Goal: Task Accomplishment & Management: Use online tool/utility

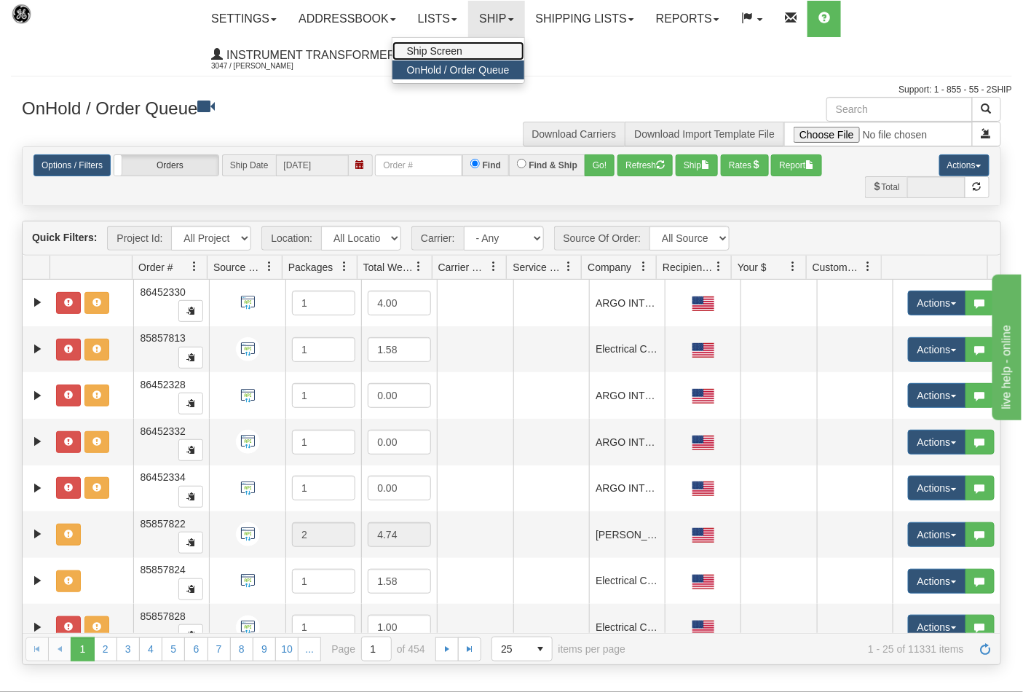
click at [475, 47] on link "Ship Screen" at bounding box center [459, 51] width 132 height 19
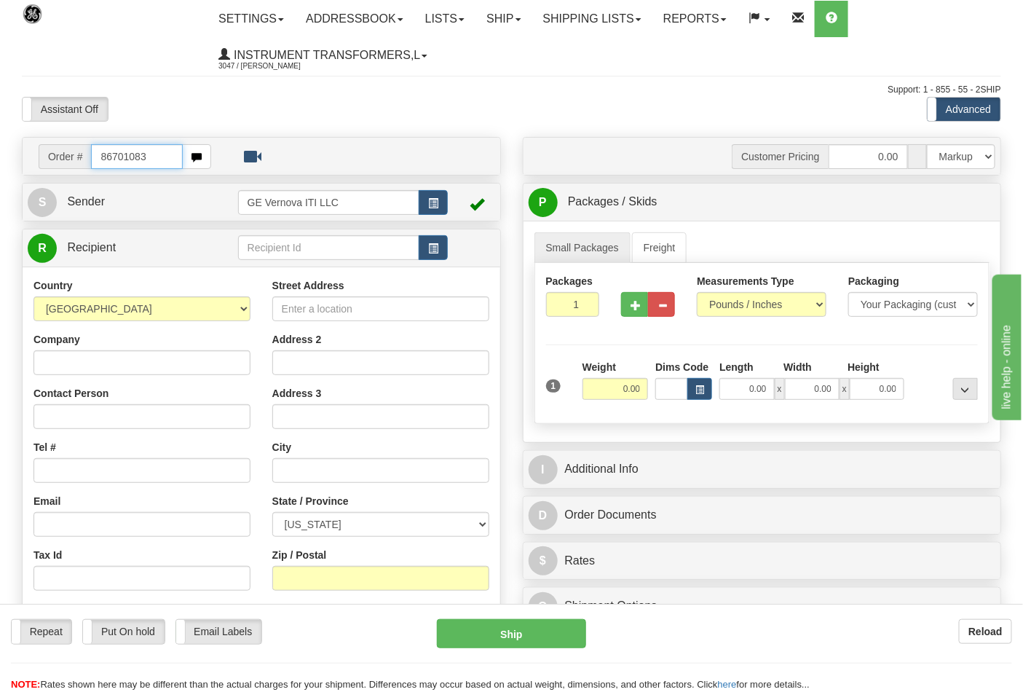
type input "86701083"
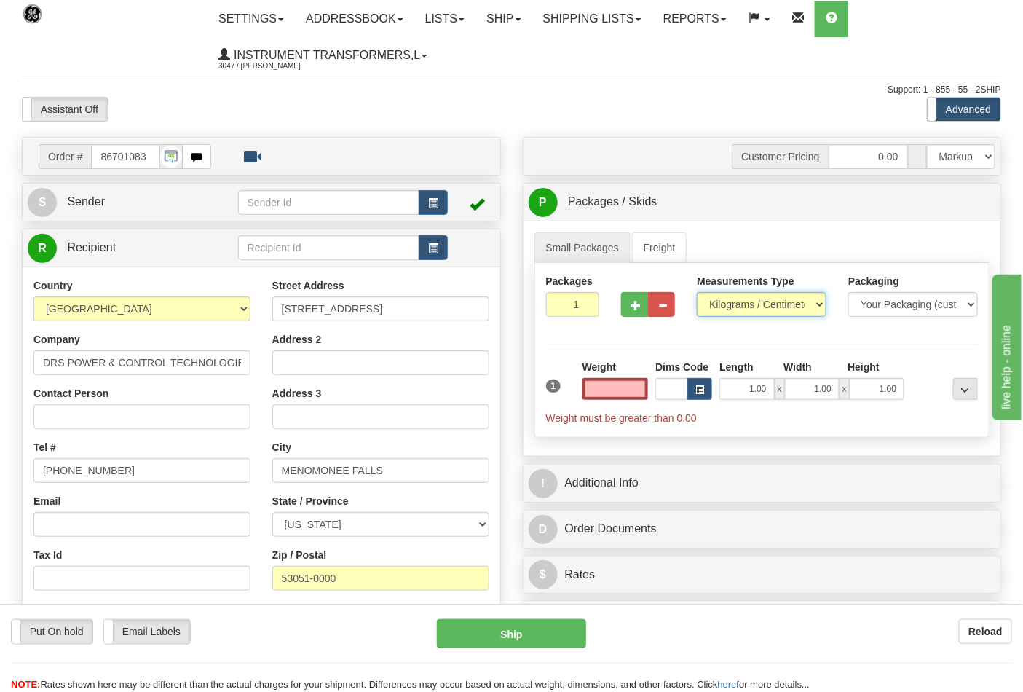
type input "0.00"
click at [789, 300] on select "Pounds / Inches Kilograms / Centimeters" at bounding box center [762, 304] width 130 height 25
select select "0"
click at [697, 293] on select "Pounds / Inches Kilograms / Centimeters" at bounding box center [762, 304] width 130 height 25
click at [635, 386] on input "0.00" at bounding box center [616, 389] width 66 height 22
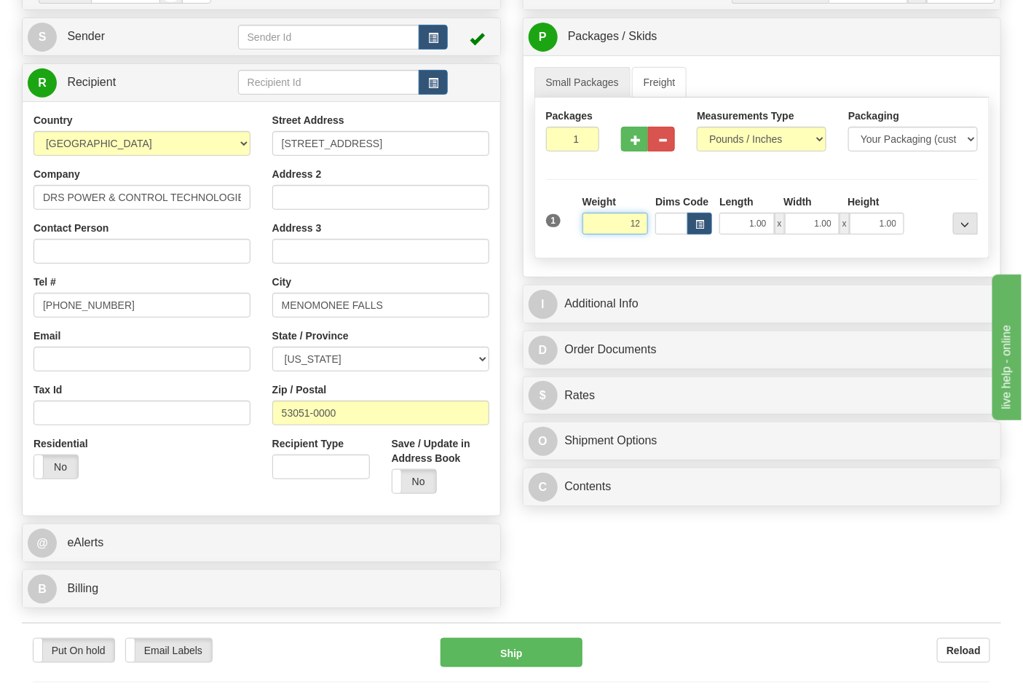
scroll to position [323, 0]
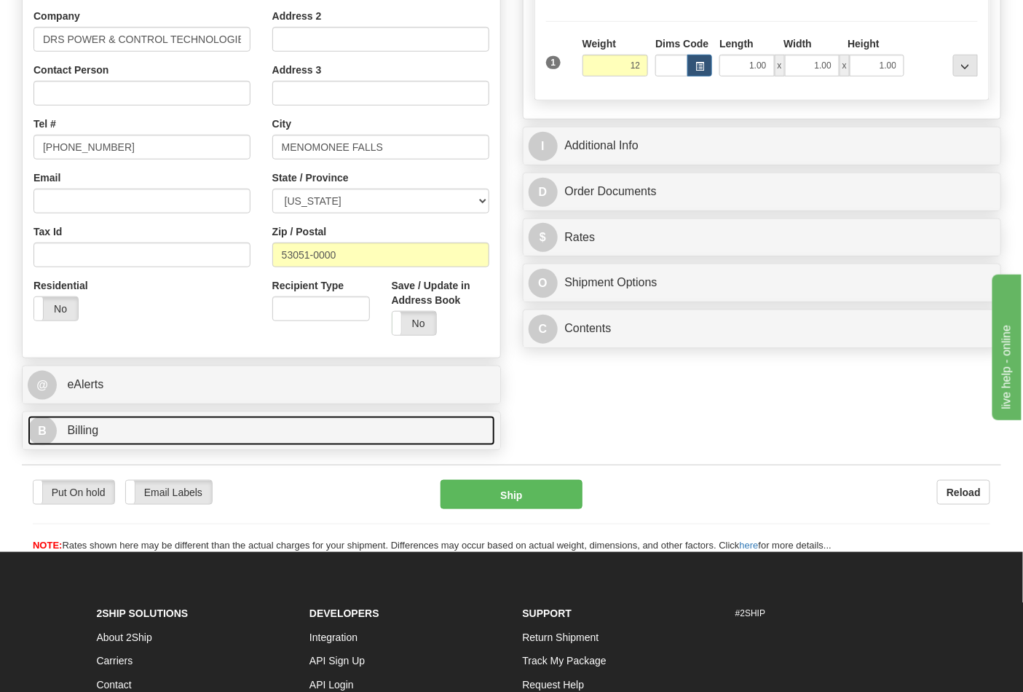
type input "12.00"
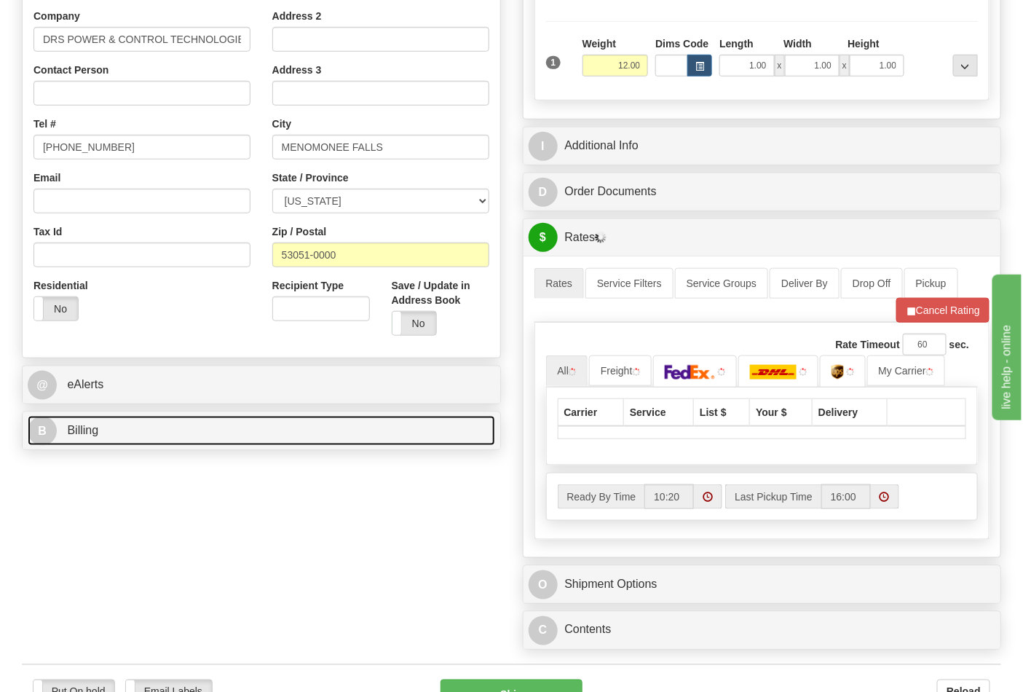
click at [219, 440] on link "B Billing" at bounding box center [262, 431] width 468 height 30
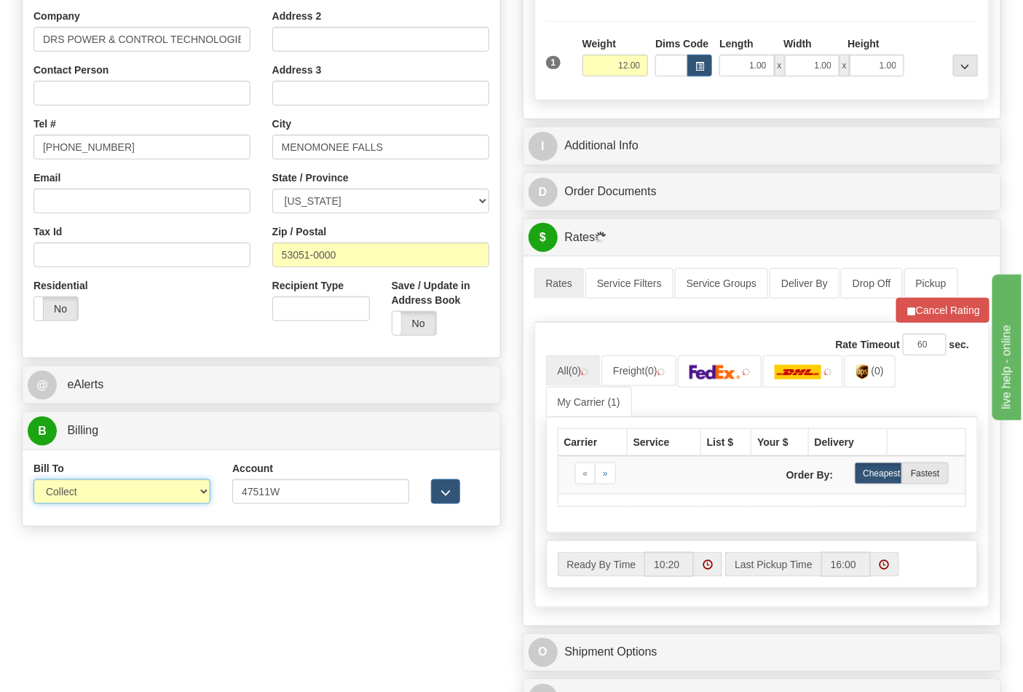
click at [122, 501] on select "Sender Recipient Third Party Collect" at bounding box center [121, 491] width 177 height 25
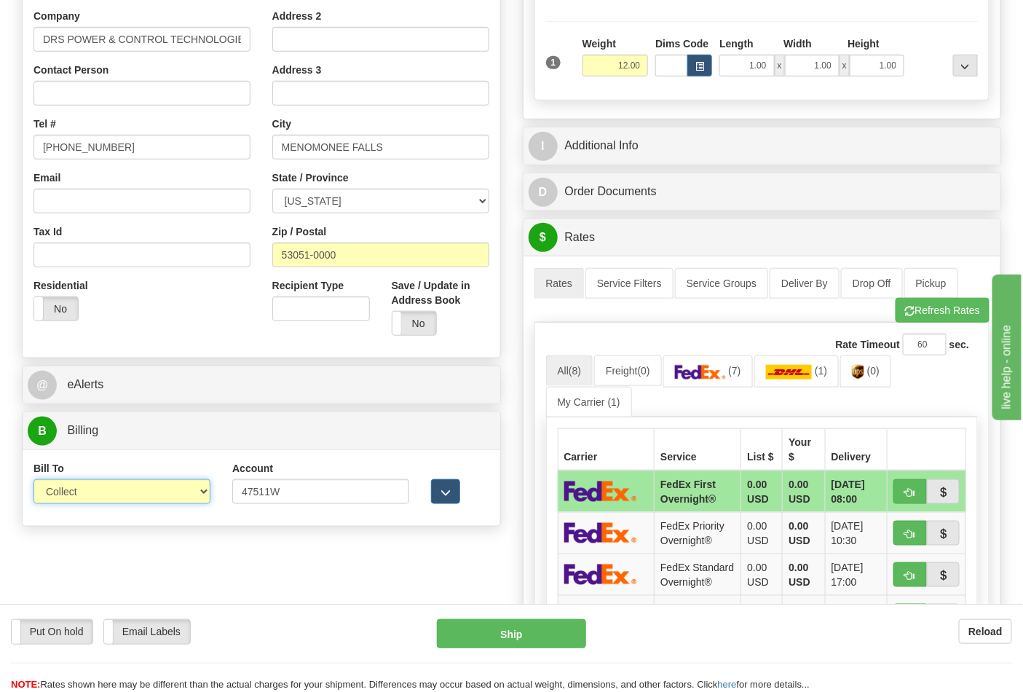
select select "2"
click at [33, 481] on select "Sender Recipient Third Party Collect" at bounding box center [121, 491] width 177 height 25
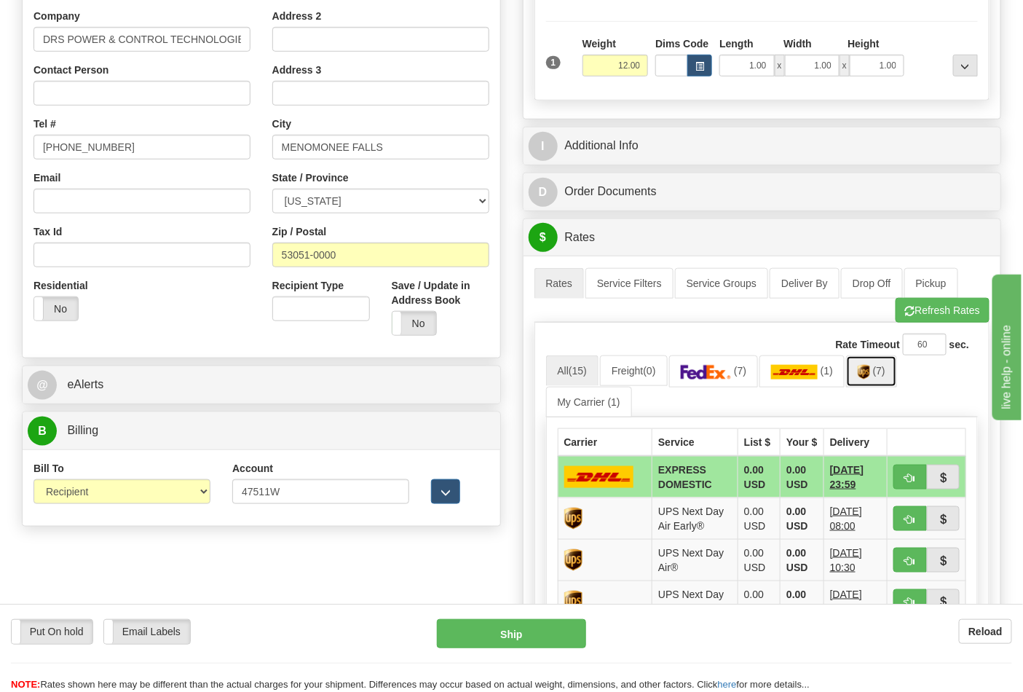
click at [870, 379] on img at bounding box center [864, 372] width 12 height 15
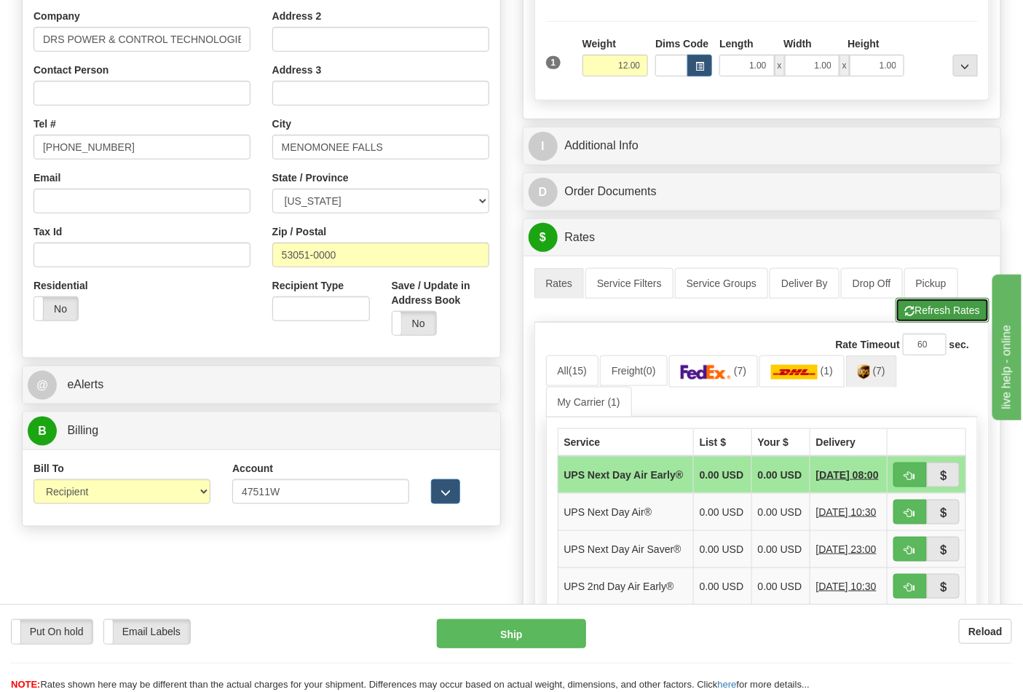
click at [920, 309] on button "Refresh Rates" at bounding box center [943, 310] width 94 height 25
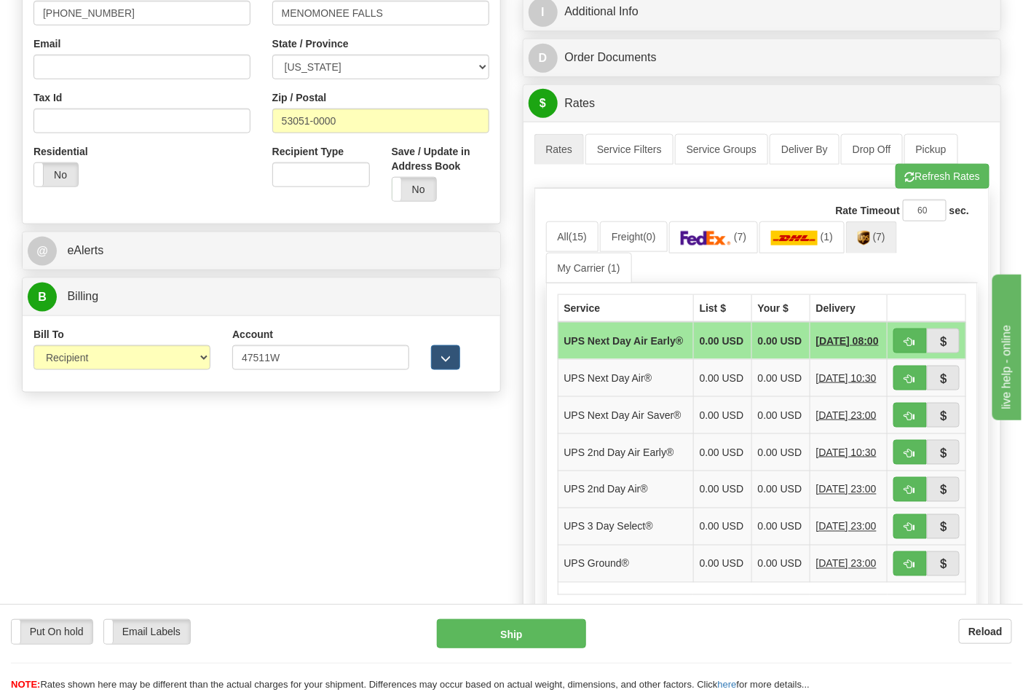
scroll to position [566, 0]
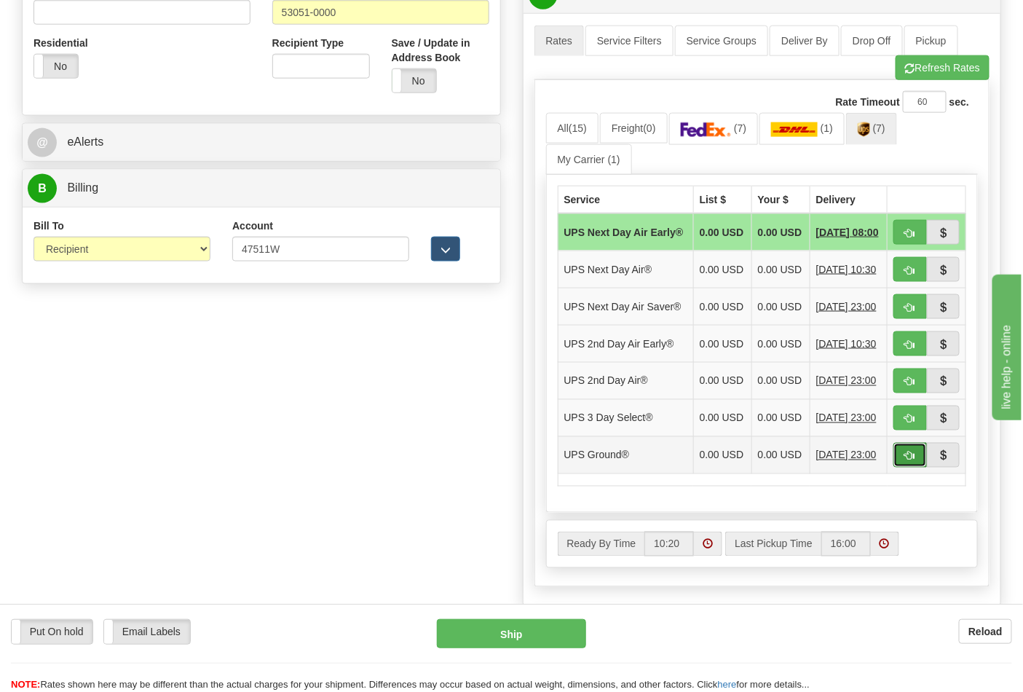
click at [905, 461] on span "button" at bounding box center [910, 456] width 10 height 9
type input "03"
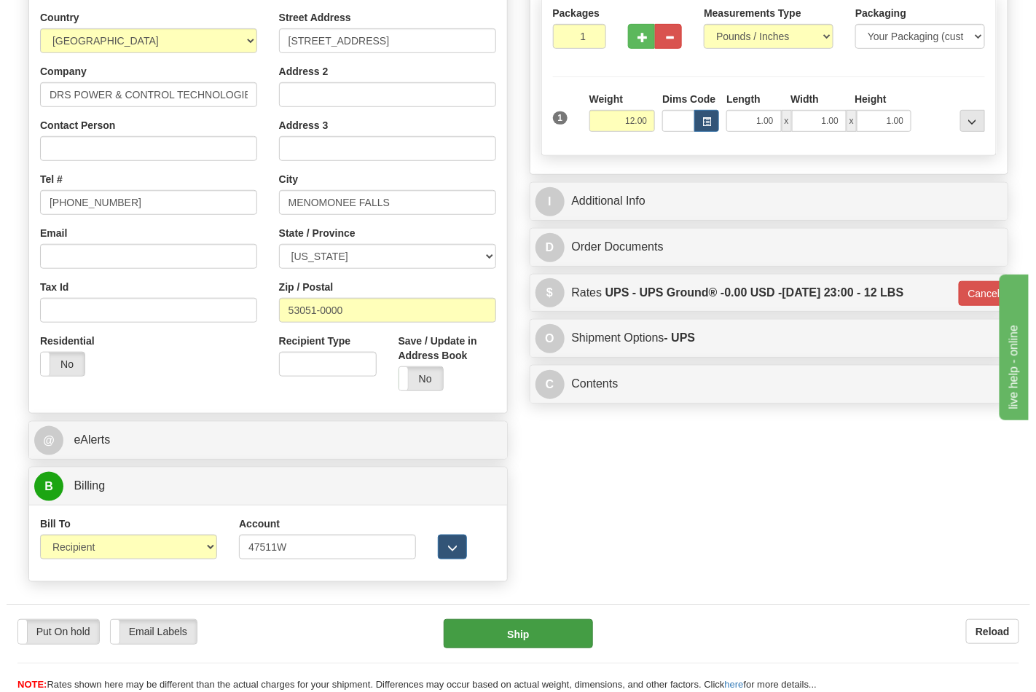
scroll to position [301, 0]
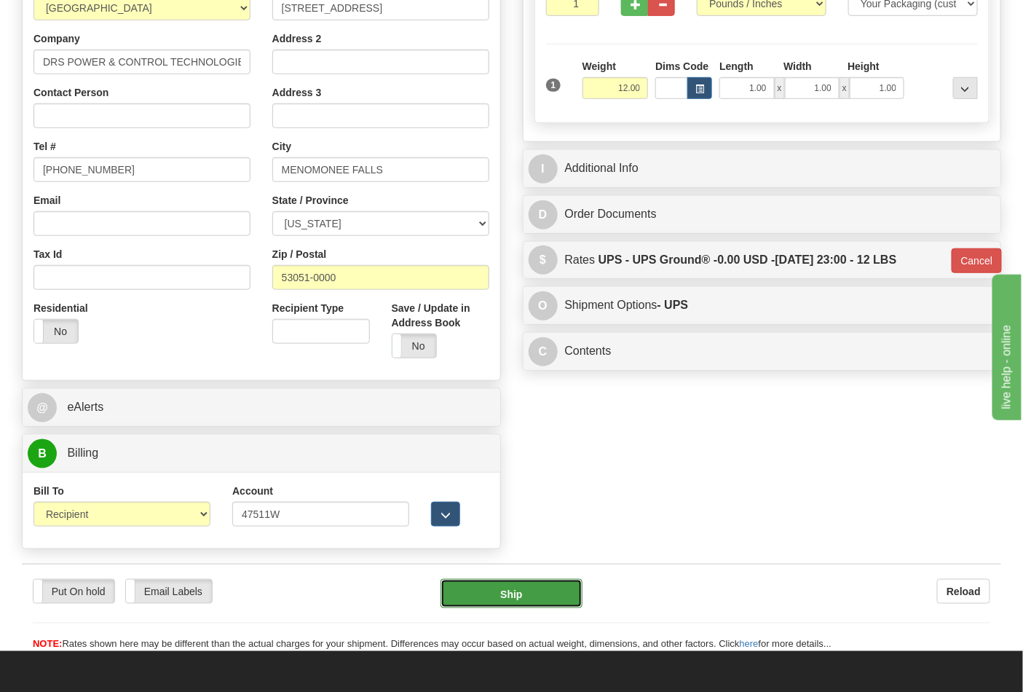
click at [545, 595] on button "Ship" at bounding box center [511, 593] width 141 height 29
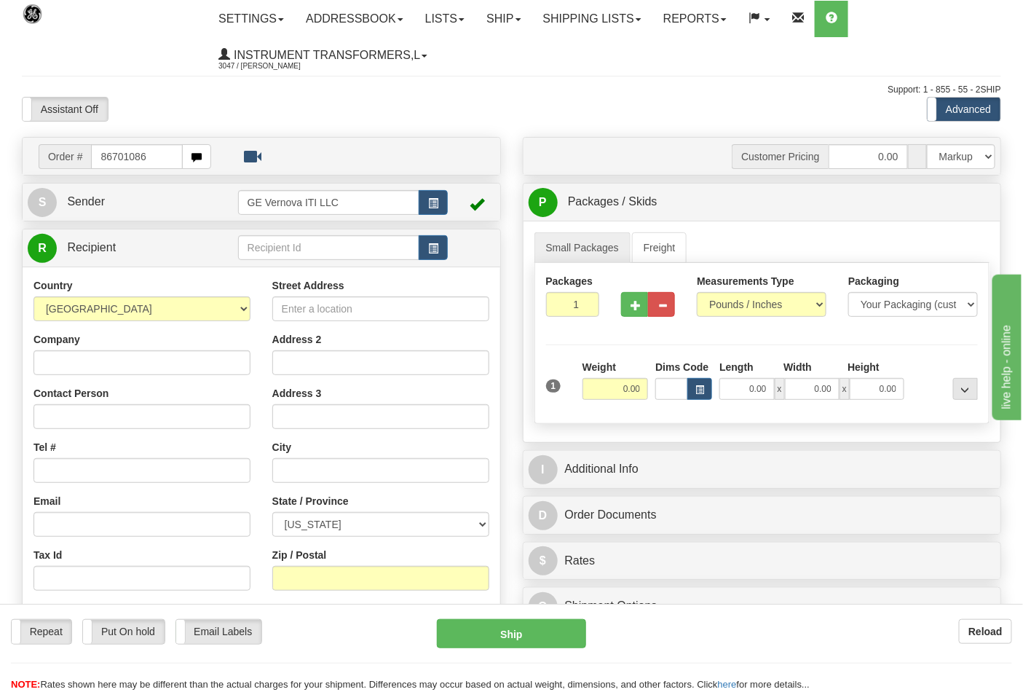
type input "86701086"
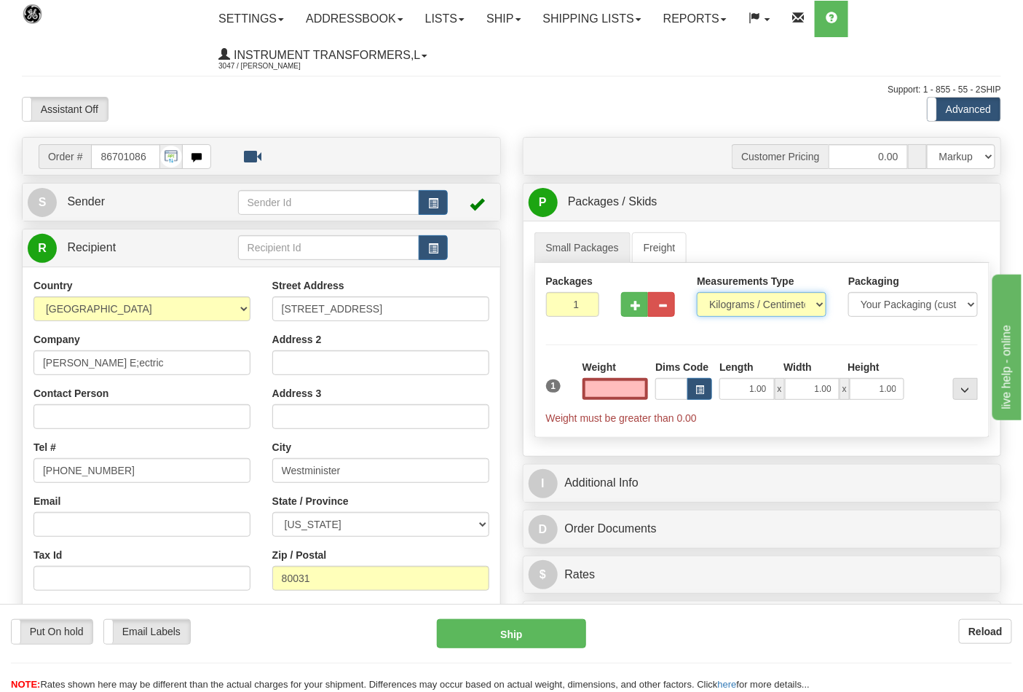
type input "0.00"
click at [762, 306] on select "Pounds / Inches Kilograms / Centimeters" at bounding box center [762, 304] width 130 height 25
select select "0"
click at [697, 293] on select "Pounds / Inches Kilograms / Centimeters" at bounding box center [762, 304] width 130 height 25
click at [620, 389] on input "0.00" at bounding box center [616, 389] width 66 height 22
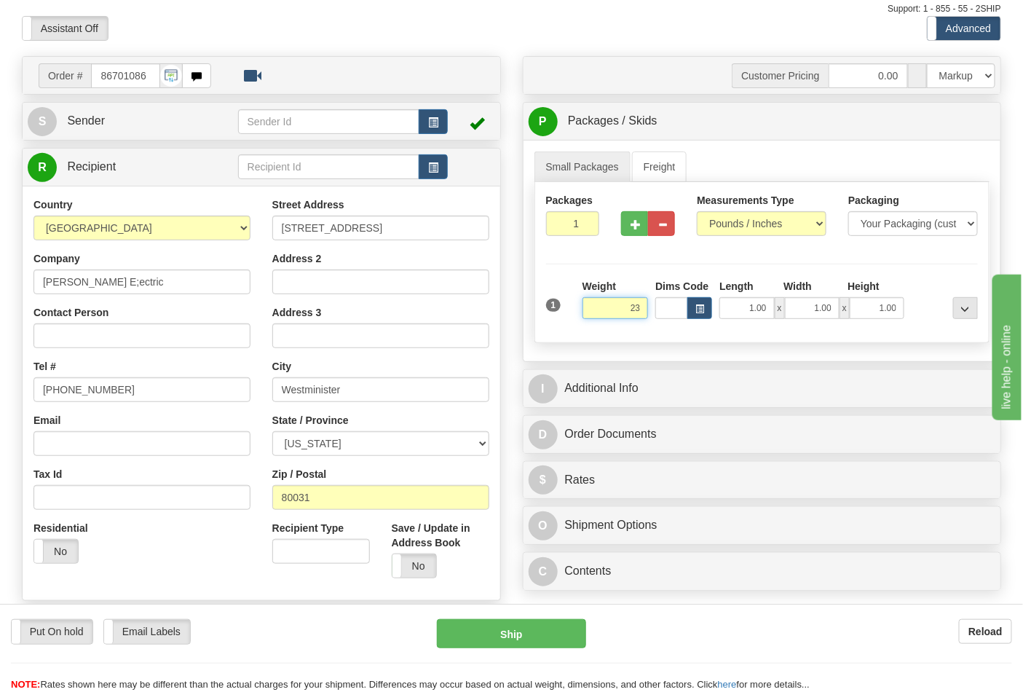
scroll to position [162, 0]
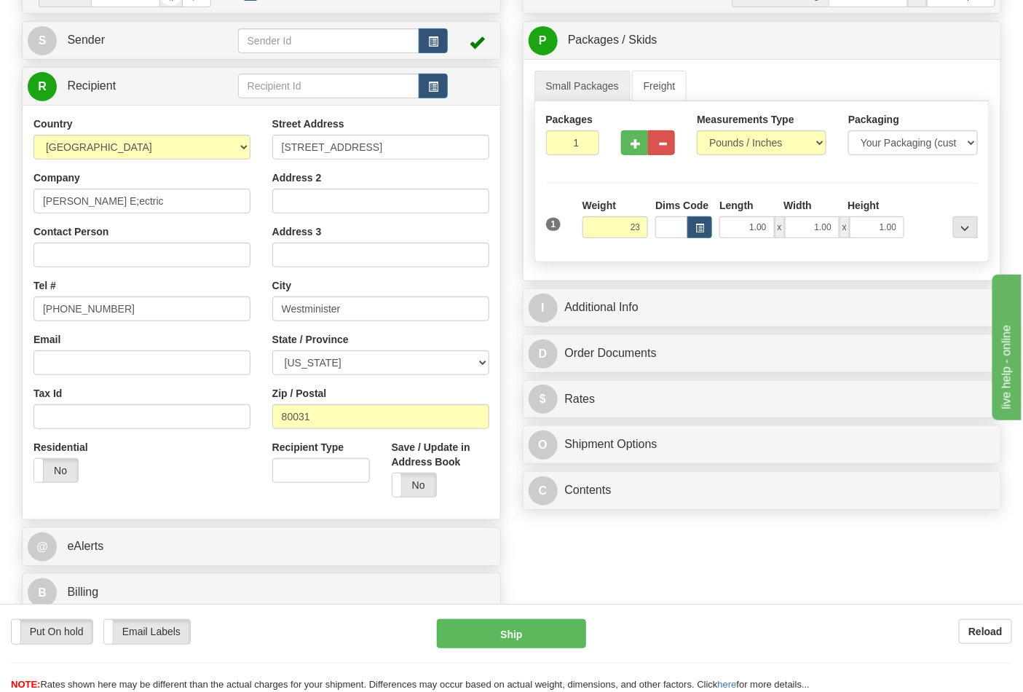
type input "23.00"
click at [133, 578] on div "B Billing" at bounding box center [262, 592] width 478 height 37
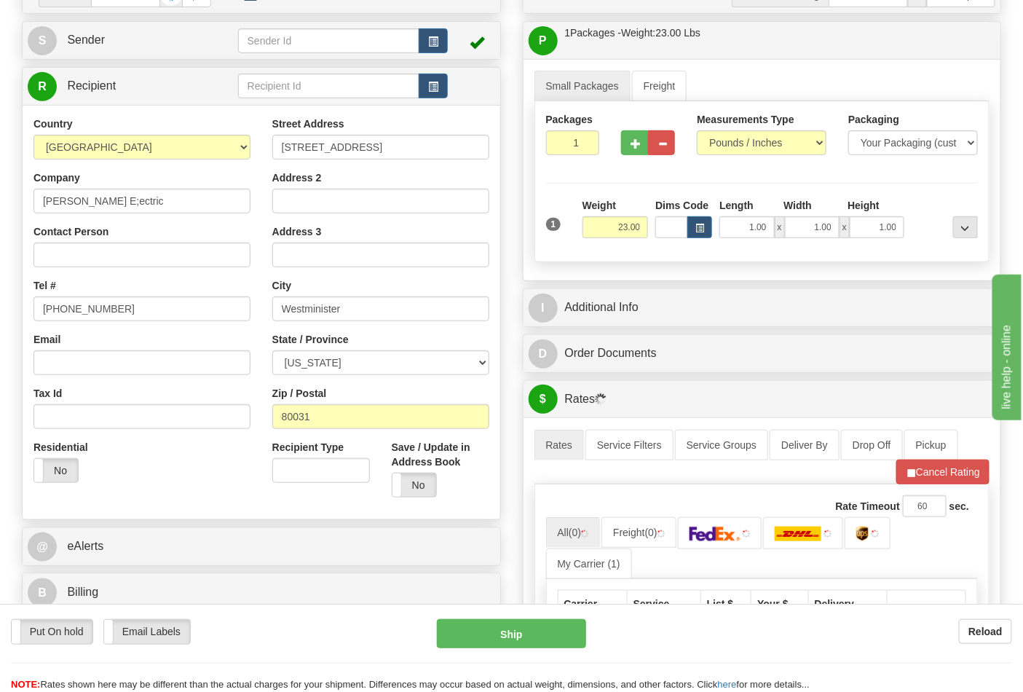
scroll to position [243, 0]
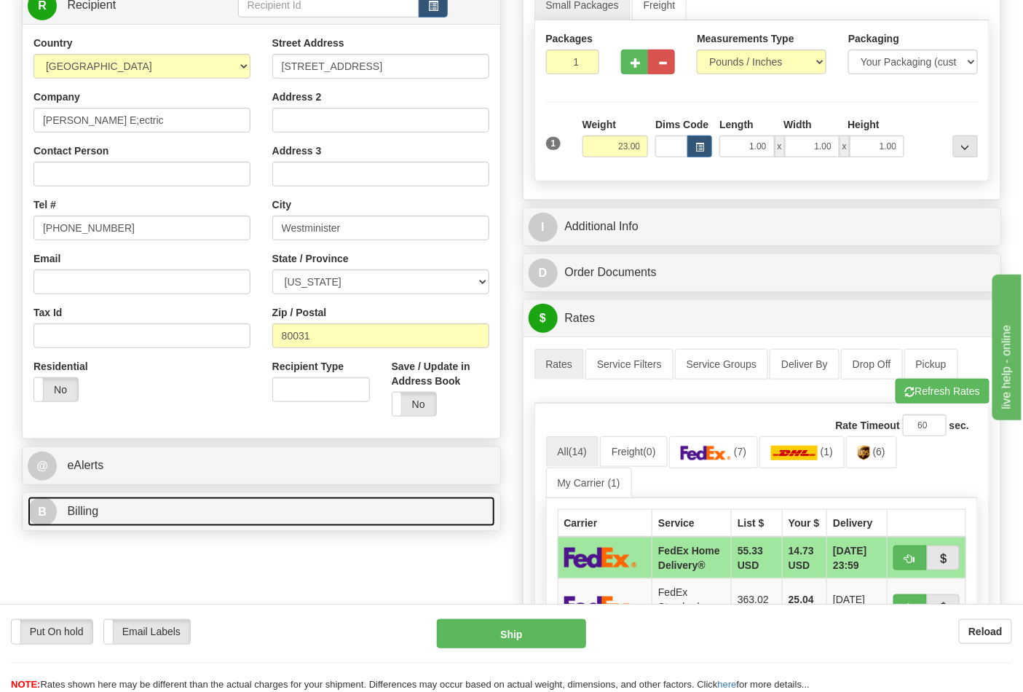
click at [264, 512] on link "B Billing" at bounding box center [262, 512] width 468 height 30
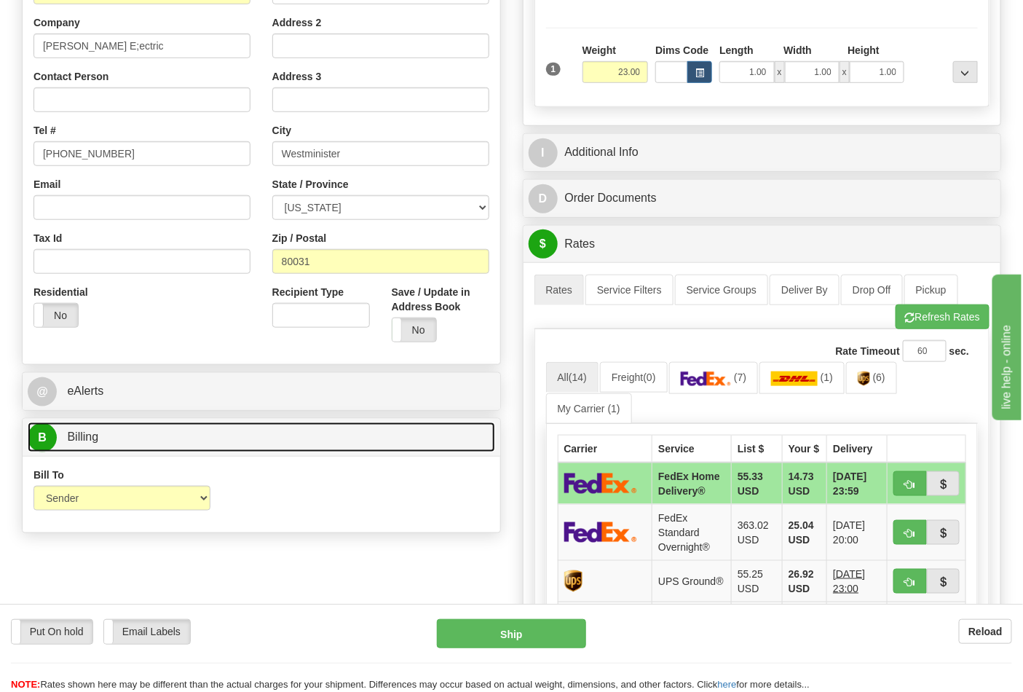
scroll to position [323, 0]
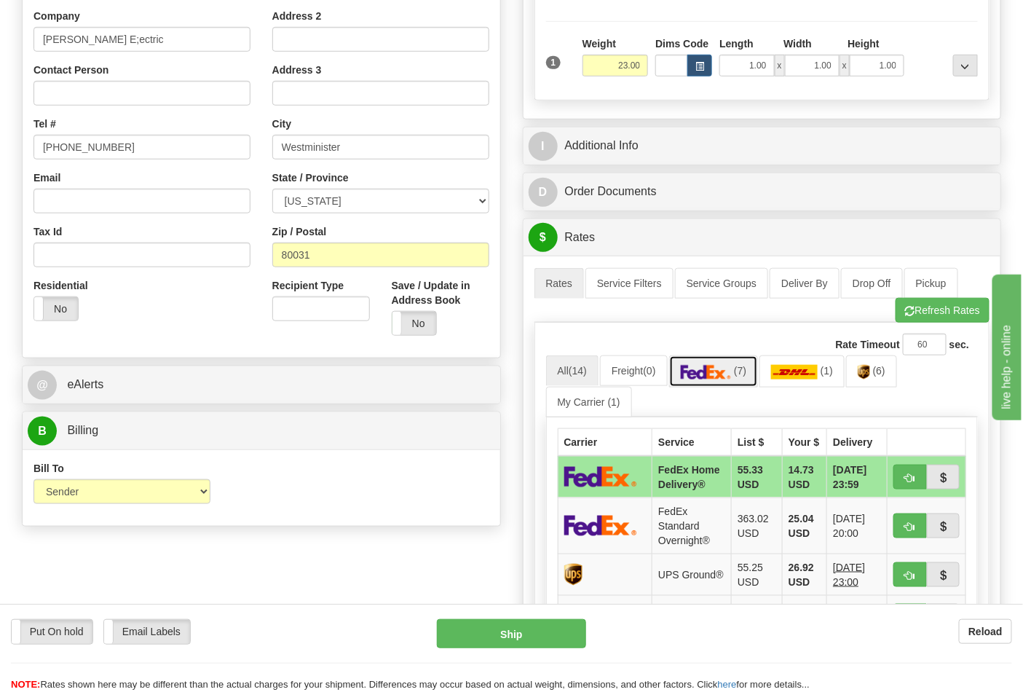
click at [740, 375] on span "(7)" at bounding box center [740, 371] width 12 height 12
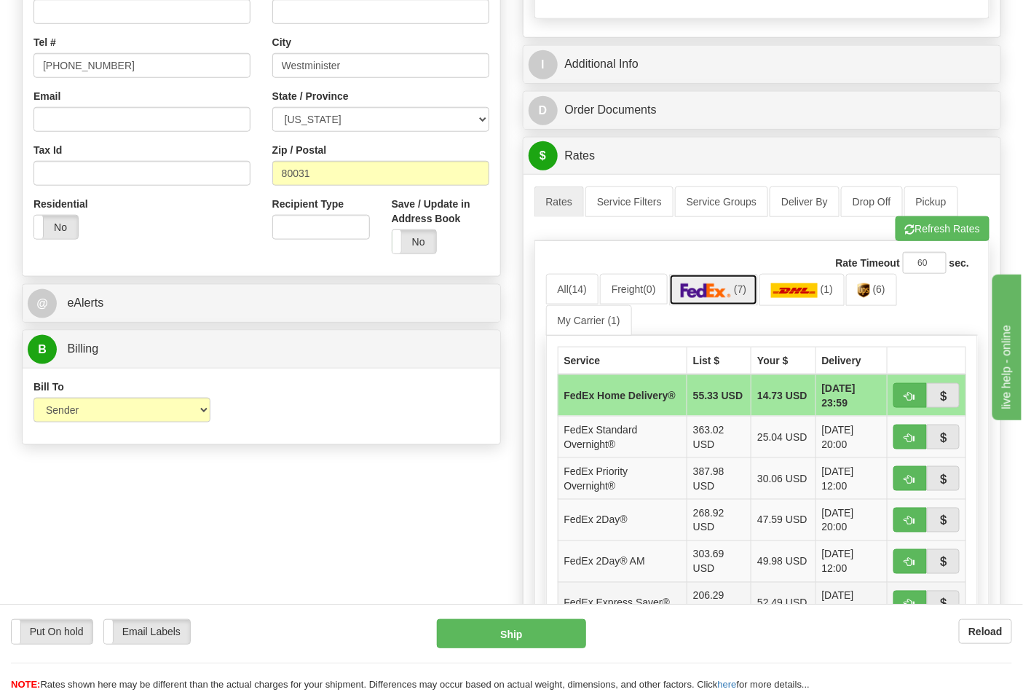
scroll to position [404, 0]
click at [920, 230] on button "Refresh Rates" at bounding box center [943, 229] width 94 height 25
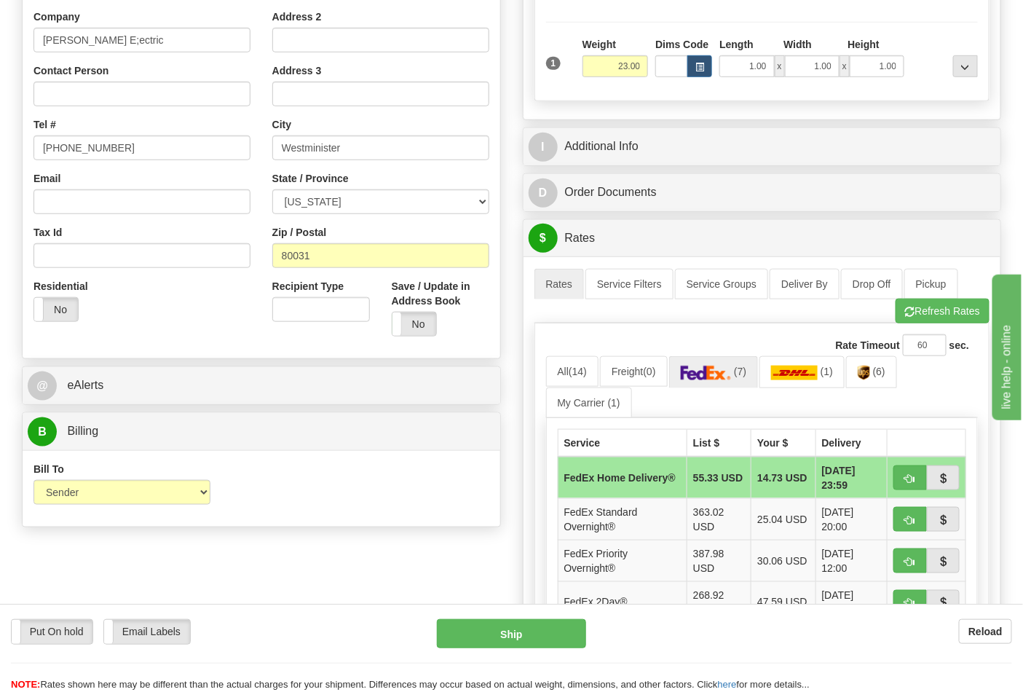
scroll to position [323, 0]
click at [869, 381] on link "(6)" at bounding box center [871, 370] width 51 height 31
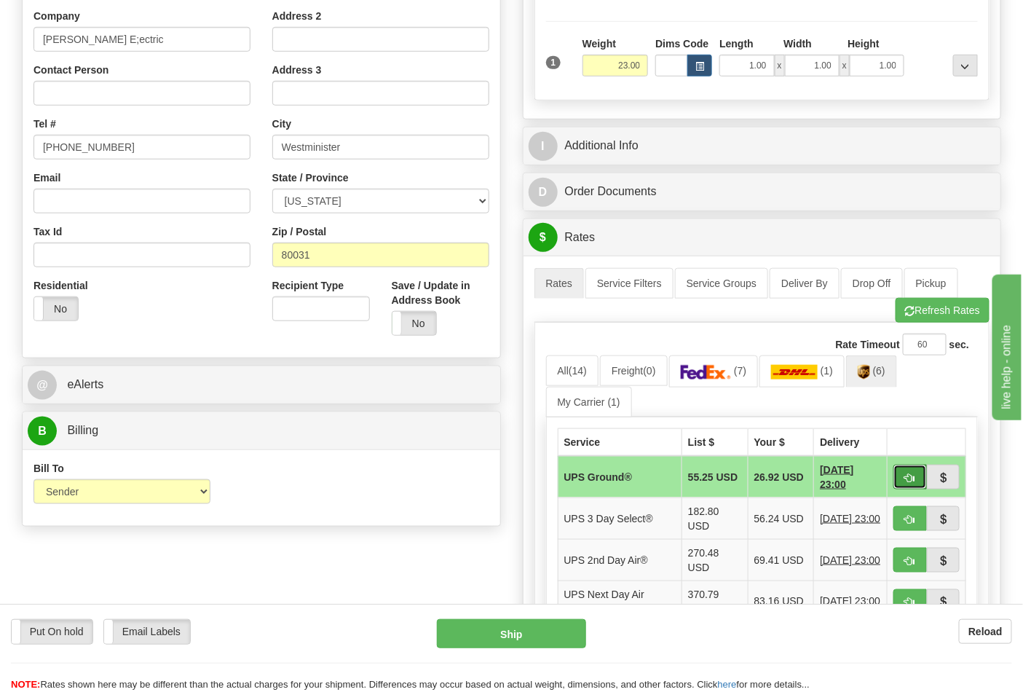
click at [913, 474] on span "button" at bounding box center [910, 477] width 10 height 9
type input "03"
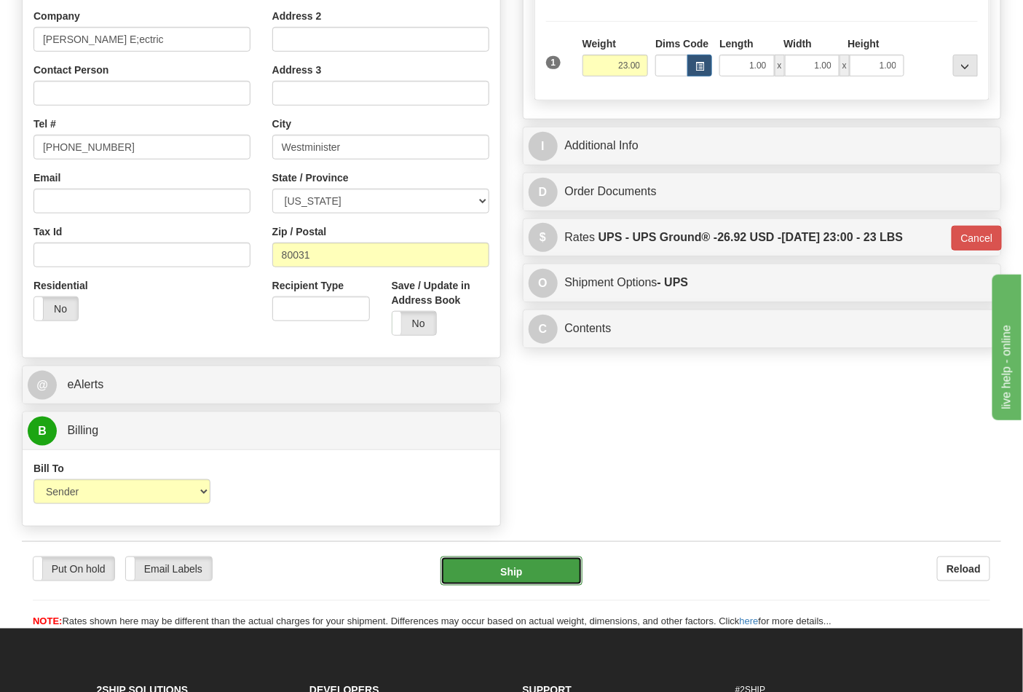
click at [561, 568] on button "Ship" at bounding box center [511, 570] width 141 height 29
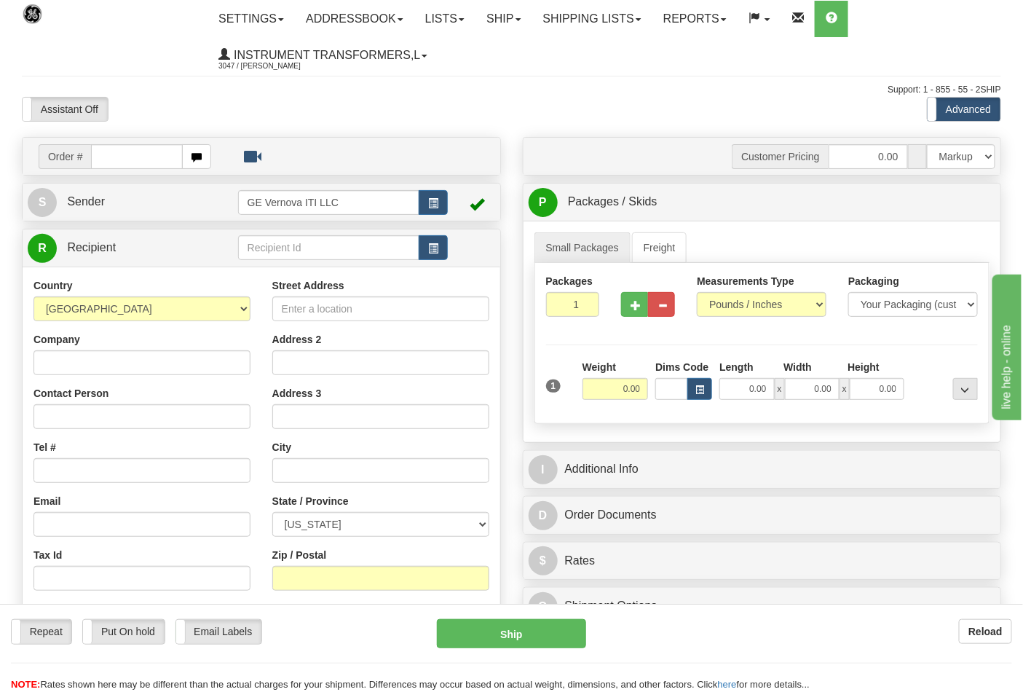
click at [128, 154] on input "text" at bounding box center [137, 156] width 92 height 25
type input "86701077"
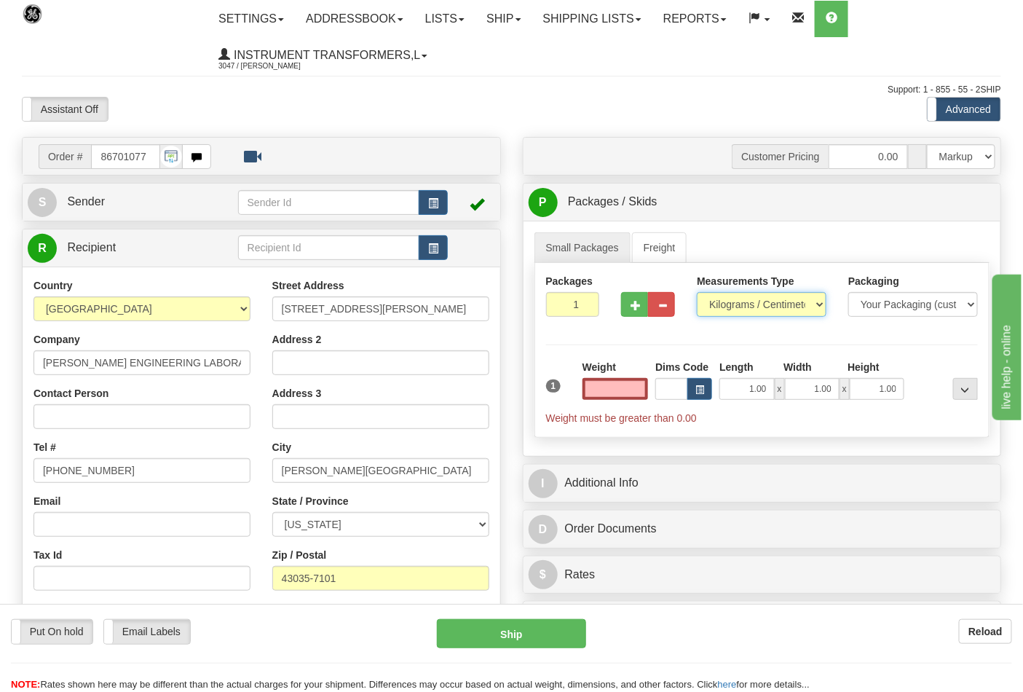
type input "0.00"
click at [747, 299] on select "Pounds / Inches Kilograms / Centimeters" at bounding box center [762, 304] width 130 height 25
select select "0"
click at [697, 293] on select "Pounds / Inches Kilograms / Centimeters" at bounding box center [762, 304] width 130 height 25
click at [630, 384] on input "0.00" at bounding box center [616, 389] width 66 height 22
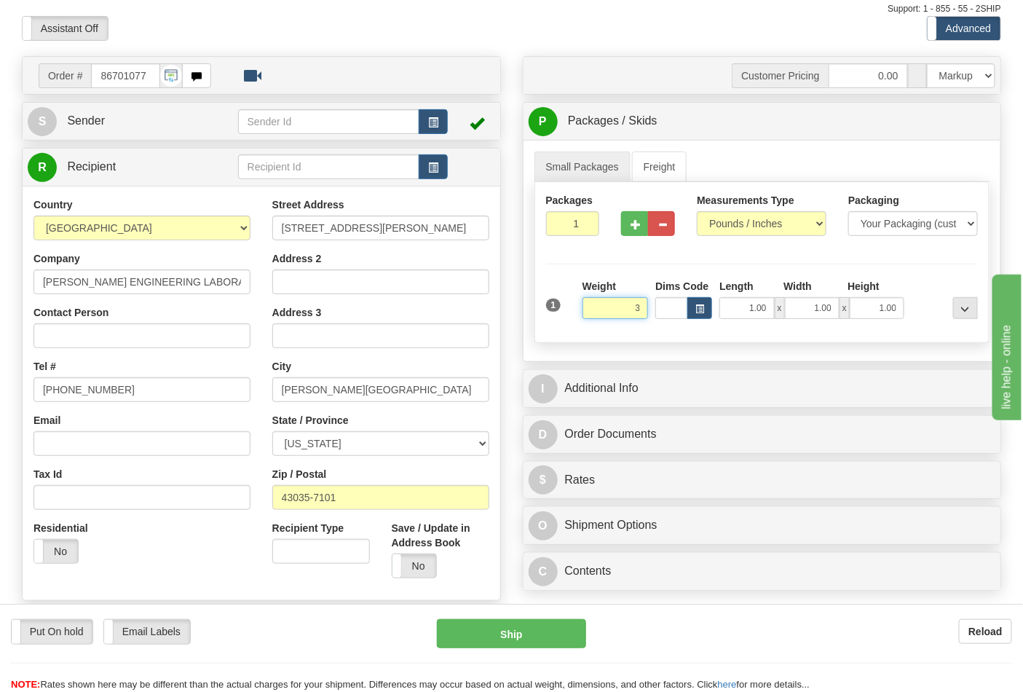
scroll to position [323, 0]
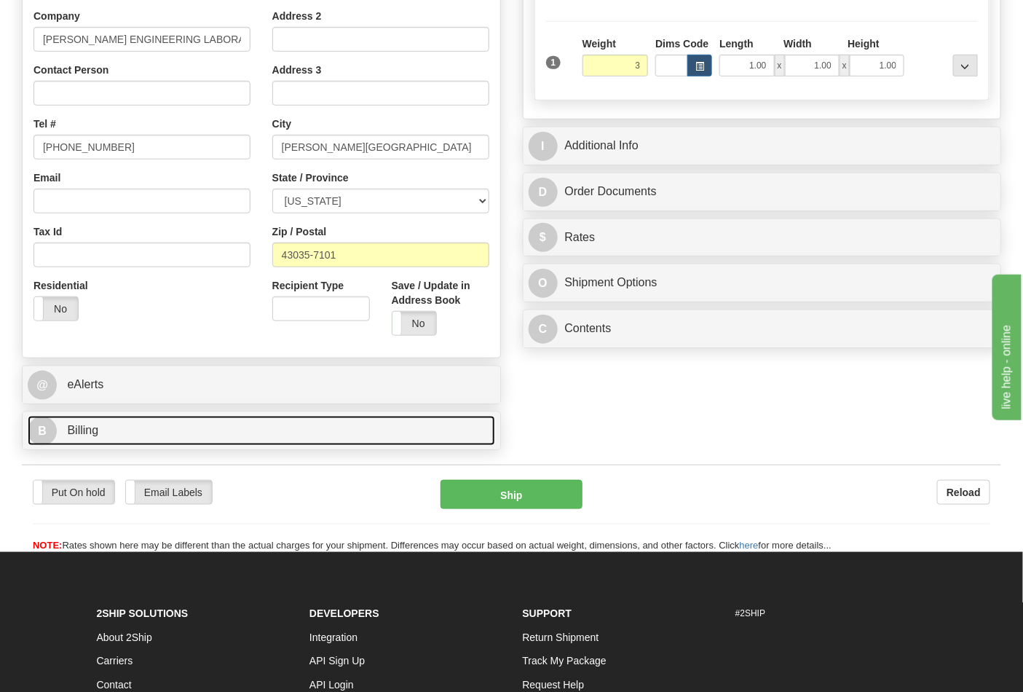
type input "3.00"
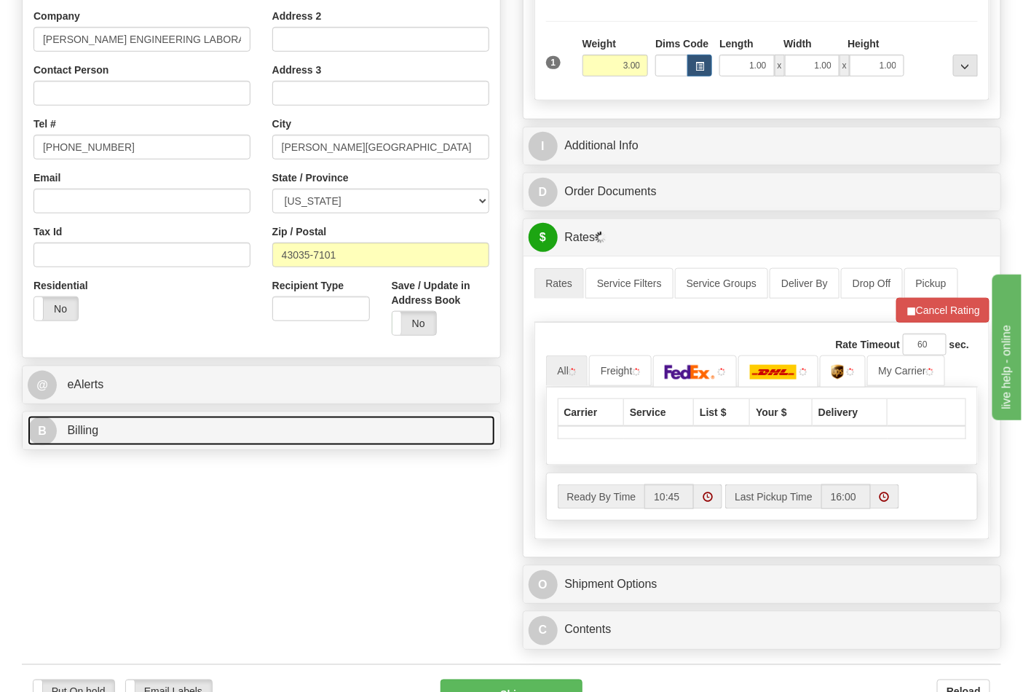
click at [273, 440] on link "B Billing" at bounding box center [262, 431] width 468 height 30
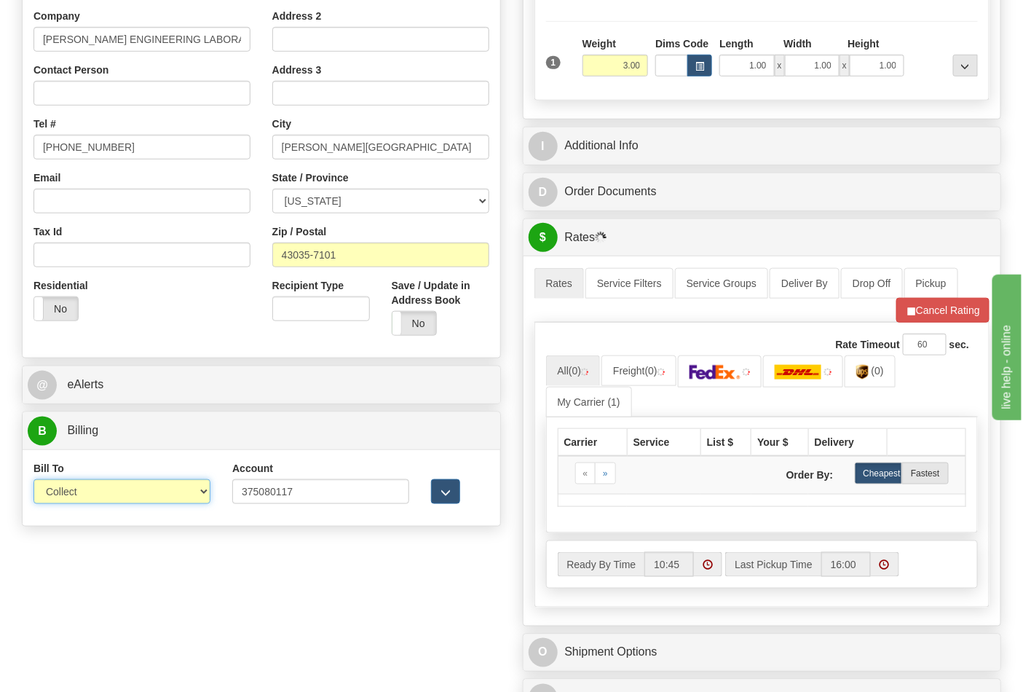
click at [149, 493] on select "Sender Recipient Third Party Collect" at bounding box center [121, 491] width 177 height 25
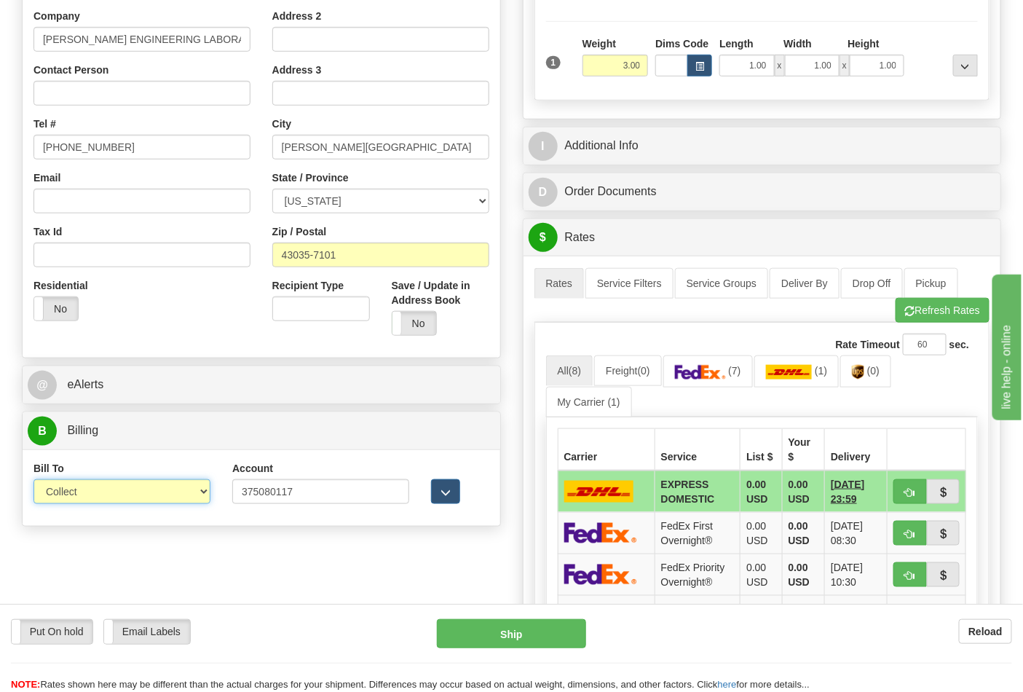
select select "2"
click at [33, 481] on select "Sender Recipient Third Party Collect" at bounding box center [121, 491] width 177 height 25
click at [692, 377] on img at bounding box center [700, 372] width 51 height 15
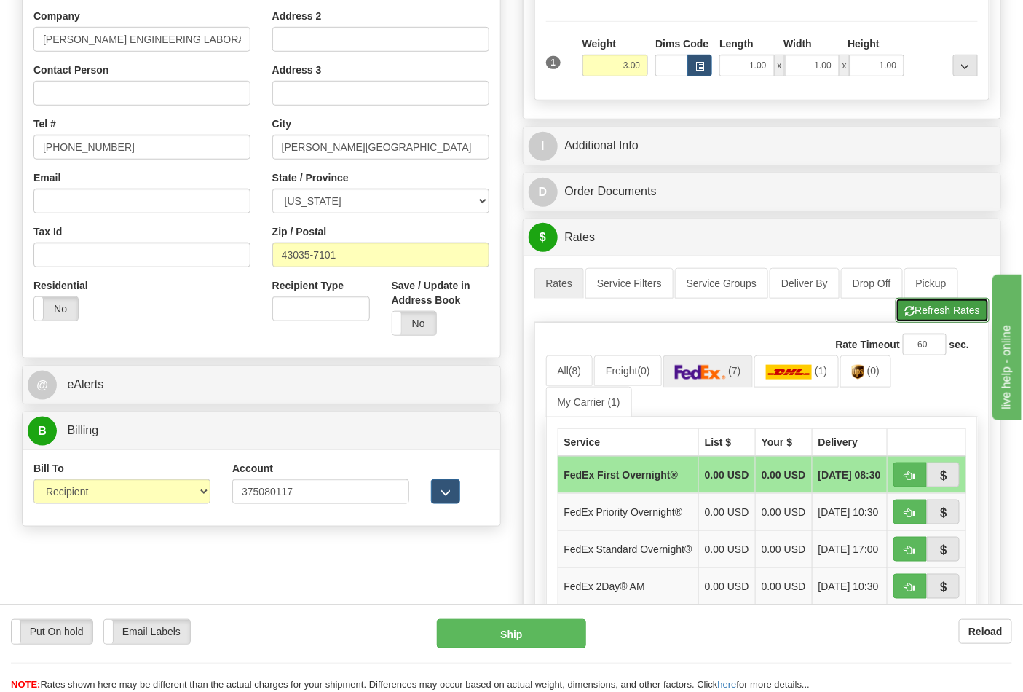
click at [926, 312] on button "Refresh Rates" at bounding box center [943, 310] width 94 height 25
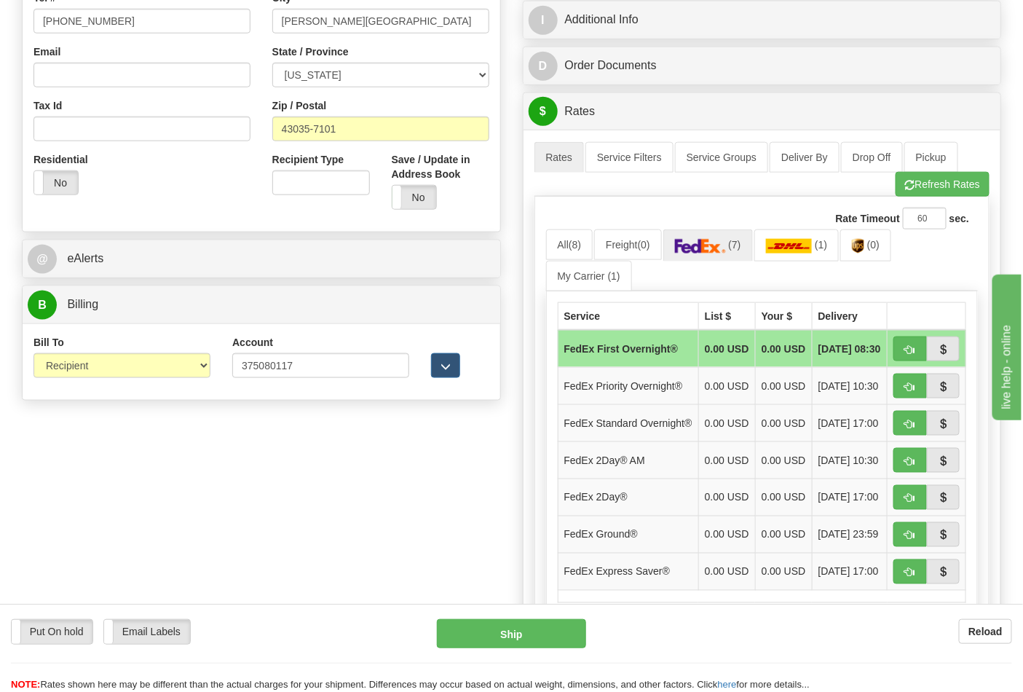
scroll to position [485, 0]
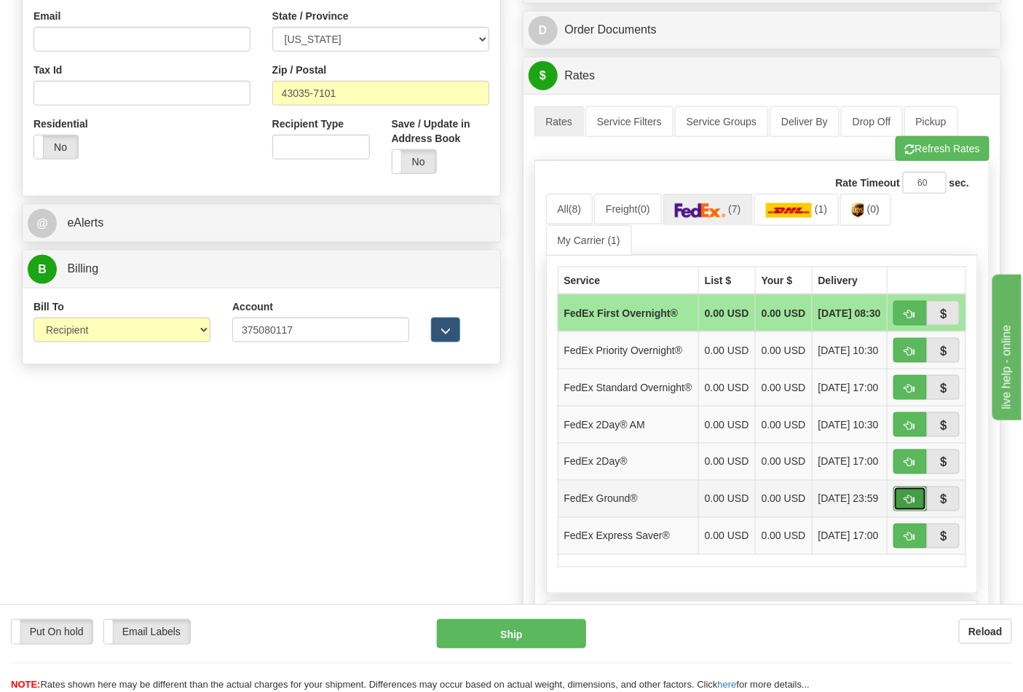
click at [903, 511] on button "button" at bounding box center [910, 498] width 33 height 25
type input "92"
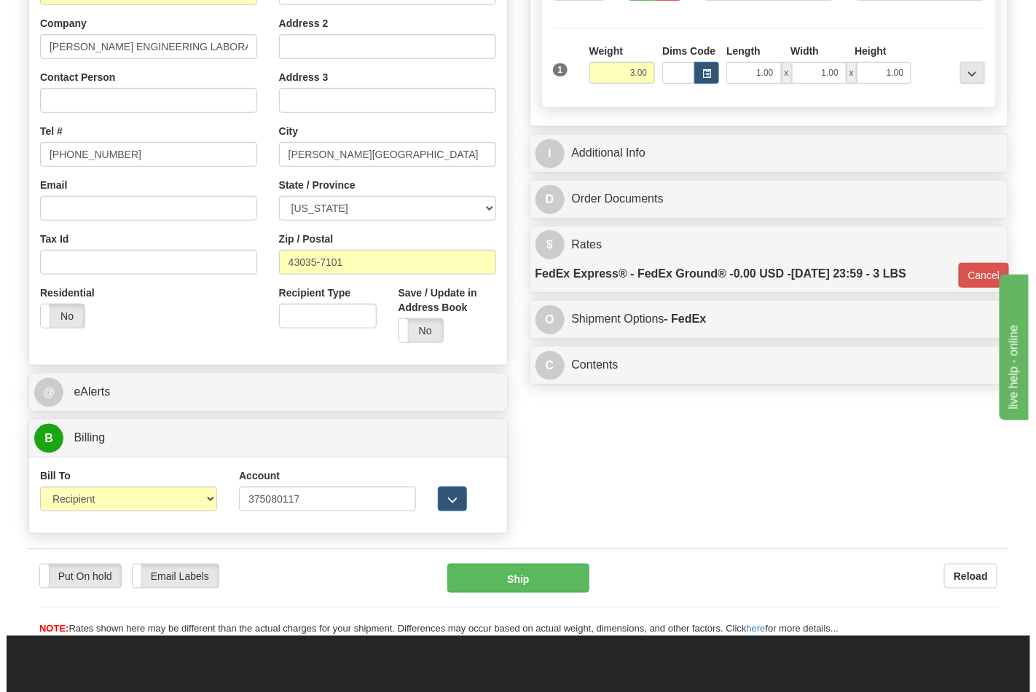
scroll to position [323, 0]
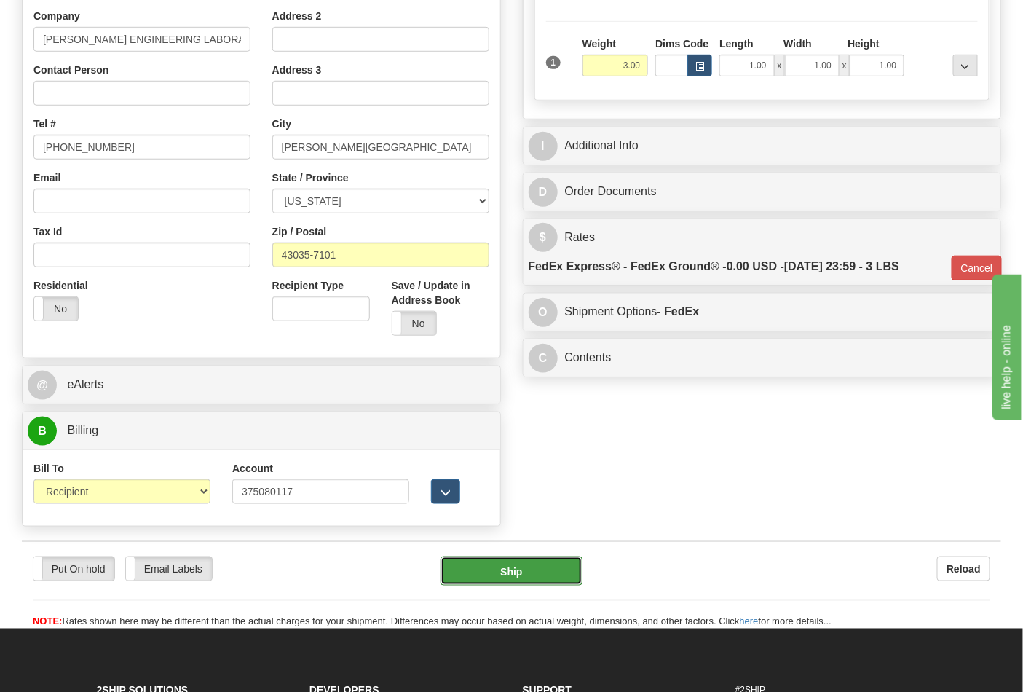
click at [556, 561] on button "Ship" at bounding box center [511, 570] width 141 height 29
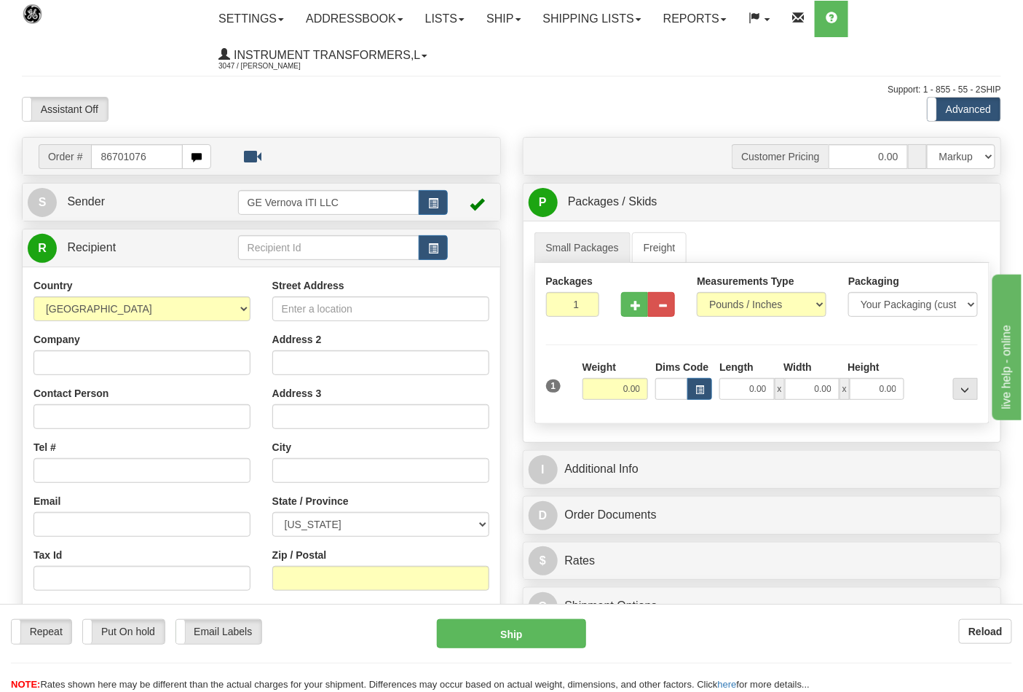
type input "86701076"
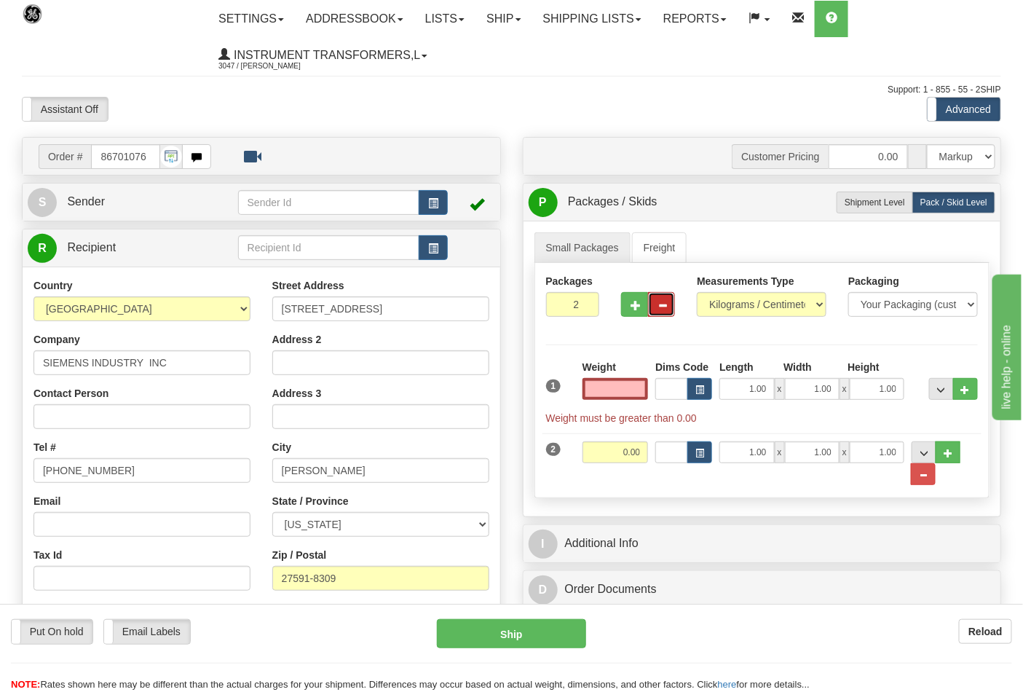
type input "0.00"
click at [661, 315] on button "button" at bounding box center [661, 304] width 27 height 25
type input "1"
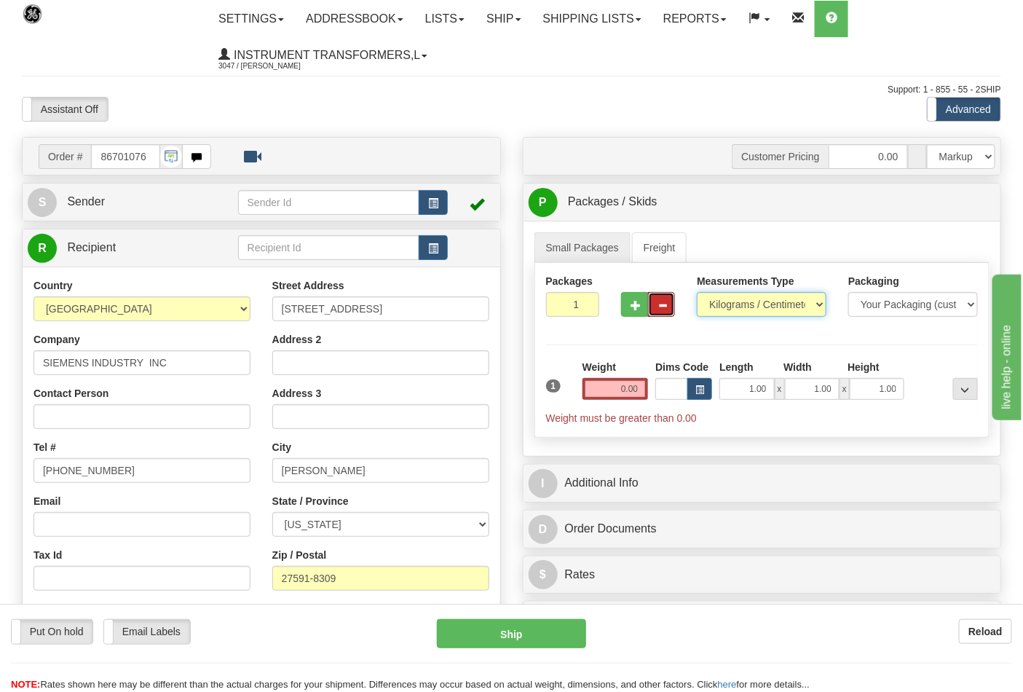
click at [723, 304] on select "Pounds / Inches Kilograms / Centimeters" at bounding box center [762, 304] width 130 height 25
select select "0"
click at [697, 293] on select "Pounds / Inches Kilograms / Centimeters" at bounding box center [762, 304] width 130 height 25
click at [639, 389] on input "0.00" at bounding box center [616, 389] width 66 height 22
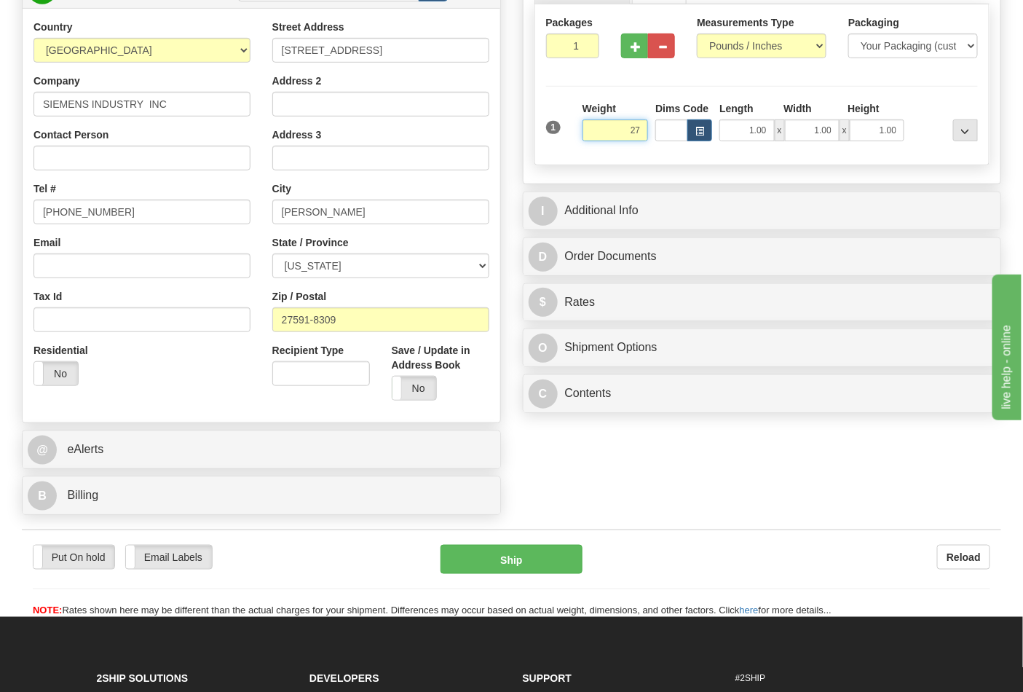
scroll to position [243, 0]
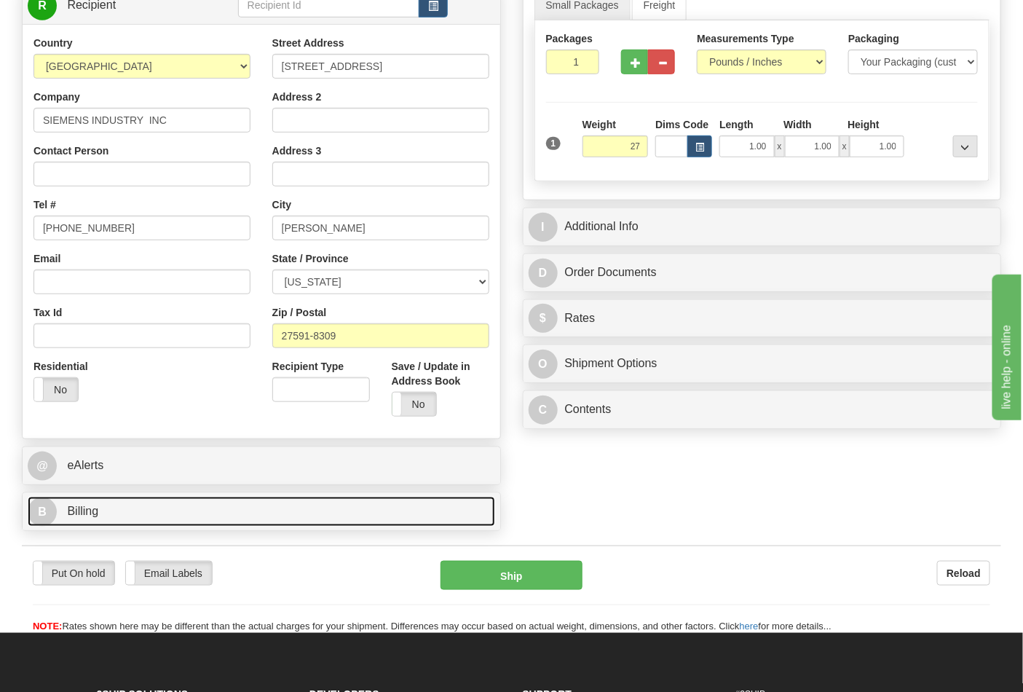
type input "27.00"
click at [363, 519] on link "B Billing" at bounding box center [262, 512] width 468 height 30
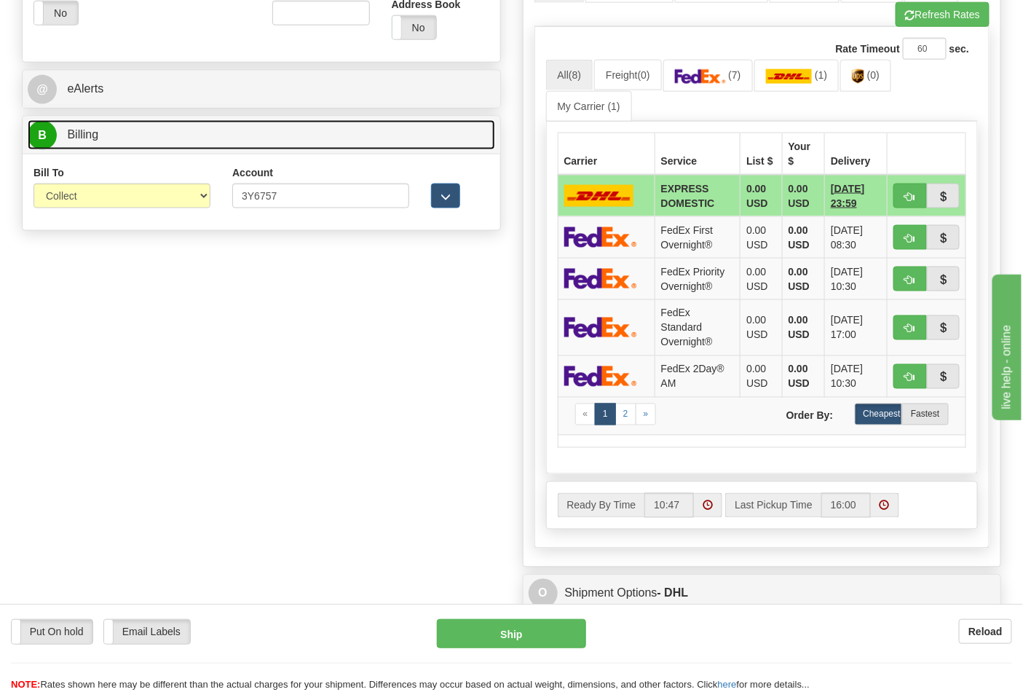
scroll to position [647, 0]
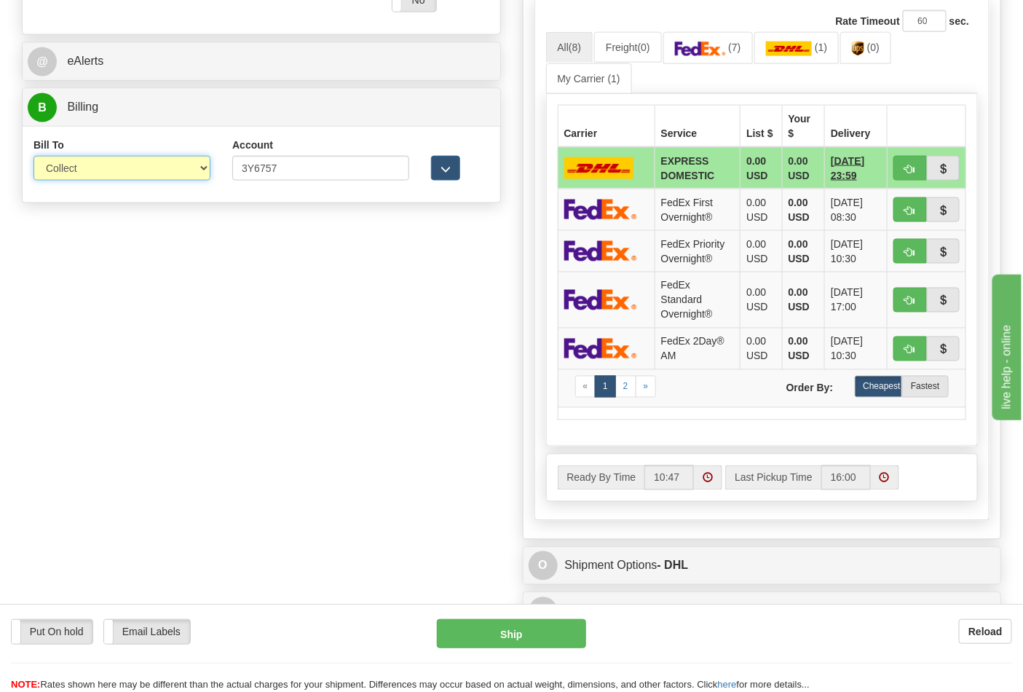
click at [188, 173] on select "Sender Recipient Third Party Collect" at bounding box center [121, 168] width 177 height 25
select select "2"
click at [33, 157] on select "Sender Recipient Third Party Collect" at bounding box center [121, 168] width 177 height 25
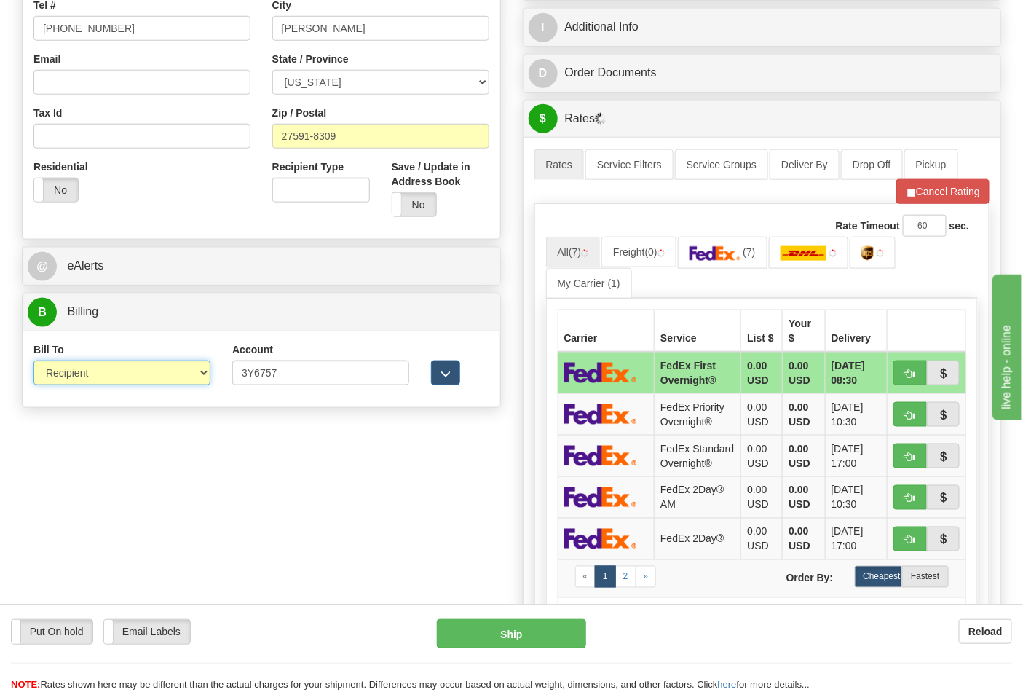
scroll to position [404, 0]
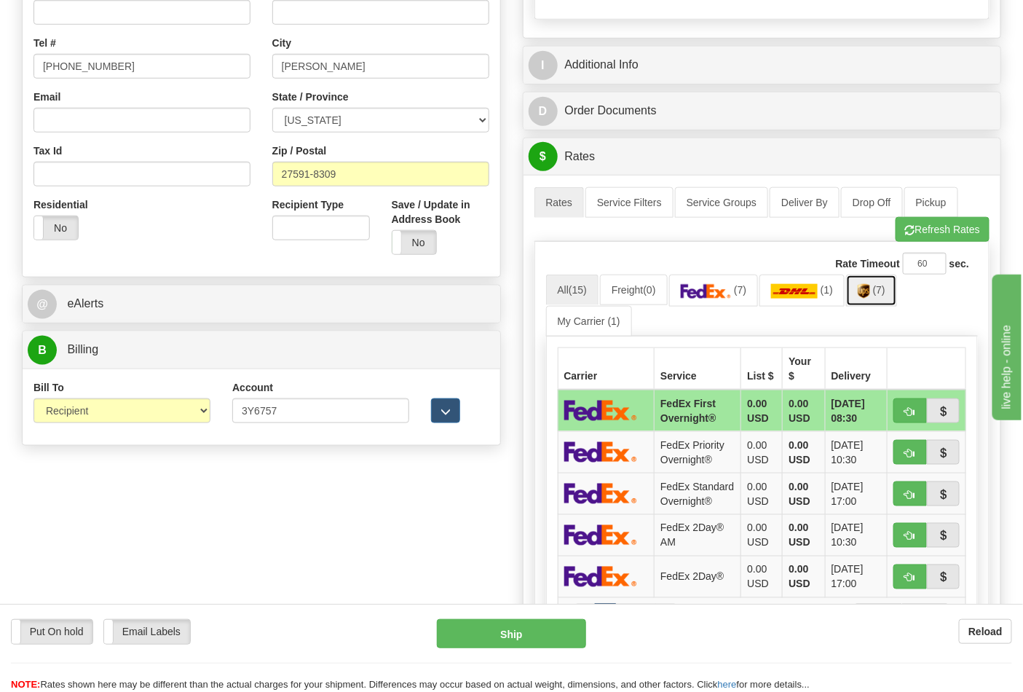
click at [886, 291] on span "(7)" at bounding box center [879, 290] width 12 height 12
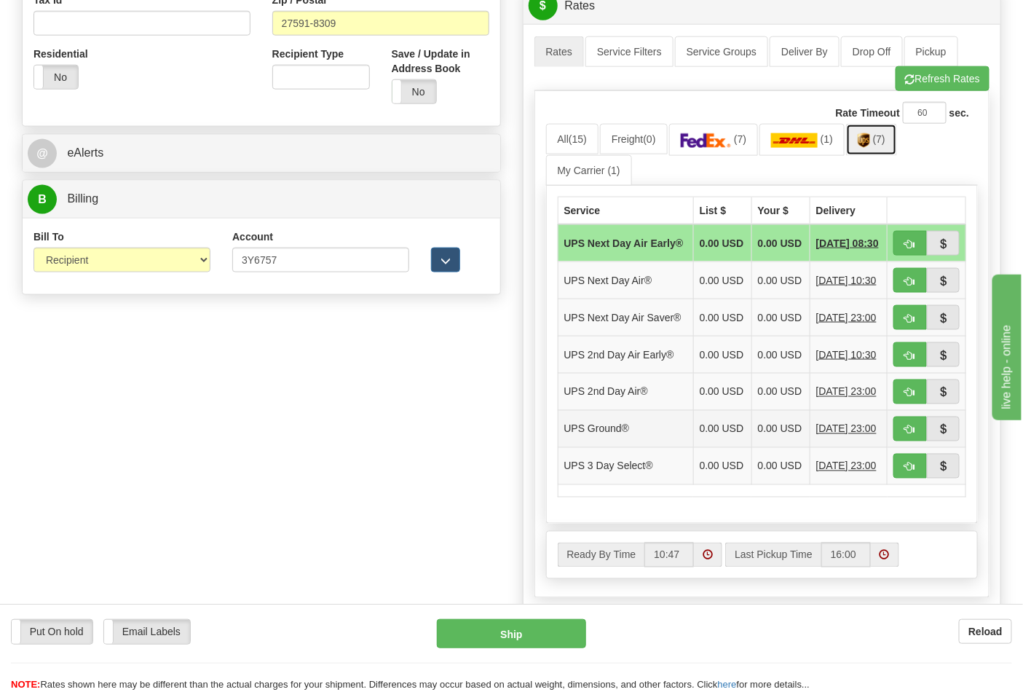
scroll to position [566, 0]
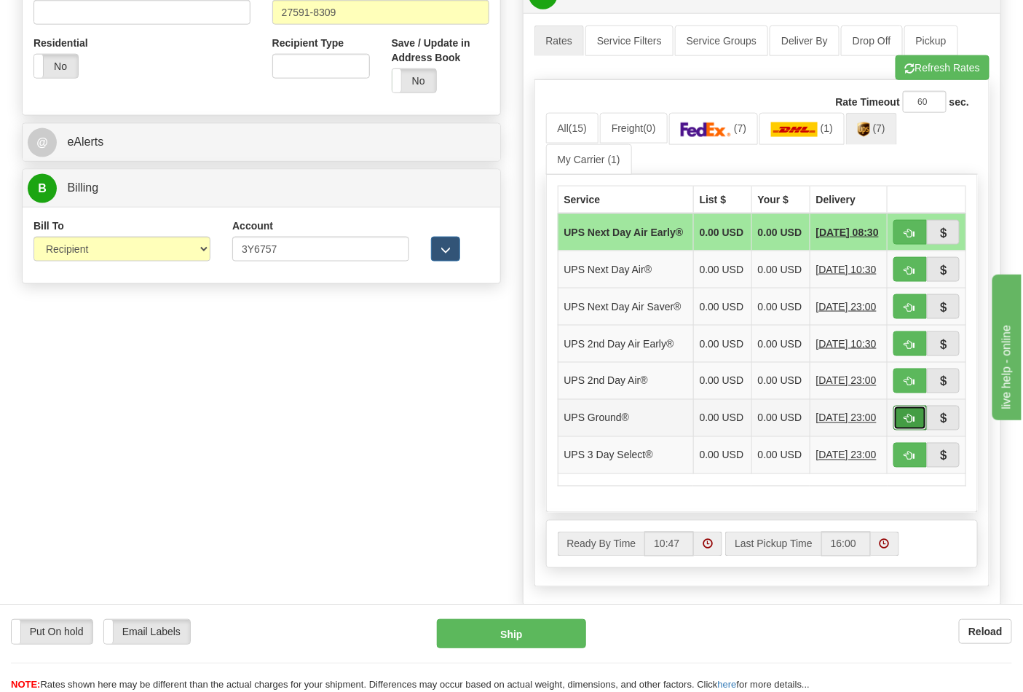
click at [908, 424] on span "button" at bounding box center [910, 418] width 10 height 9
type input "03"
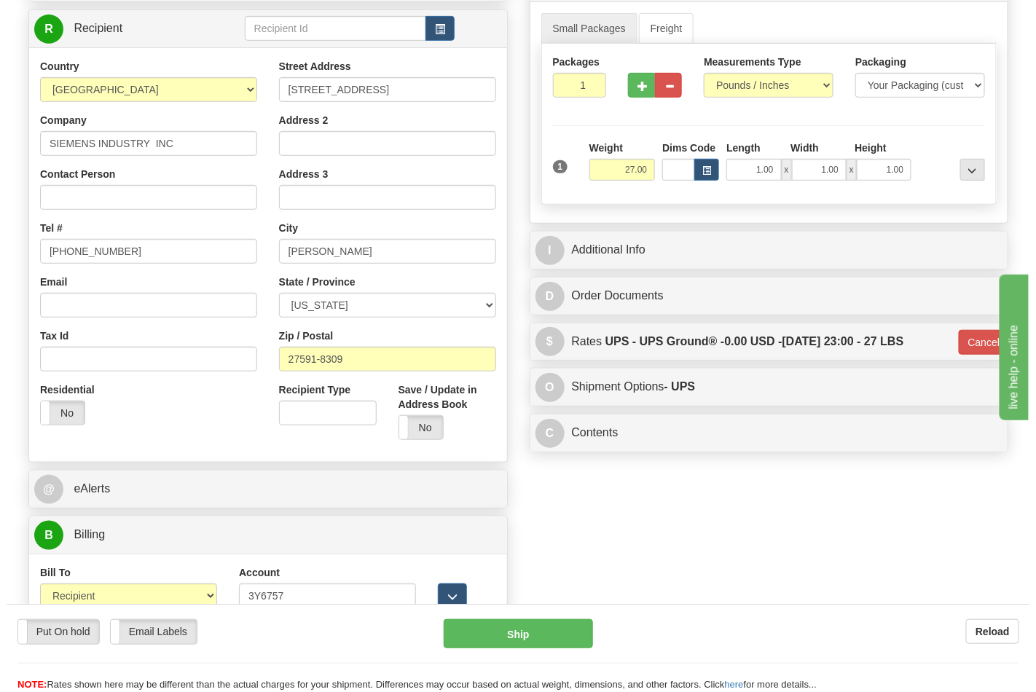
scroll to position [220, 0]
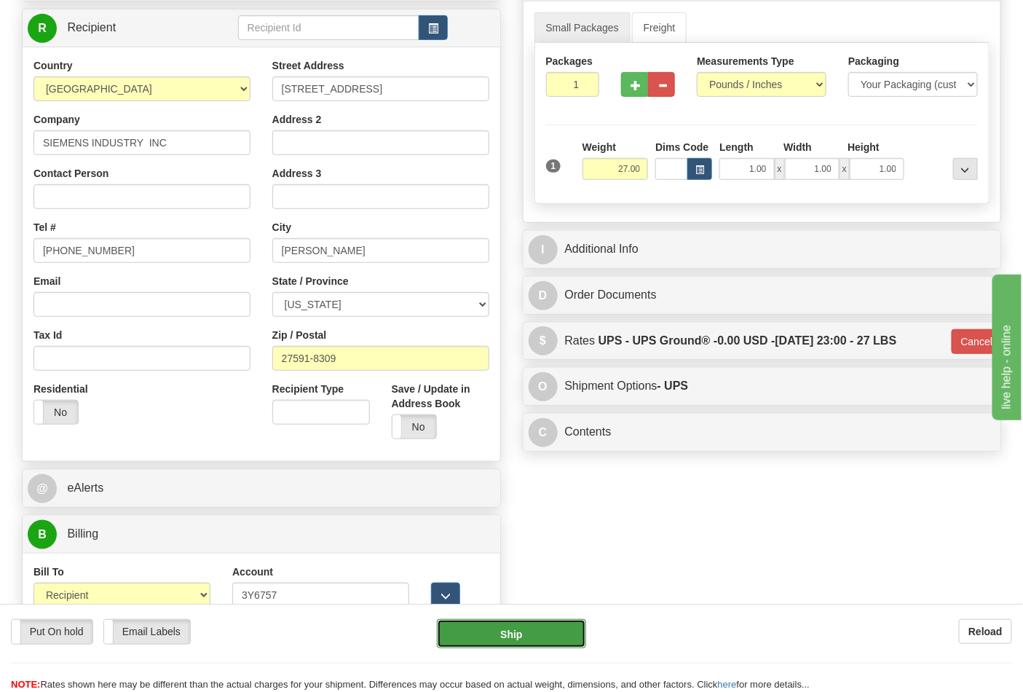
click at [523, 620] on button "Ship" at bounding box center [511, 633] width 149 height 29
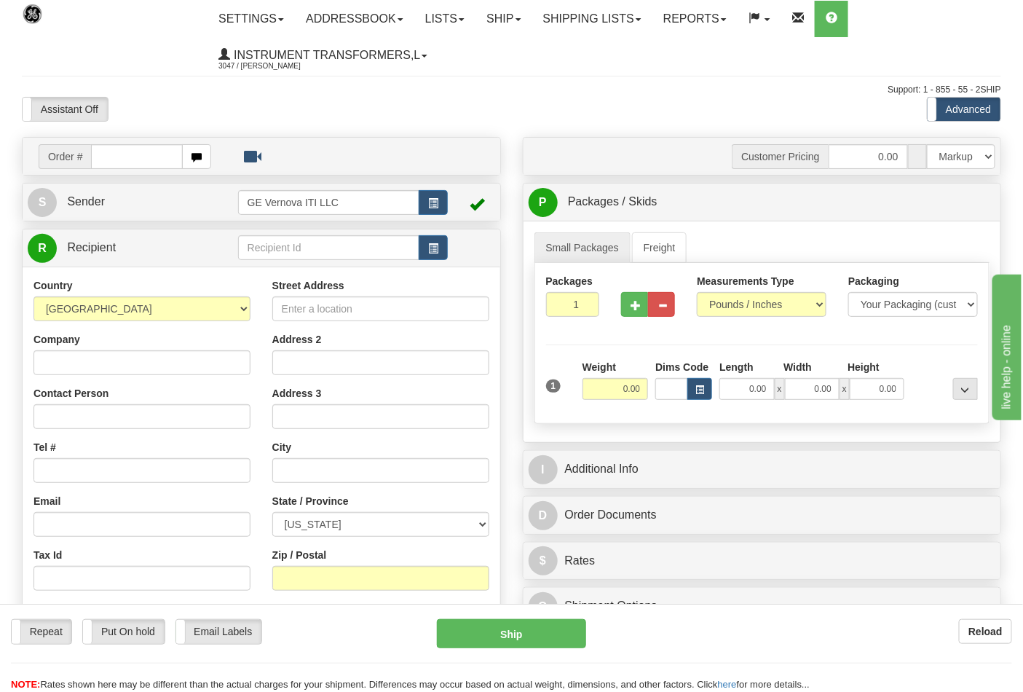
click at [98, 154] on input "text" at bounding box center [137, 156] width 92 height 25
type input "86701082"
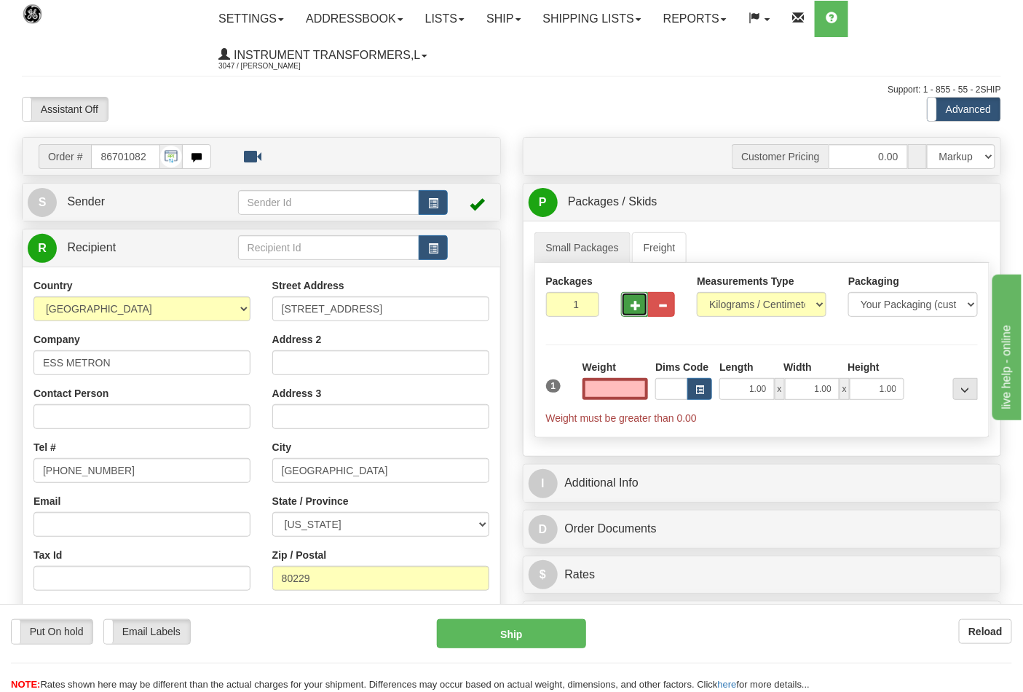
type input "0.00"
click at [639, 304] on span "button" at bounding box center [636, 305] width 10 height 9
type input "4"
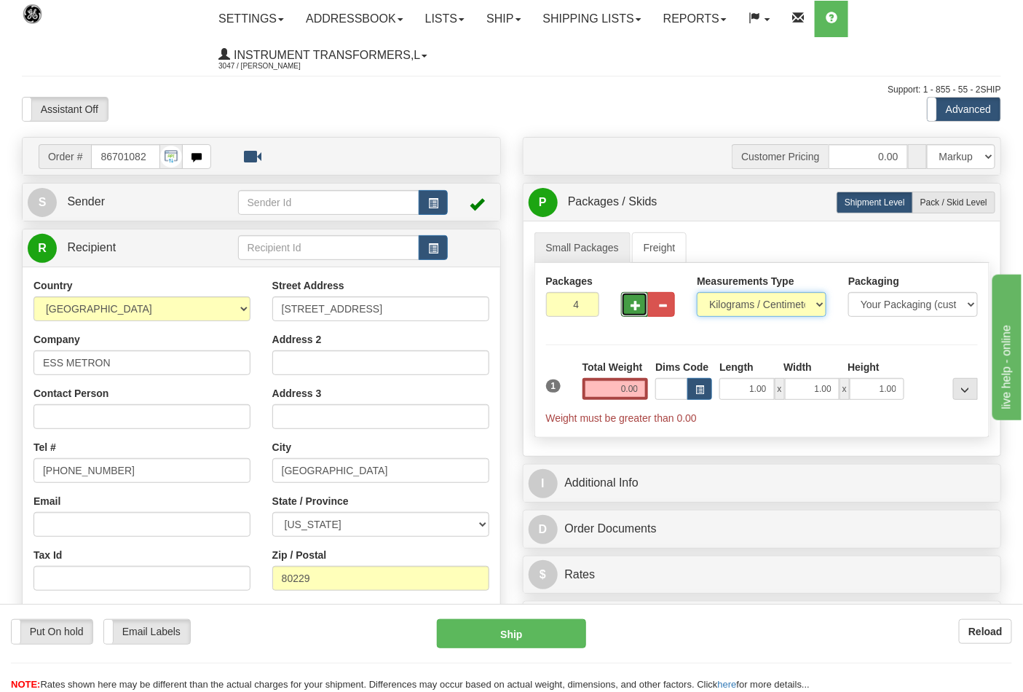
click at [804, 307] on select "Pounds / Inches Kilograms / Centimeters" at bounding box center [762, 304] width 130 height 25
select select "0"
click at [697, 293] on select "Pounds / Inches Kilograms / Centimeters" at bounding box center [762, 304] width 130 height 25
click at [937, 202] on span "Pack / Skid Level" at bounding box center [954, 202] width 67 height 10
radio input "true"
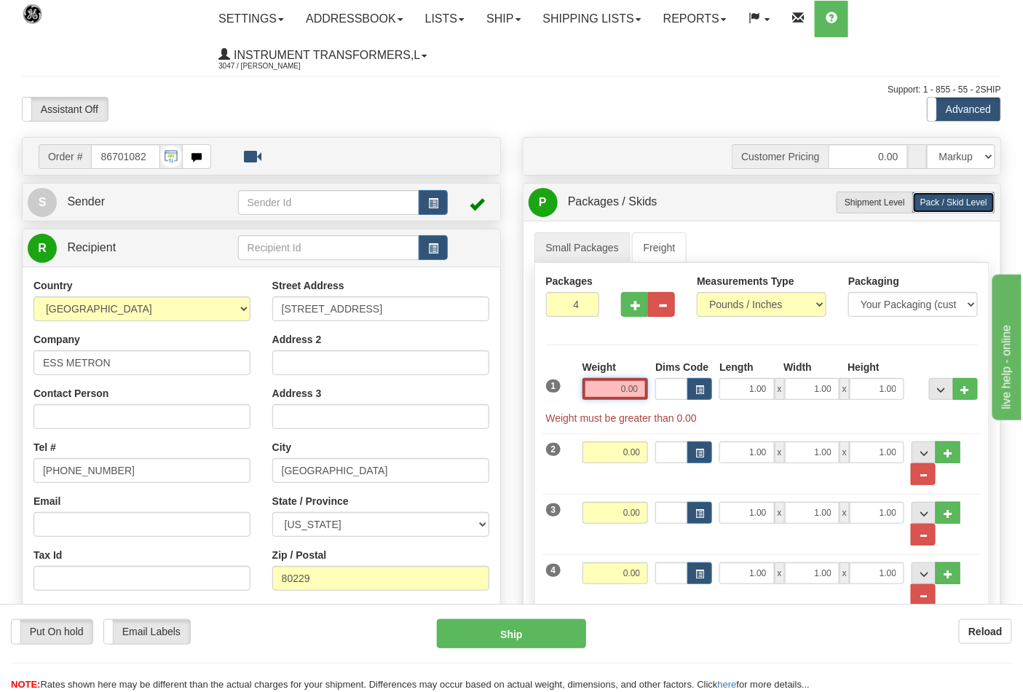
click at [632, 387] on input "0.00" at bounding box center [616, 389] width 66 height 22
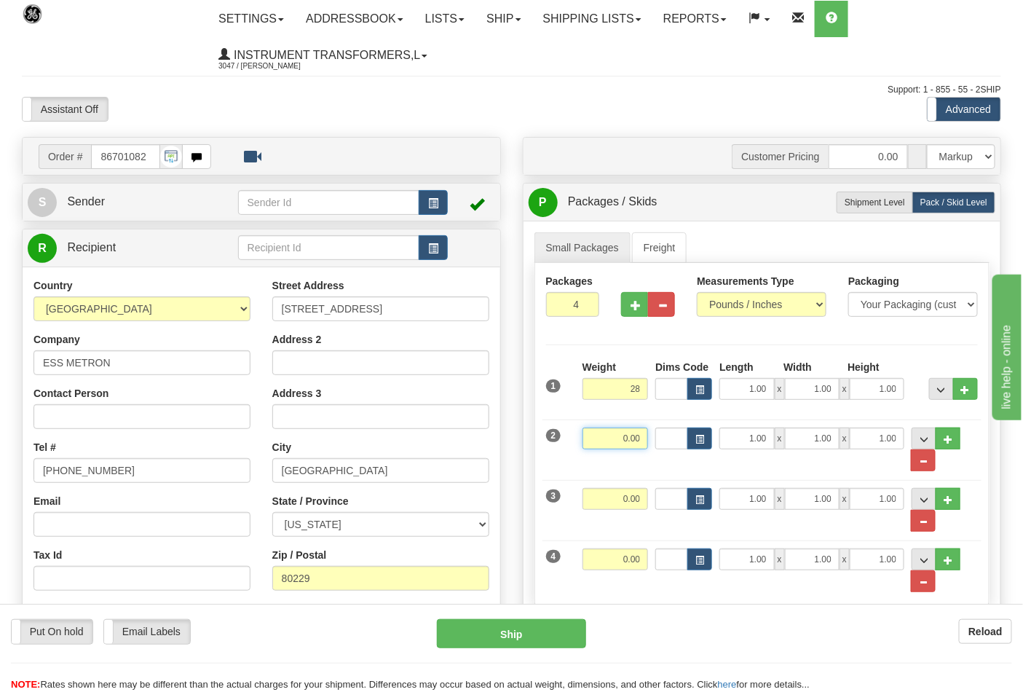
type input "28.00"
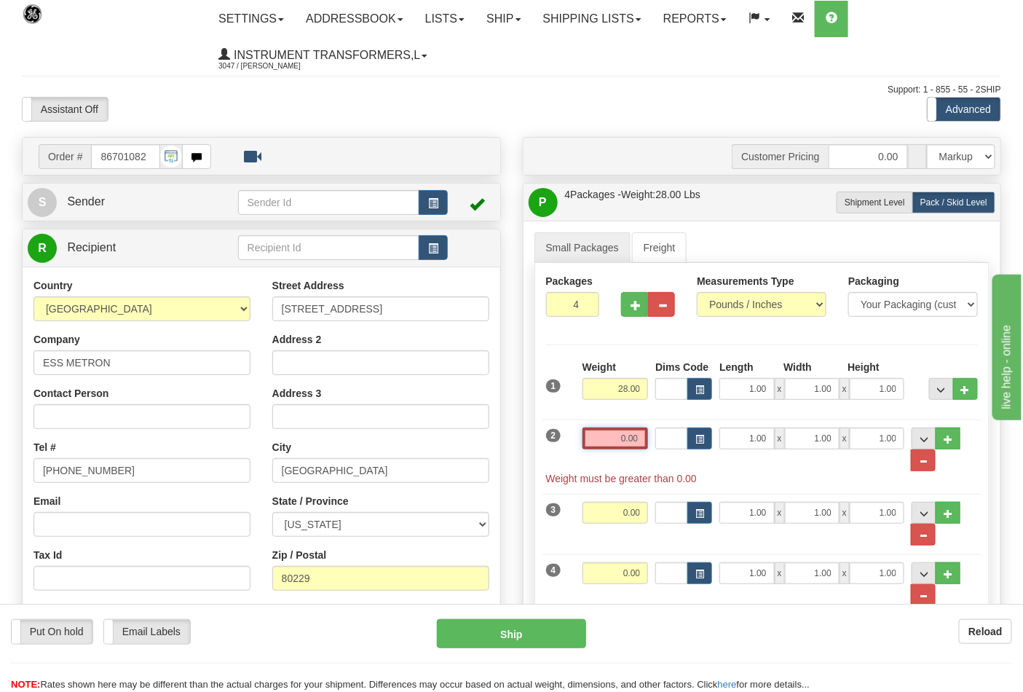
click at [643, 434] on input "0.00" at bounding box center [616, 438] width 66 height 22
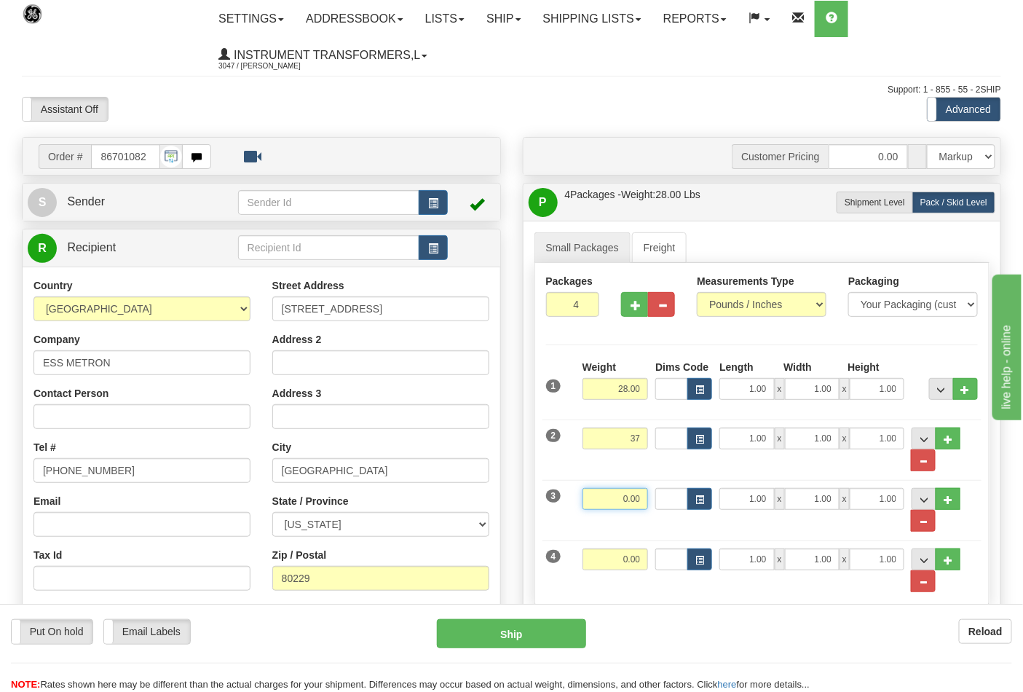
type input "37.00"
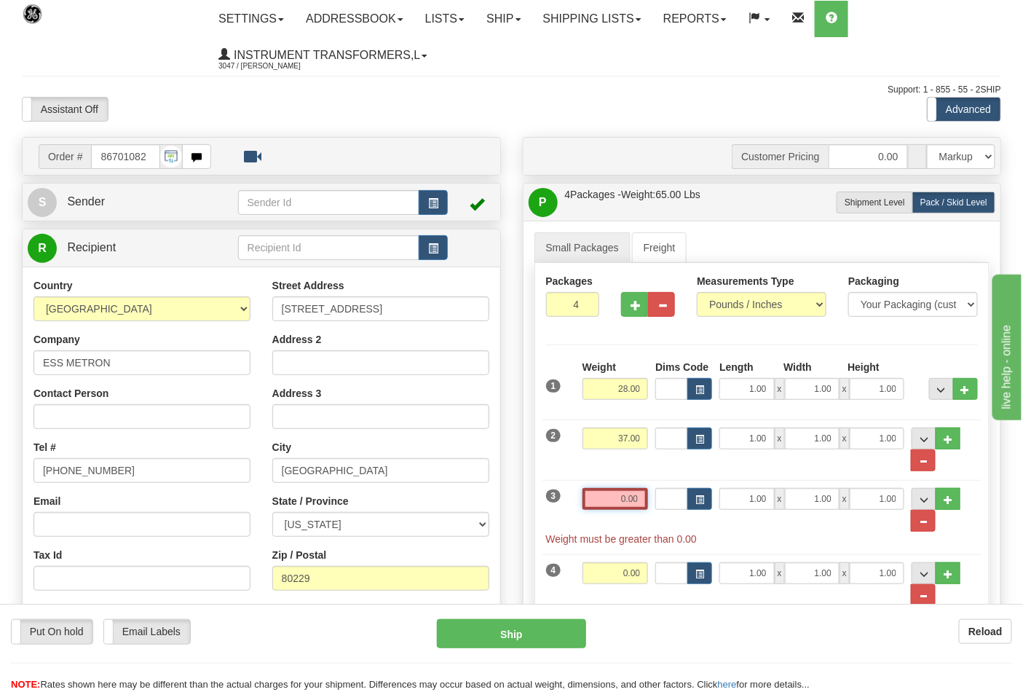
click at [643, 495] on input "0.00" at bounding box center [616, 499] width 66 height 22
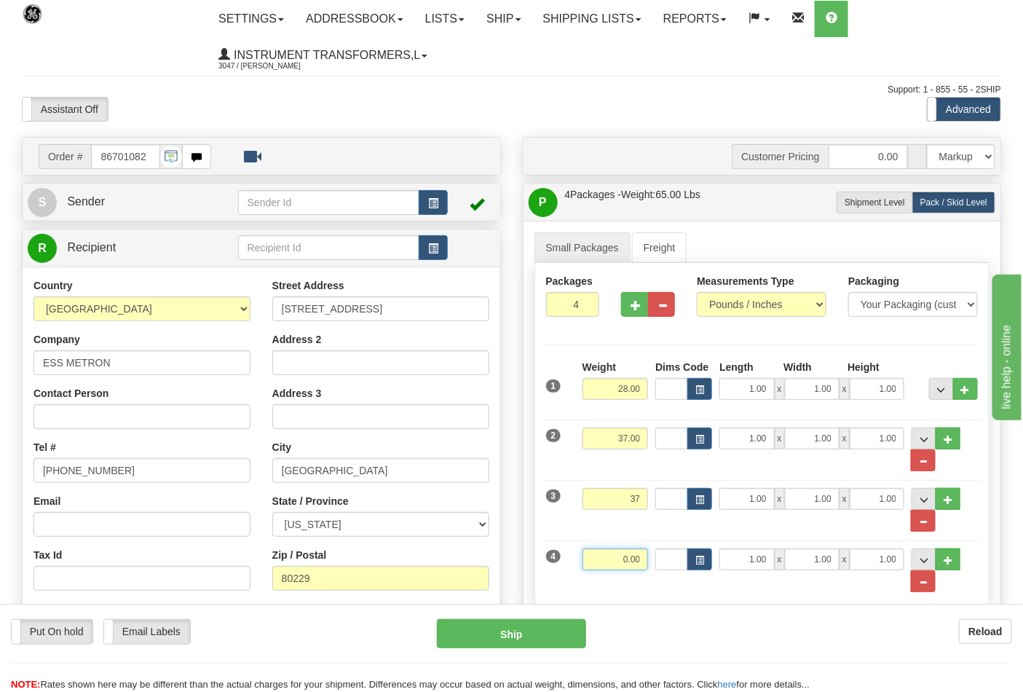
type input "37.00"
click at [635, 562] on input "0.00" at bounding box center [616, 559] width 66 height 22
click button "Delete" at bounding box center [0, 0] width 0 height 0
type input "37.00"
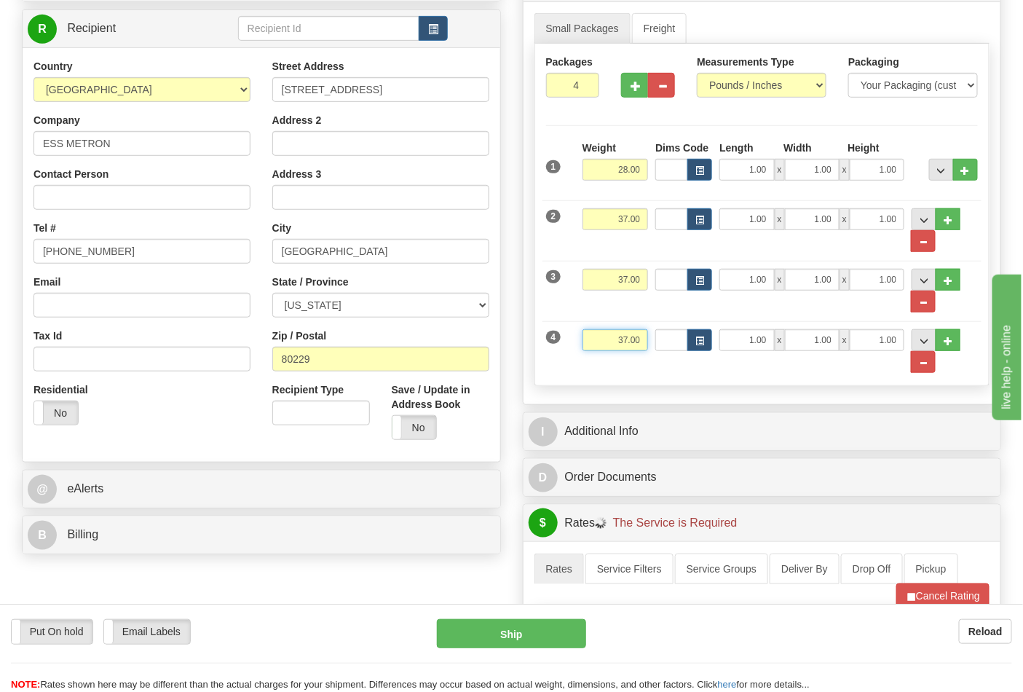
scroll to position [243, 0]
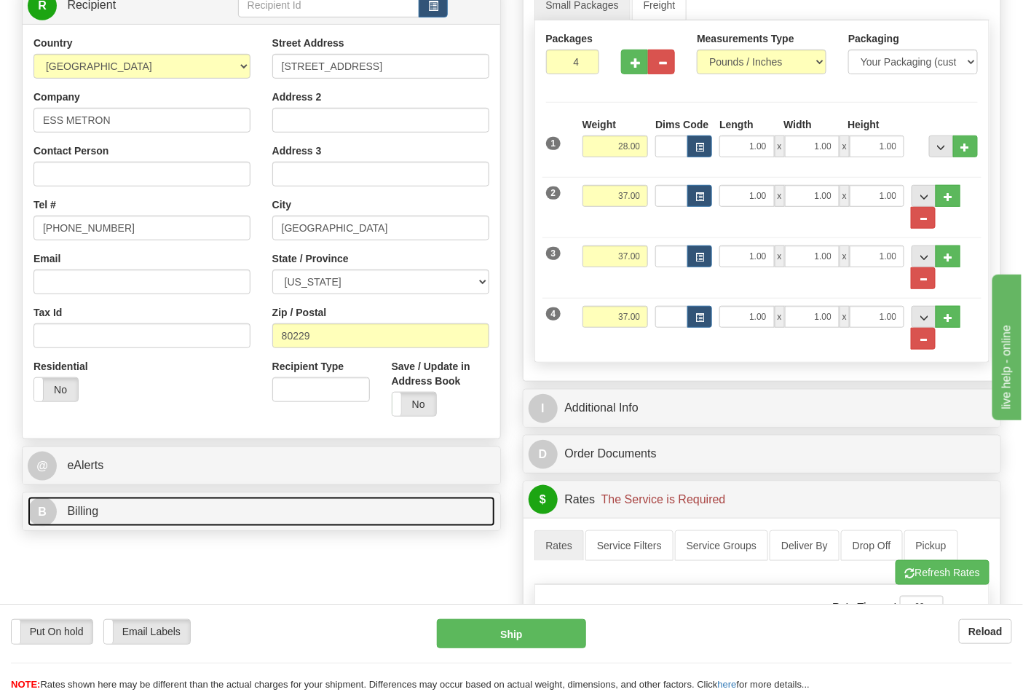
click at [299, 518] on link "B Billing" at bounding box center [262, 512] width 468 height 30
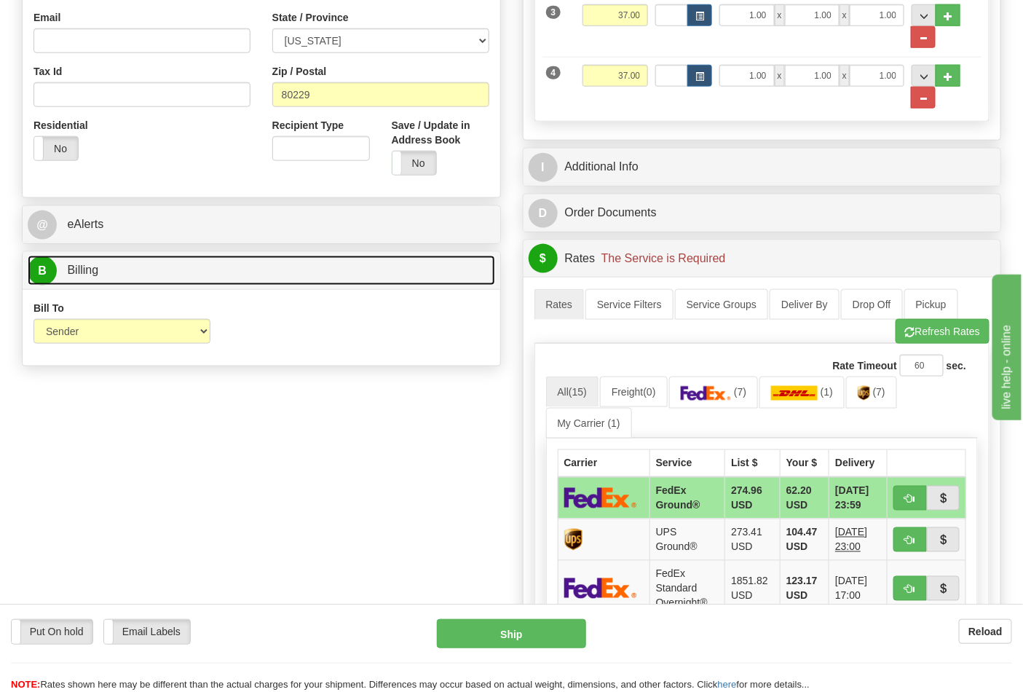
scroll to position [485, 0]
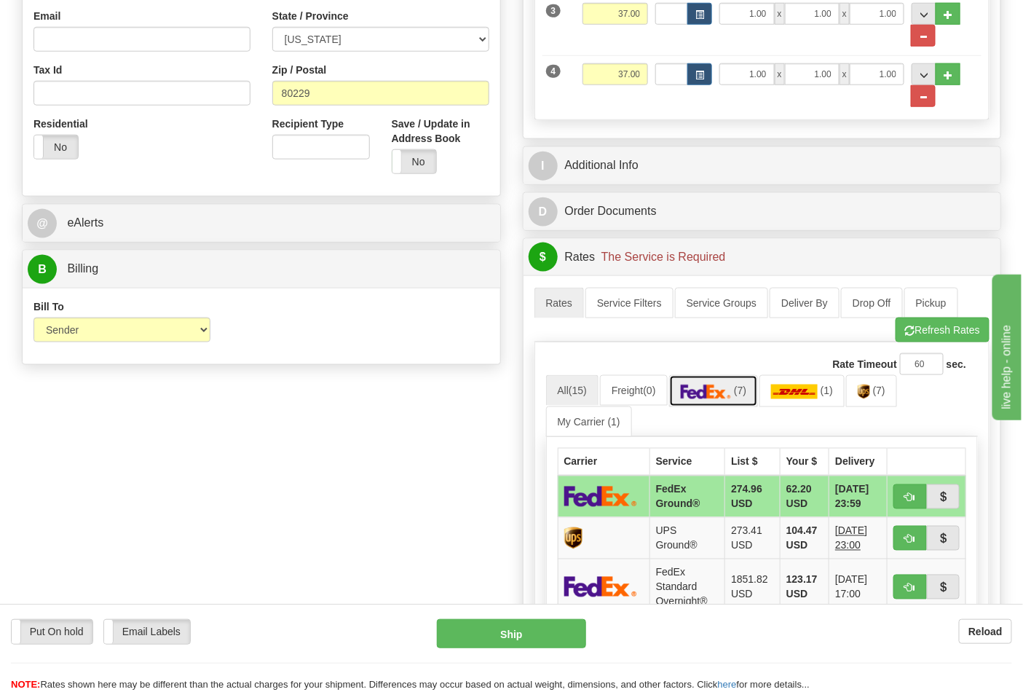
click at [724, 392] on img at bounding box center [706, 392] width 51 height 15
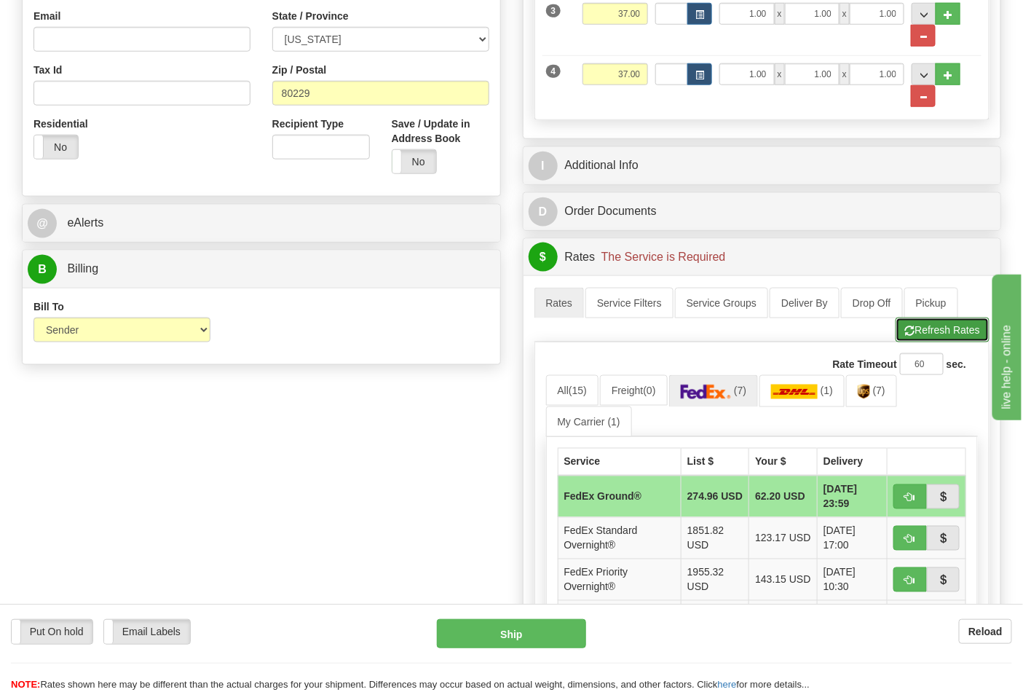
click at [922, 331] on button "Refresh Rates" at bounding box center [943, 330] width 94 height 25
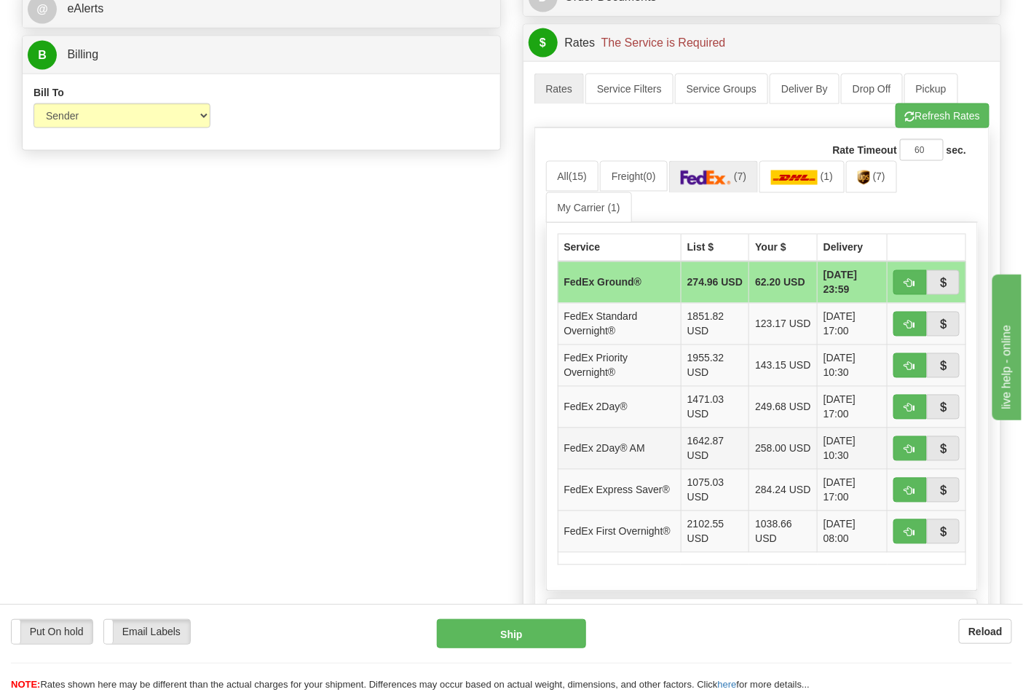
scroll to position [728, 0]
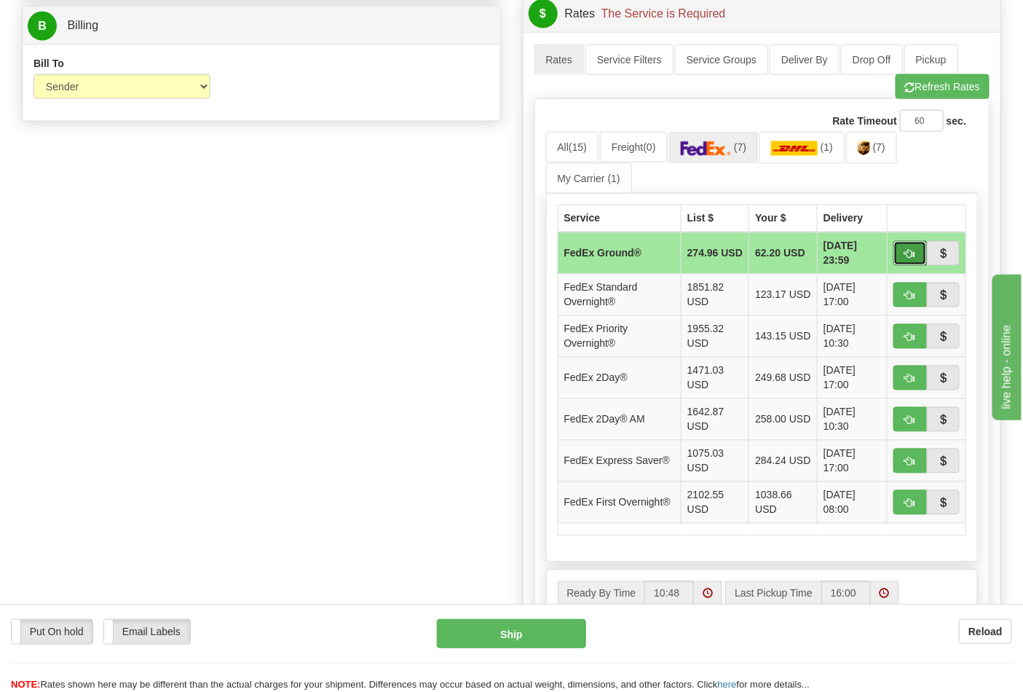
click at [907, 257] on span "button" at bounding box center [910, 254] width 10 height 9
type input "92"
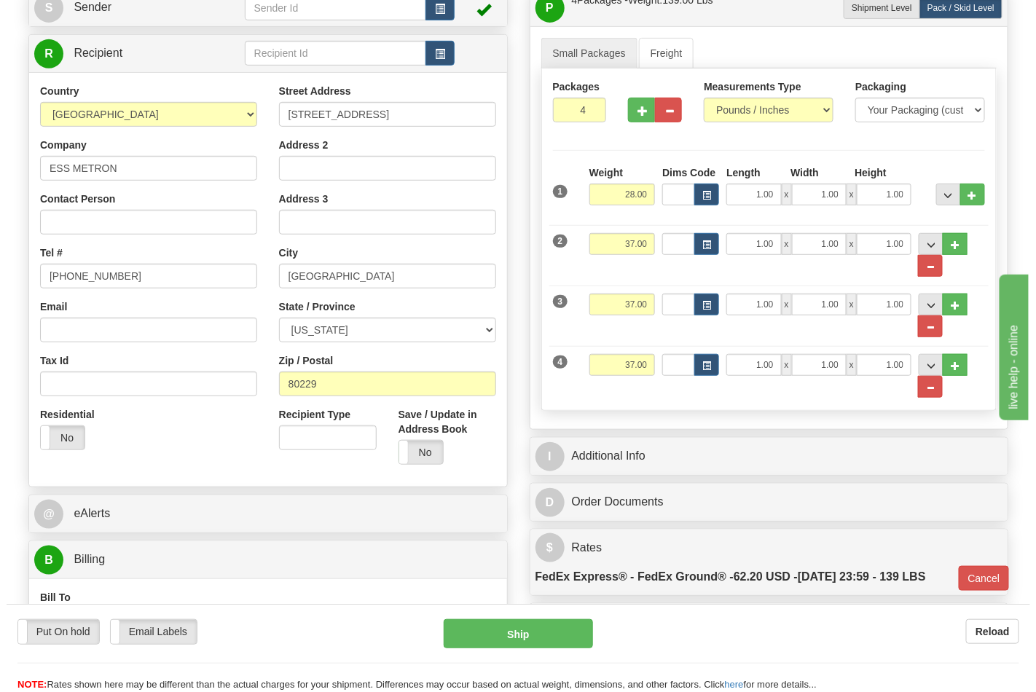
scroll to position [0, 0]
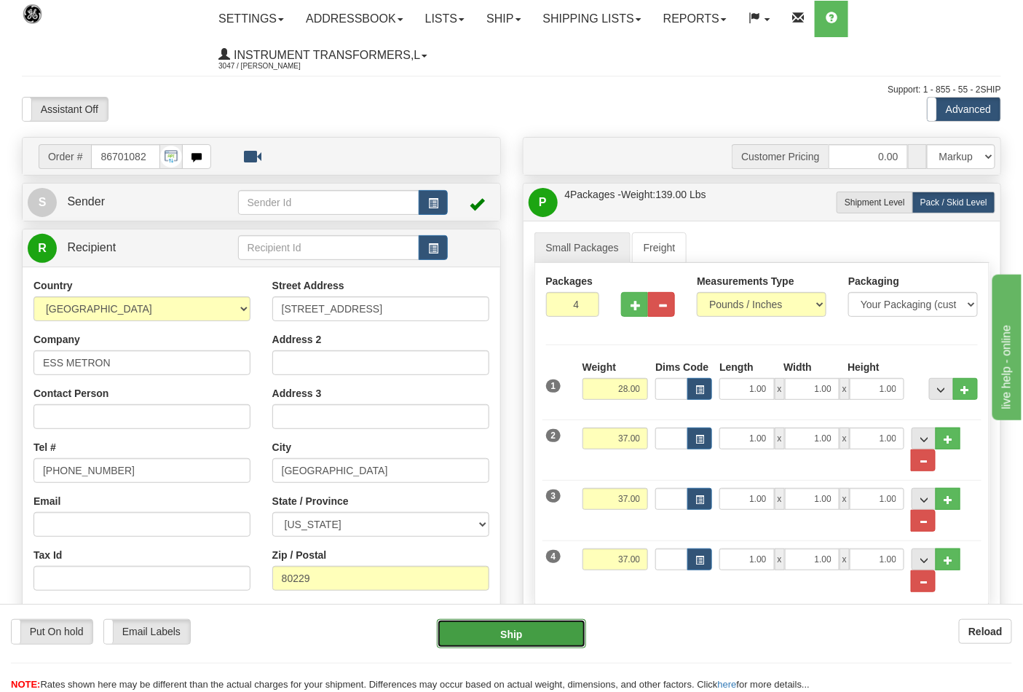
click at [505, 642] on button "Ship" at bounding box center [511, 633] width 149 height 29
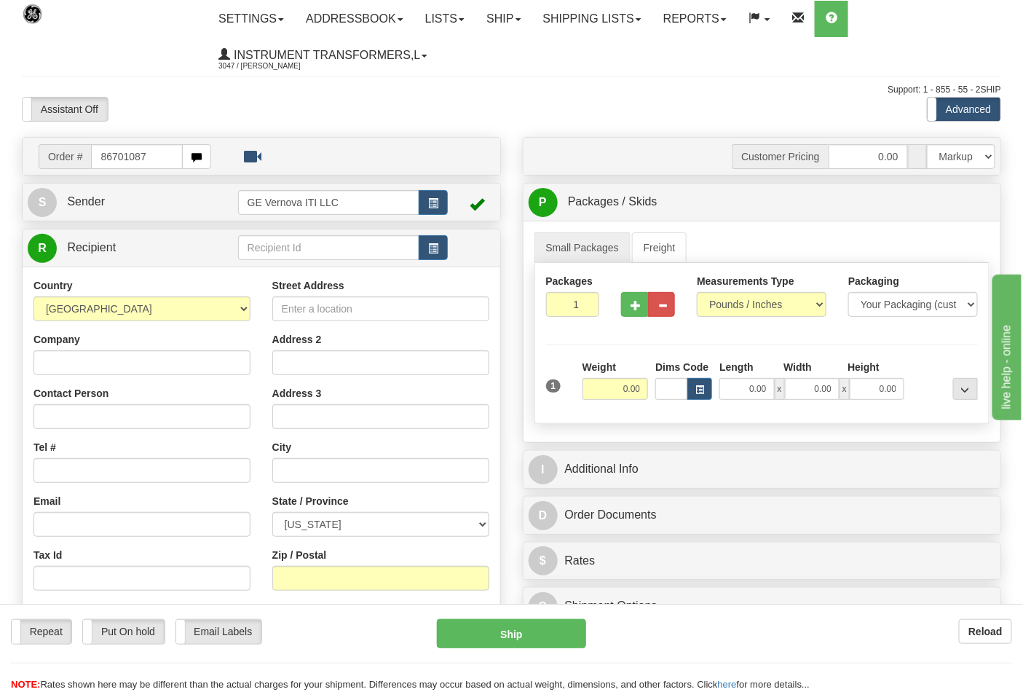
type input "86701087"
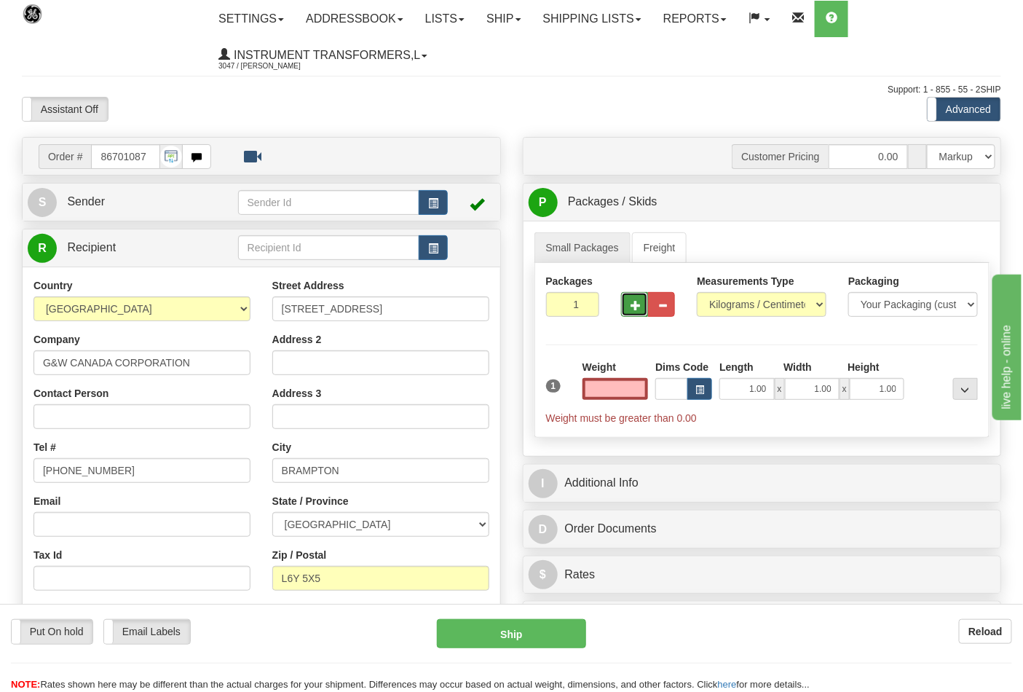
type input "0.00"
click at [642, 301] on button "button" at bounding box center [634, 304] width 27 height 25
type input "2"
click at [755, 301] on select "Pounds / Inches Kilograms / Centimeters" at bounding box center [762, 304] width 130 height 25
select select "0"
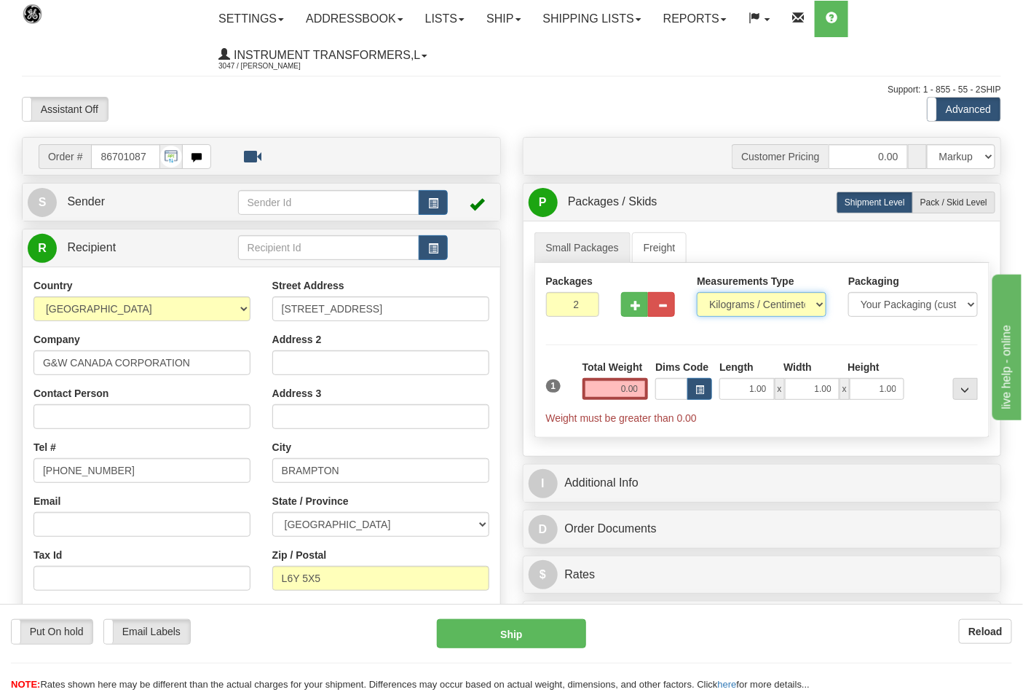
click at [697, 293] on select "Pounds / Inches Kilograms / Centimeters" at bounding box center [762, 304] width 130 height 25
click at [940, 206] on span "Pack / Skid Level" at bounding box center [954, 202] width 67 height 10
radio input "true"
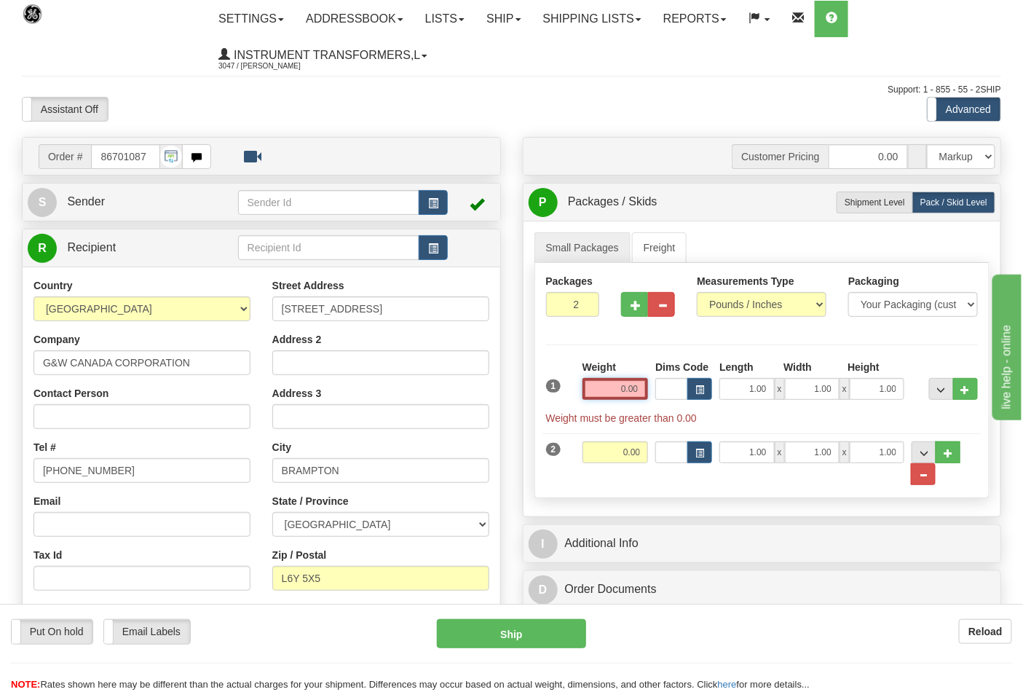
click at [623, 392] on input "0.00" at bounding box center [616, 389] width 66 height 22
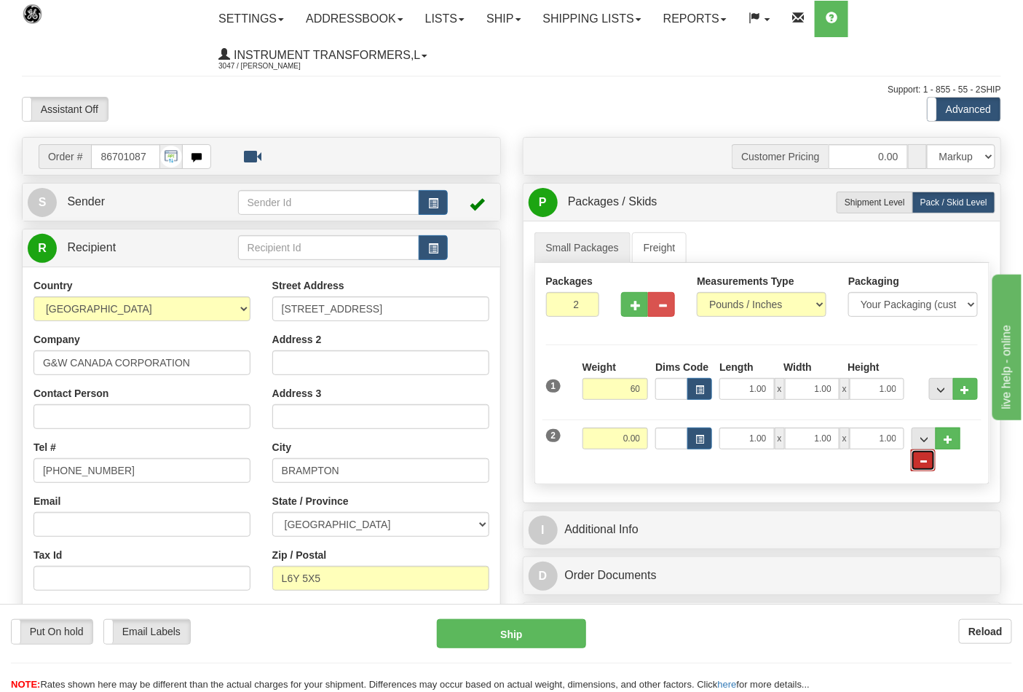
type input "60.00"
click at [936, 461] on button "..." at bounding box center [923, 460] width 25 height 22
type input "1"
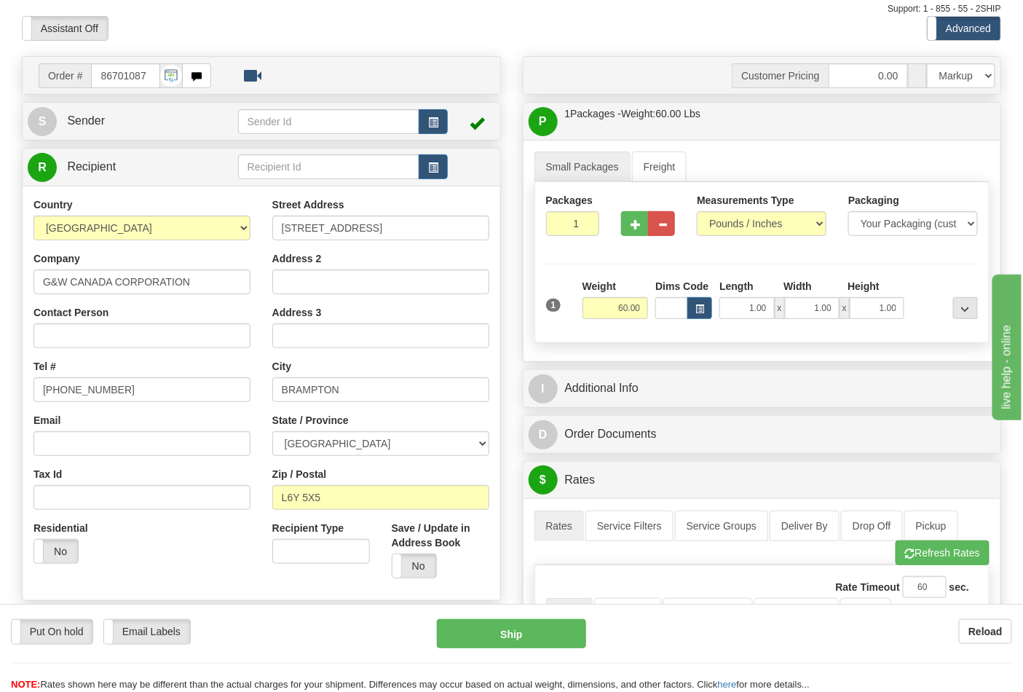
scroll to position [162, 0]
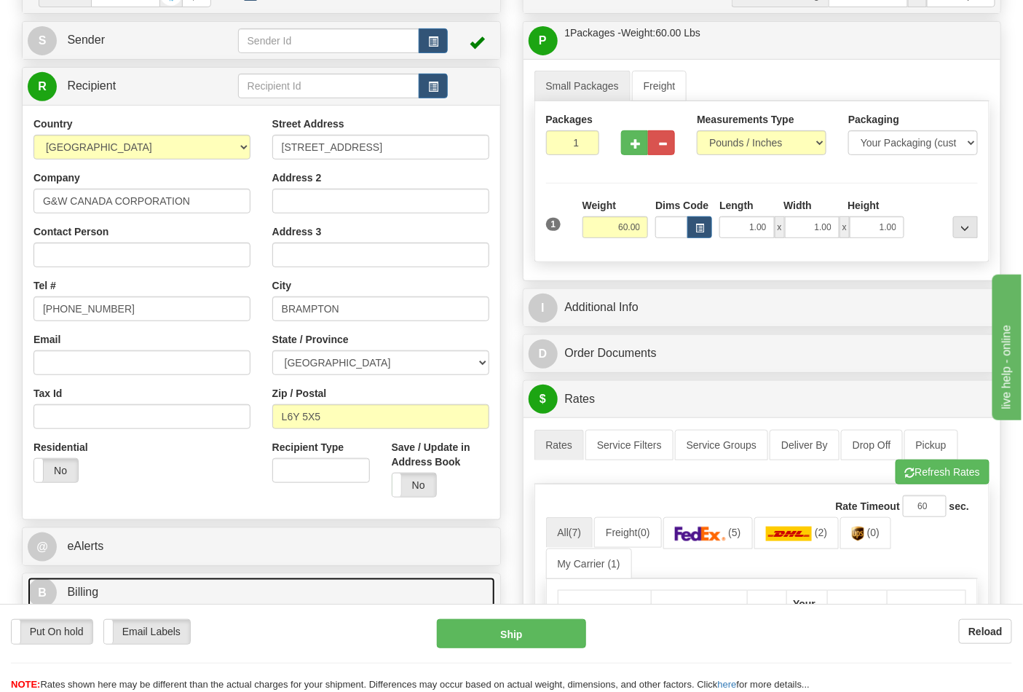
click at [165, 580] on link "B Billing" at bounding box center [262, 593] width 468 height 30
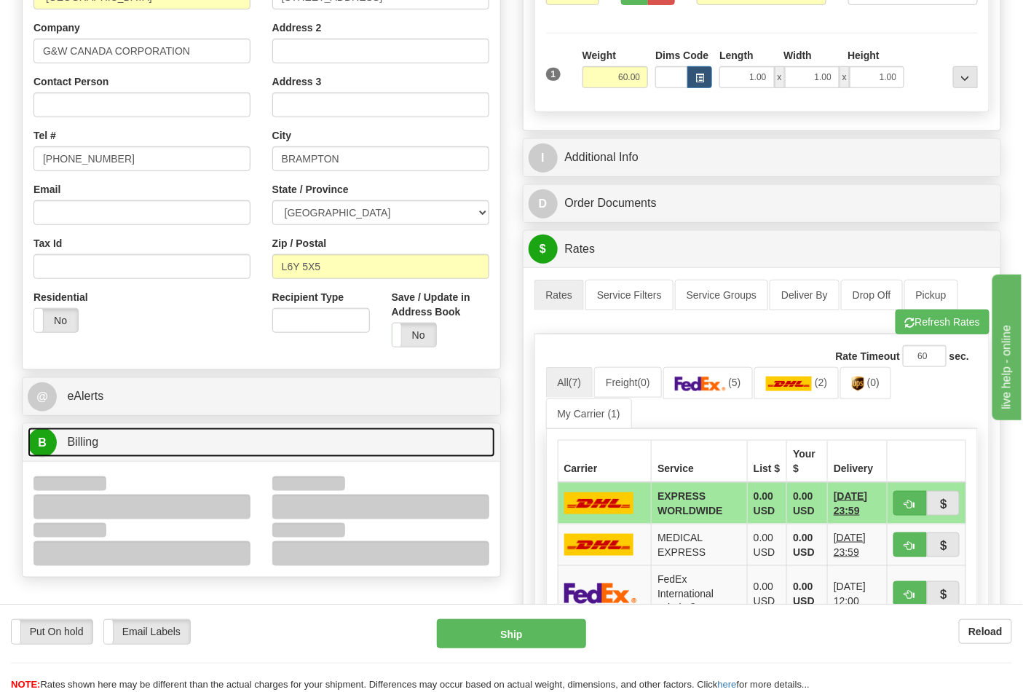
scroll to position [323, 0]
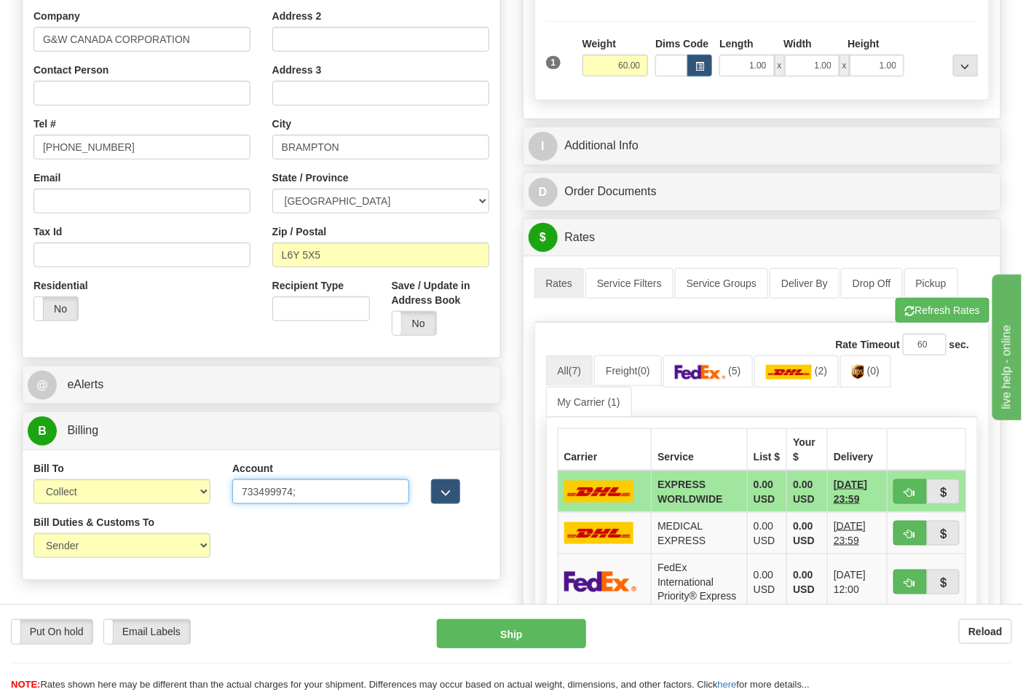
click at [300, 495] on input "733499974;" at bounding box center [320, 491] width 177 height 25
type input "733499974"
click at [690, 372] on img at bounding box center [700, 372] width 51 height 15
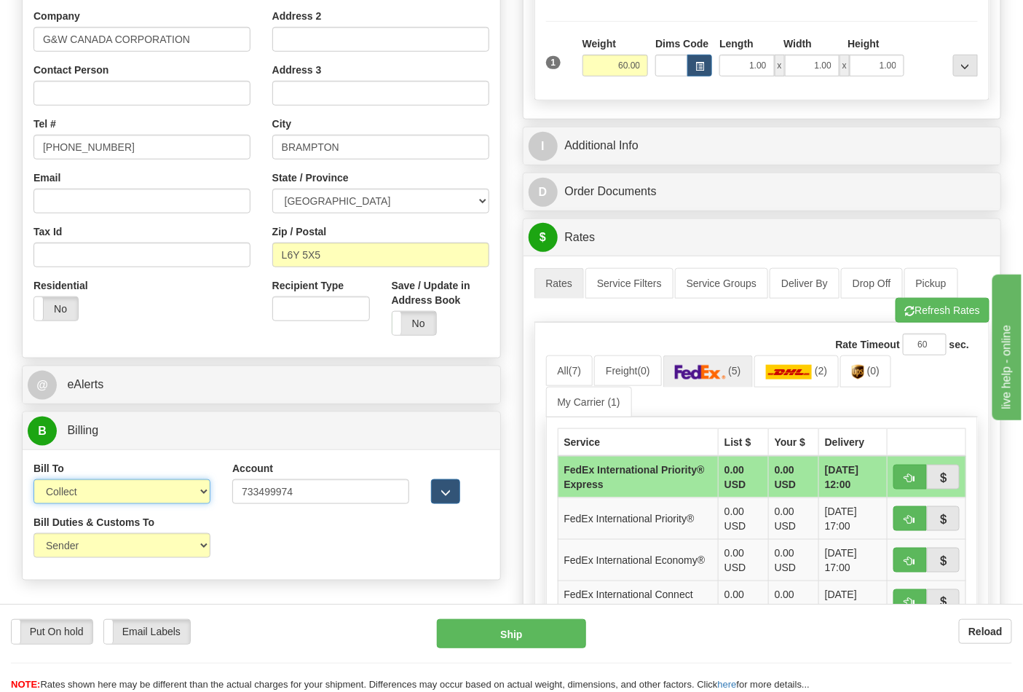
click at [194, 497] on select "Sender Recipient Third Party Collect" at bounding box center [121, 491] width 177 height 25
select select "2"
click at [33, 481] on select "Sender Recipient Third Party Collect" at bounding box center [121, 491] width 177 height 25
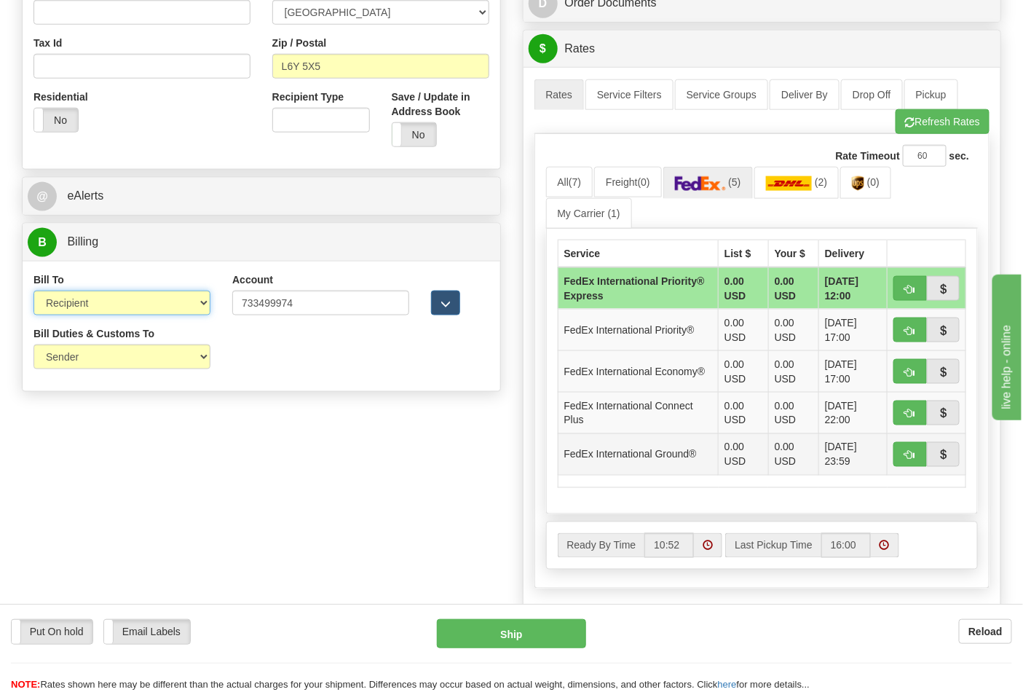
scroll to position [485, 0]
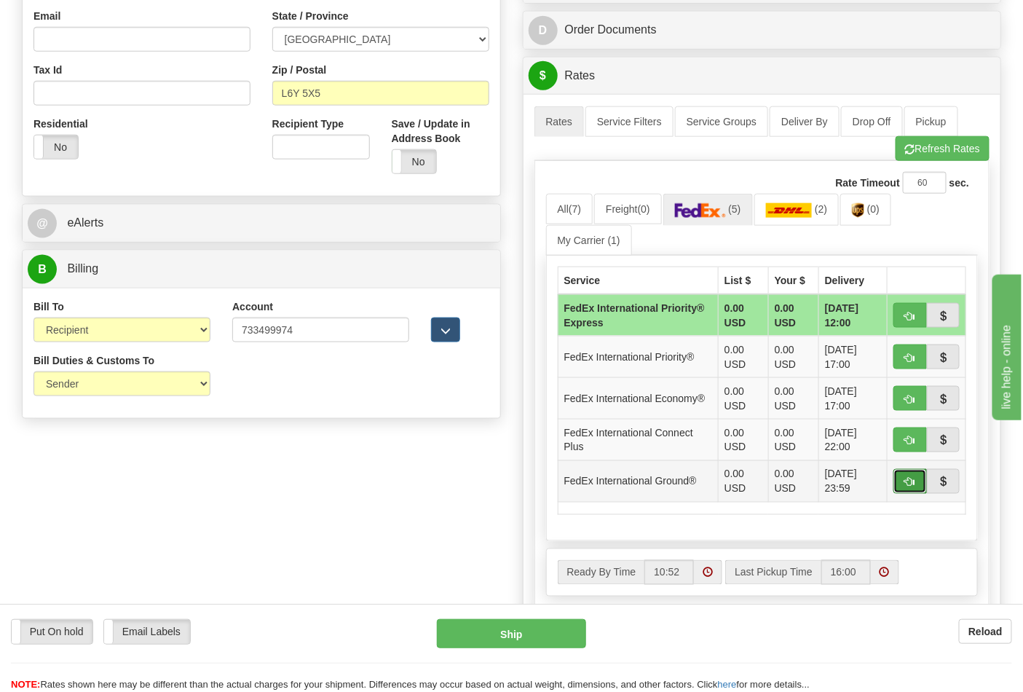
click at [911, 483] on span "button" at bounding box center [910, 482] width 10 height 9
type input "92"
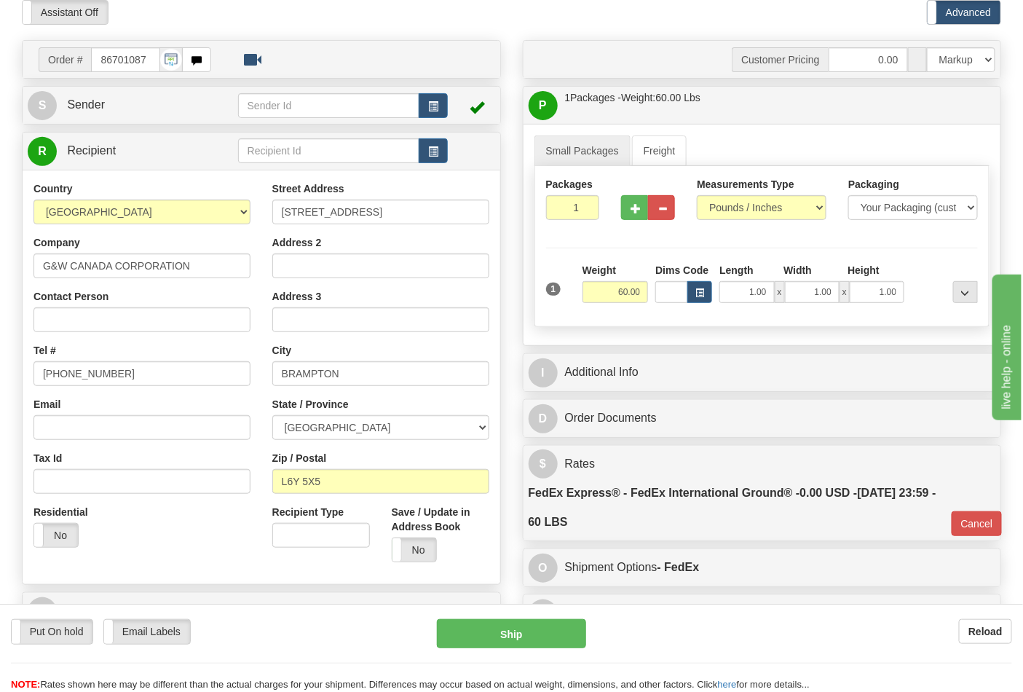
scroll to position [81, 0]
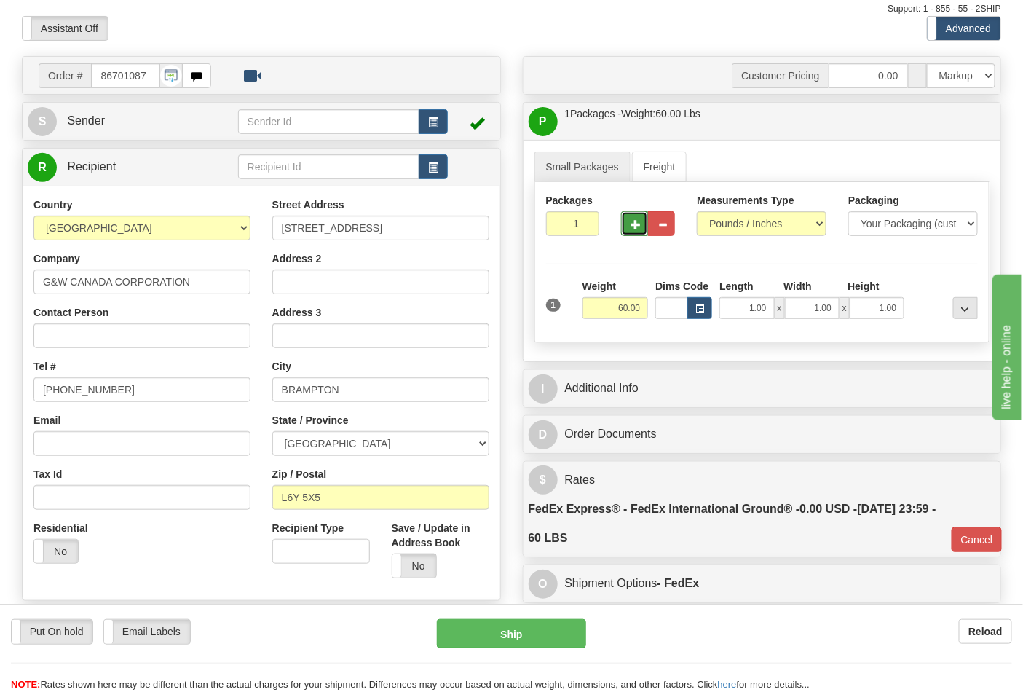
click at [634, 229] on span "button" at bounding box center [636, 224] width 10 height 9
type input "2"
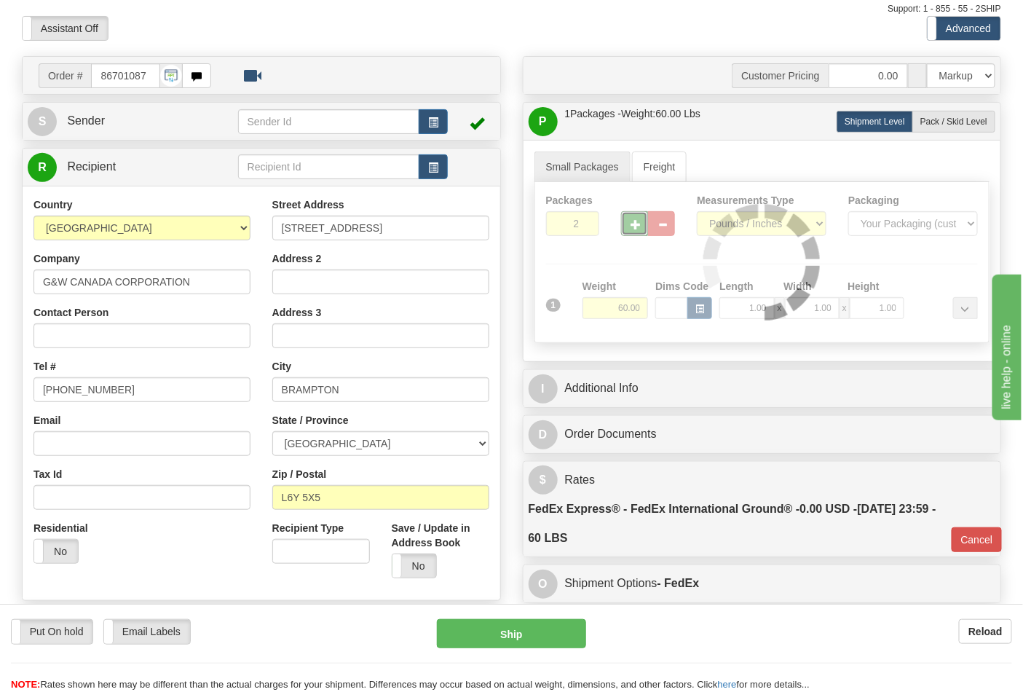
type input "92"
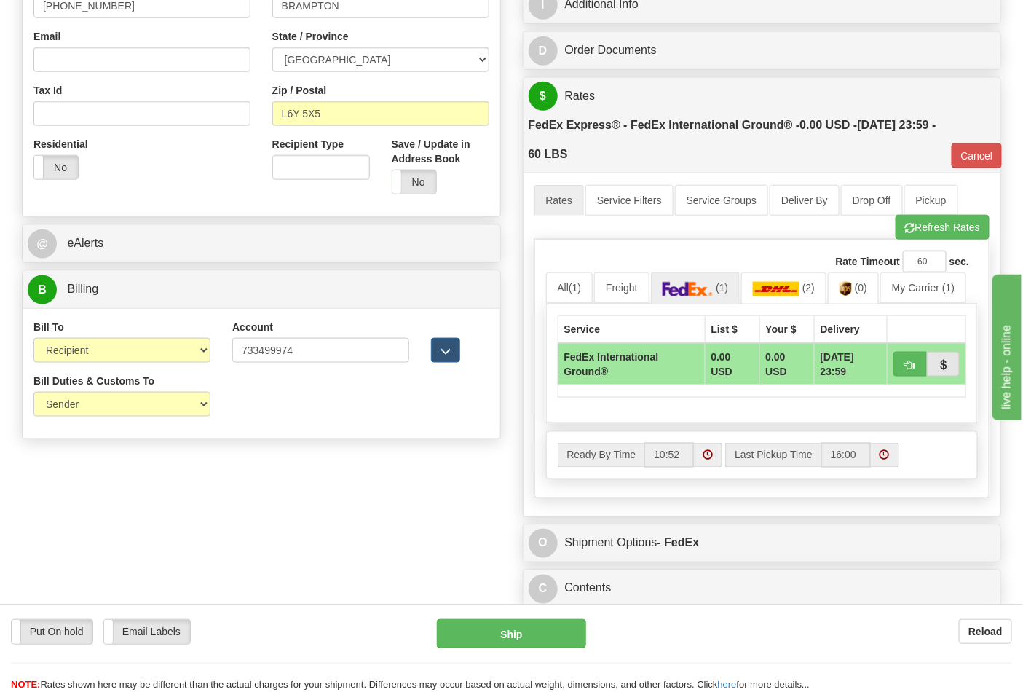
scroll to position [566, 0]
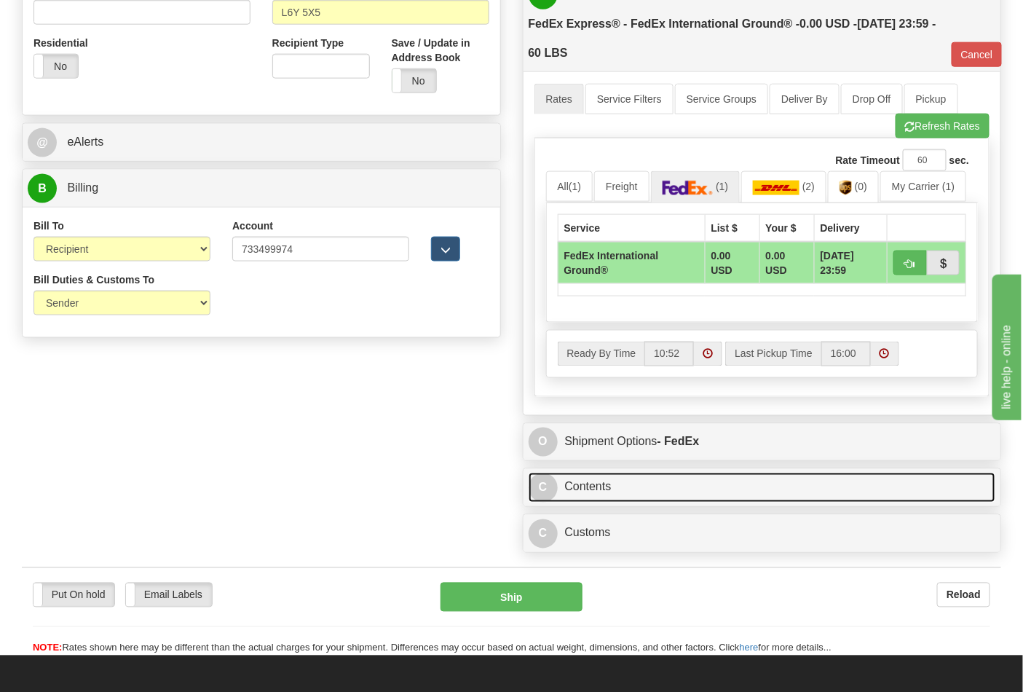
click at [652, 494] on link "C Contents" at bounding box center [763, 488] width 468 height 30
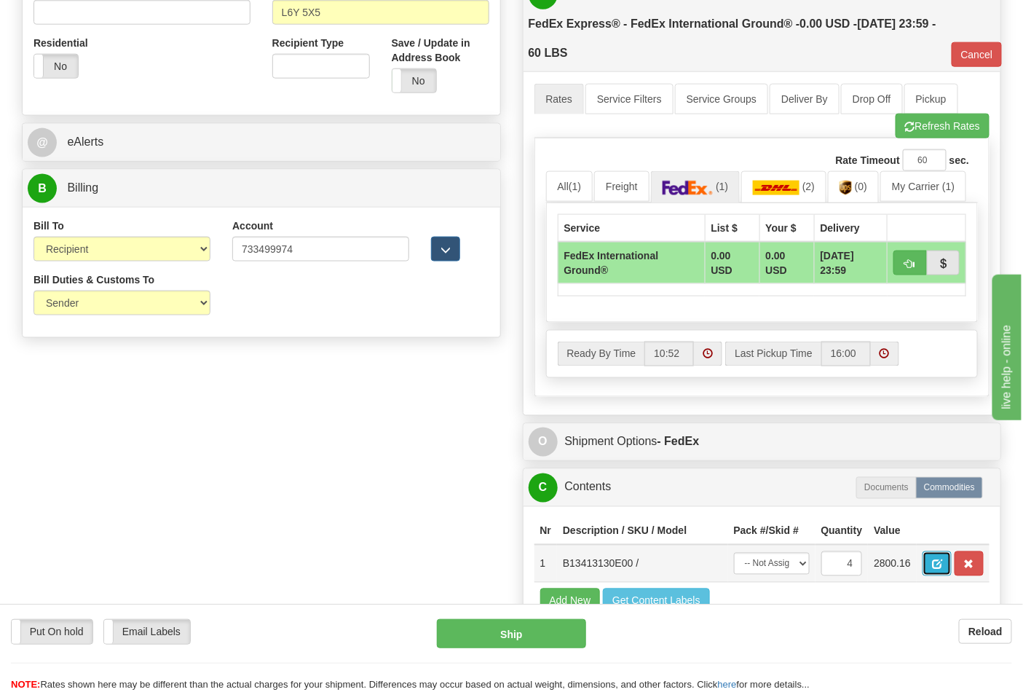
click at [942, 561] on span "button" at bounding box center [937, 564] width 10 height 9
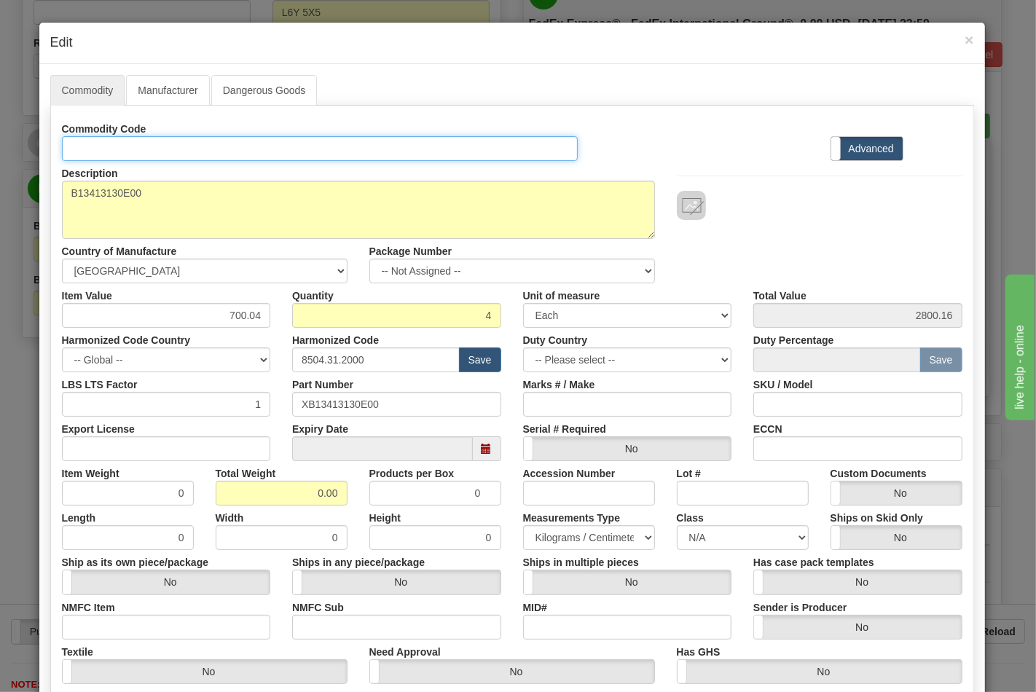
click at [162, 153] on input "Id" at bounding box center [320, 148] width 516 height 25
type input "TRANSFORMERS"
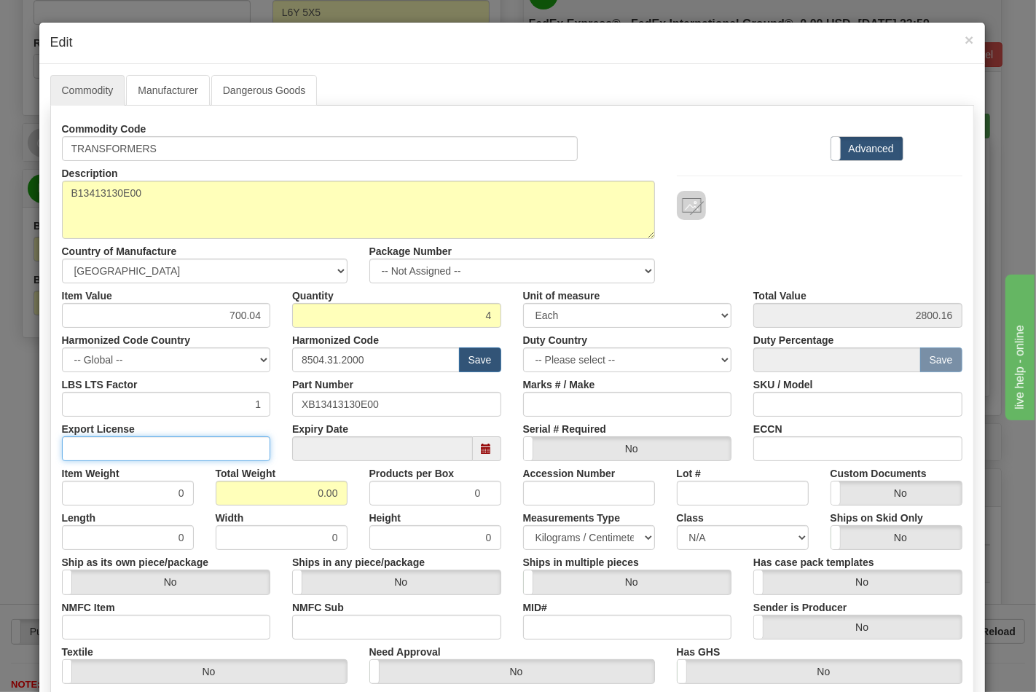
click at [102, 448] on input "Export License" at bounding box center [166, 448] width 209 height 25
type input "NLR"
click at [320, 498] on input "0.00" at bounding box center [282, 493] width 132 height 25
drag, startPoint x: 310, startPoint y: 484, endPoint x: 357, endPoint y: 486, distance: 47.4
click at [357, 486] on div "Item Weight 0 Total Weight 0.00 Products per Box 0 Accession Number Lot # Custo…" at bounding box center [512, 483] width 922 height 44
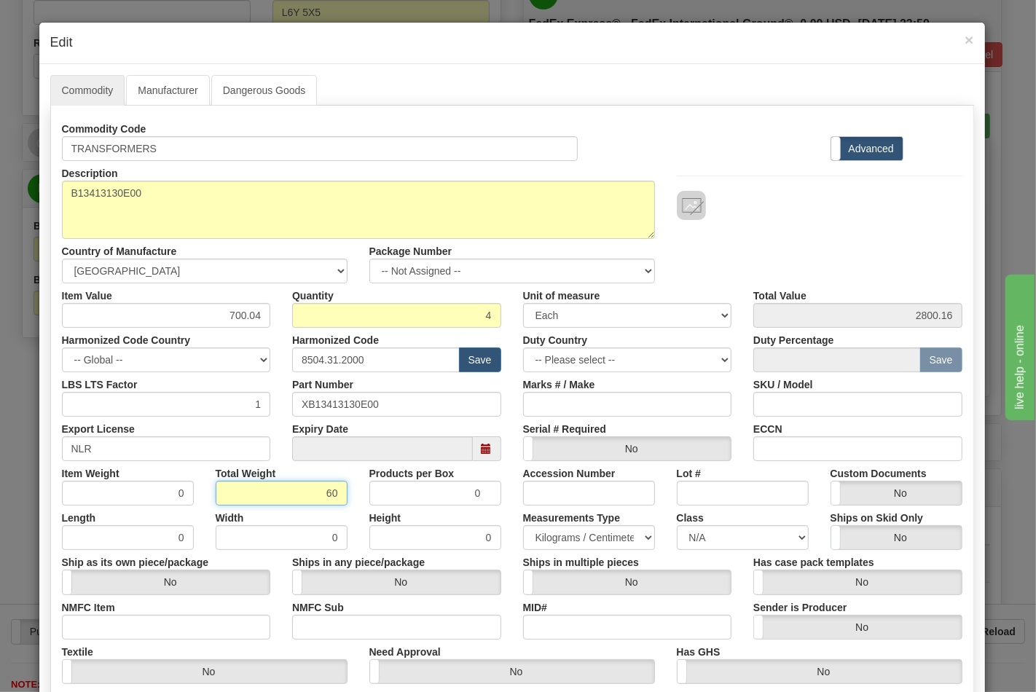
type input "60"
type input "15.0000"
click at [773, 449] on input "ECCN" at bounding box center [857, 448] width 209 height 25
type input "EAR99"
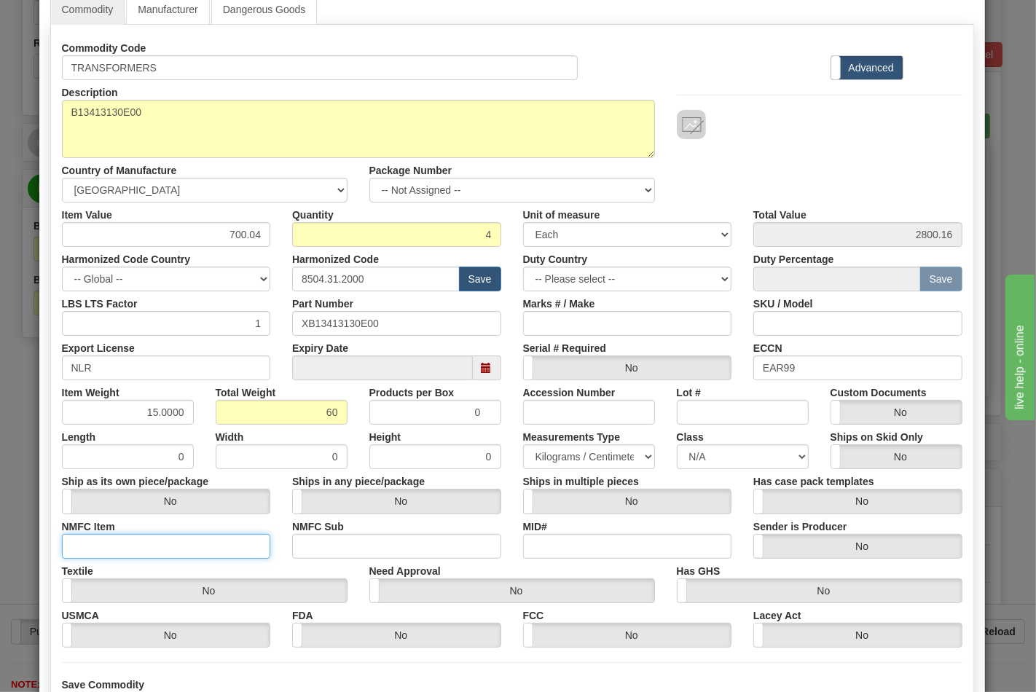
click at [110, 548] on input "NMFC Item" at bounding box center [166, 546] width 209 height 25
type input "63170"
click at [389, 534] on input "NMFC Sub" at bounding box center [396, 546] width 209 height 25
type input "4"
click at [757, 455] on select "N/A 50.0 55.0 60.0 65.0 70.0 85.0 92.5 100.0 125.0 175.0 250.0 300.0 400.0" at bounding box center [743, 456] width 132 height 25
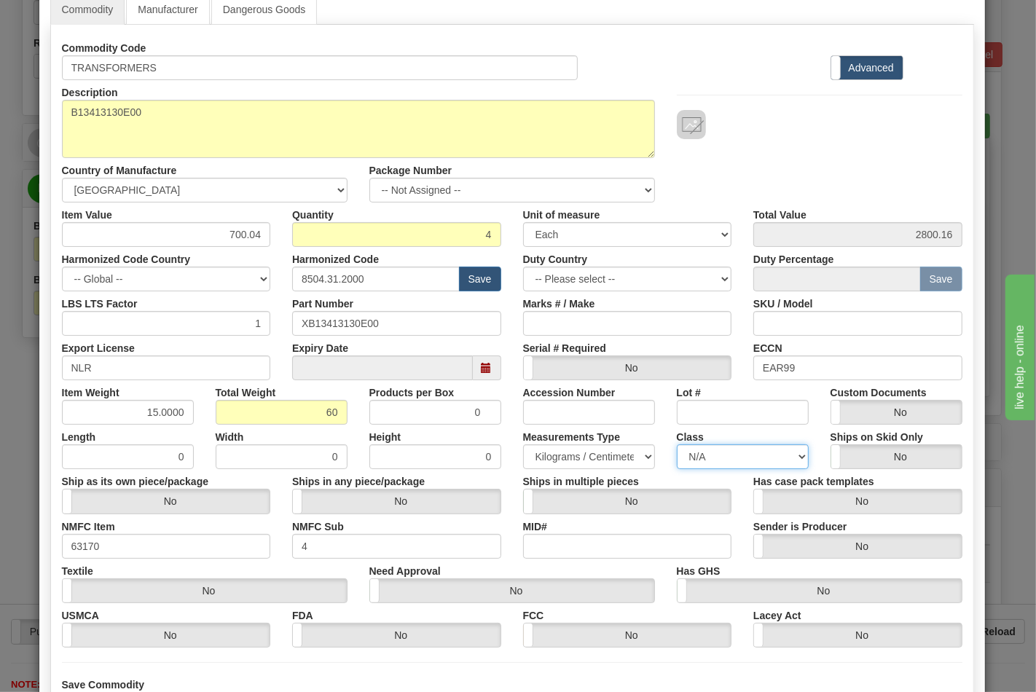
select select "70.0"
click at [677, 444] on select "N/A 50.0 55.0 60.0 65.0 70.0 85.0 92.5 100.0 125.0 175.0 250.0 300.0 400.0" at bounding box center [743, 456] width 132 height 25
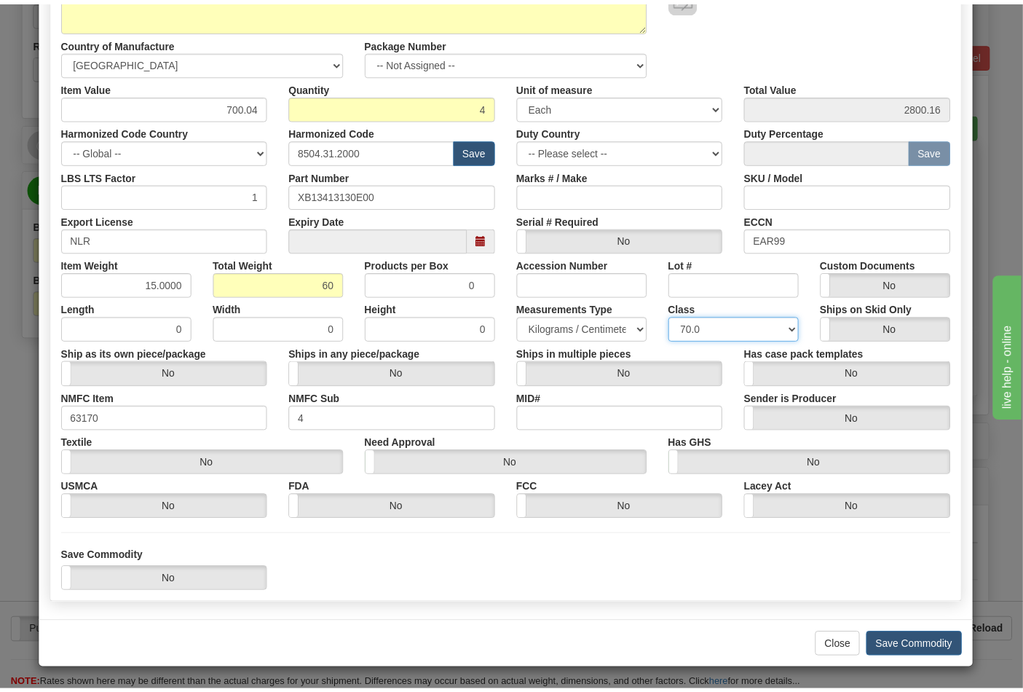
scroll to position [209, 0]
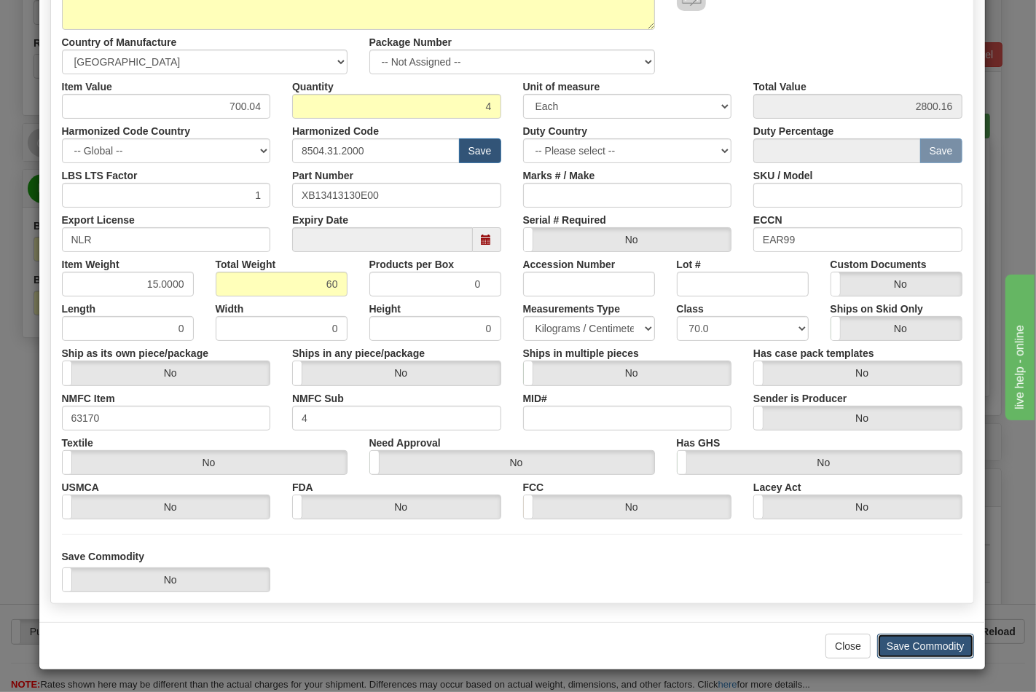
click at [883, 641] on button "Save Commodity" at bounding box center [925, 646] width 97 height 25
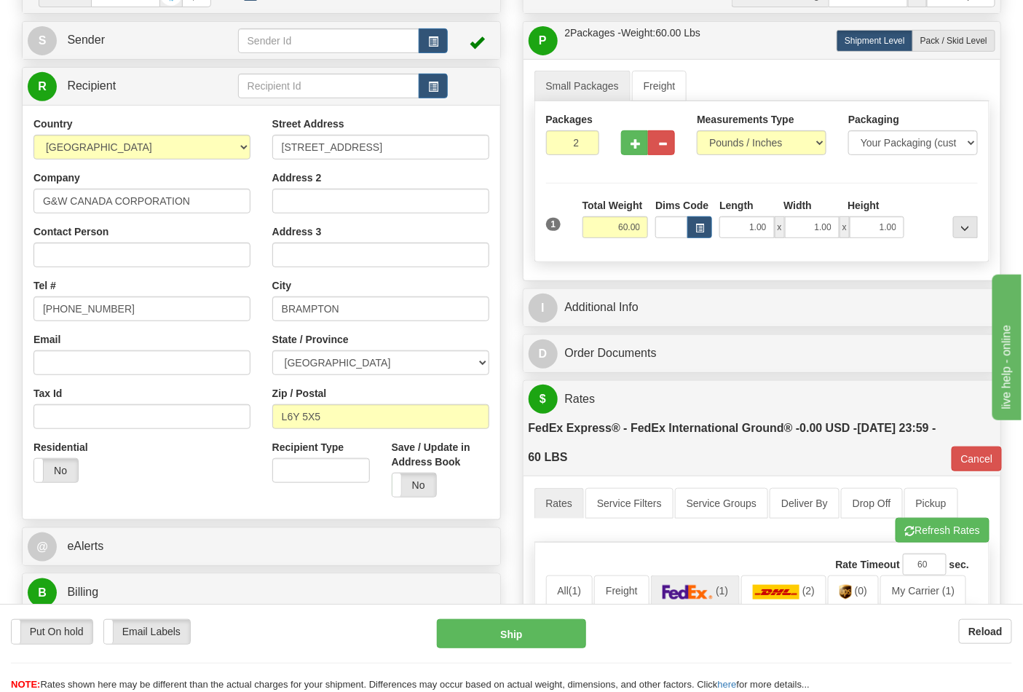
scroll to position [81, 0]
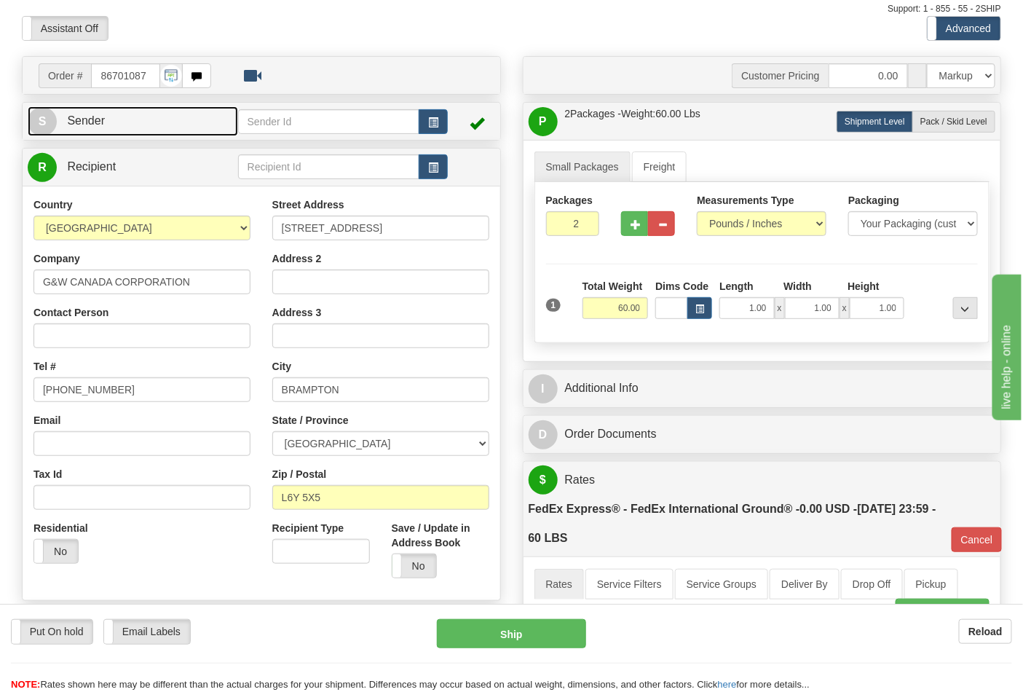
click at [122, 126] on link "S Sender" at bounding box center [133, 121] width 210 height 30
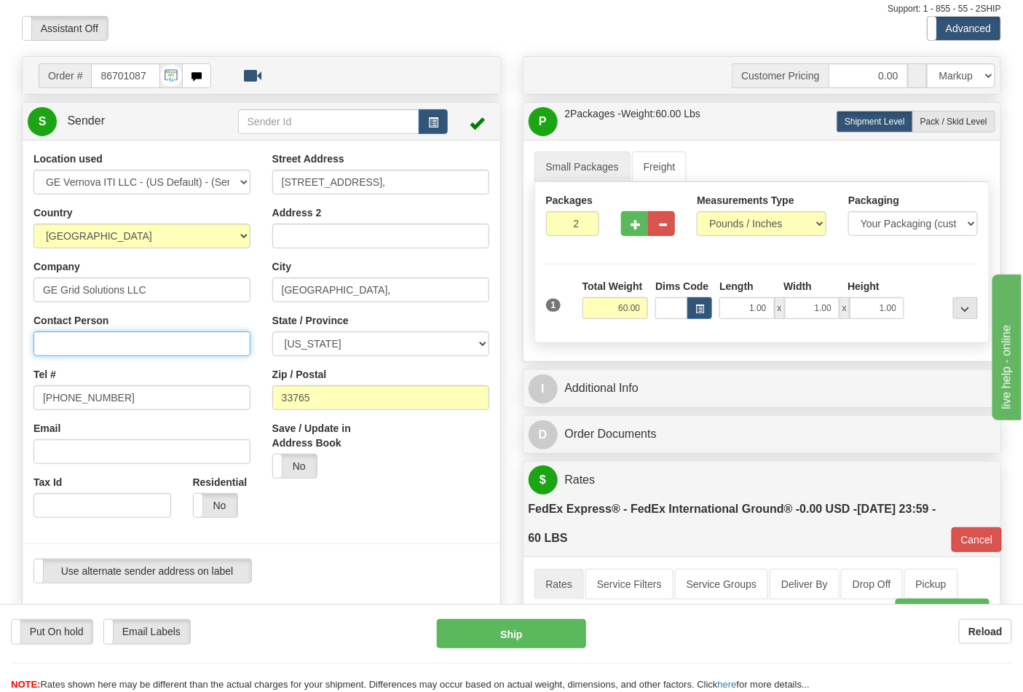
click at [106, 347] on input "Contact Person" at bounding box center [141, 343] width 217 height 25
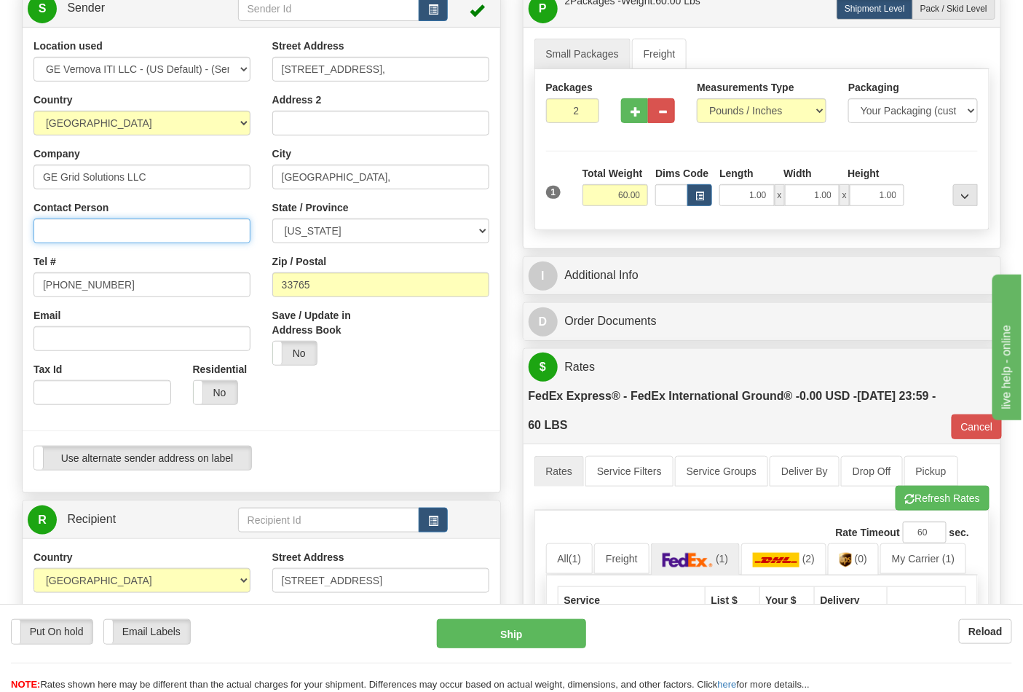
scroll to position [243, 0]
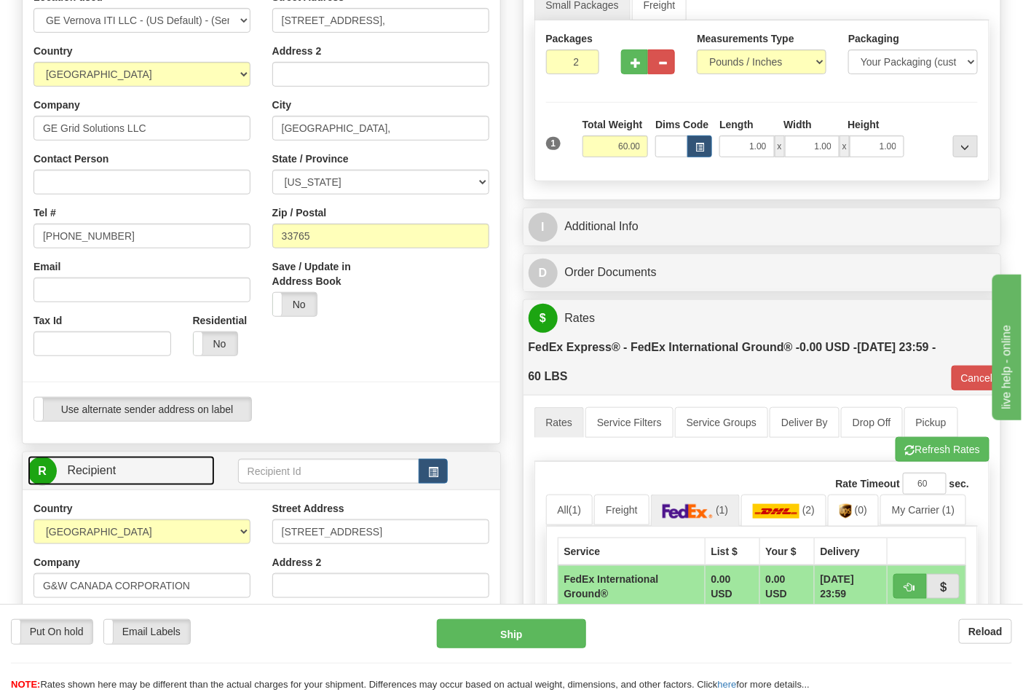
click at [126, 468] on link "R Recipient" at bounding box center [121, 471] width 187 height 30
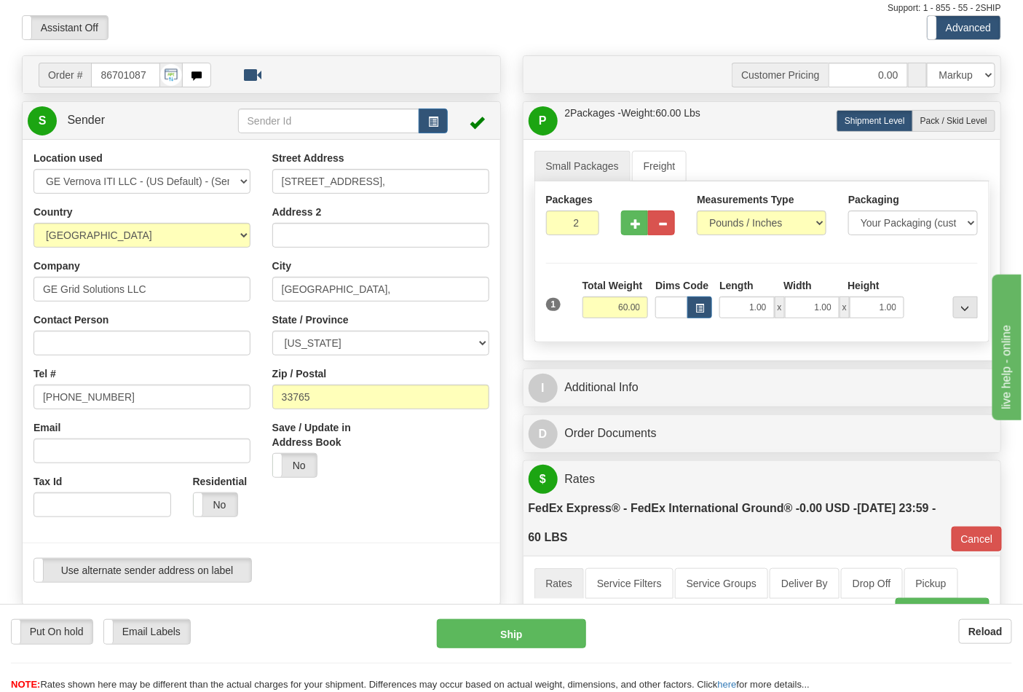
scroll to position [81, 0]
click at [117, 135] on link "S Sender" at bounding box center [133, 121] width 210 height 30
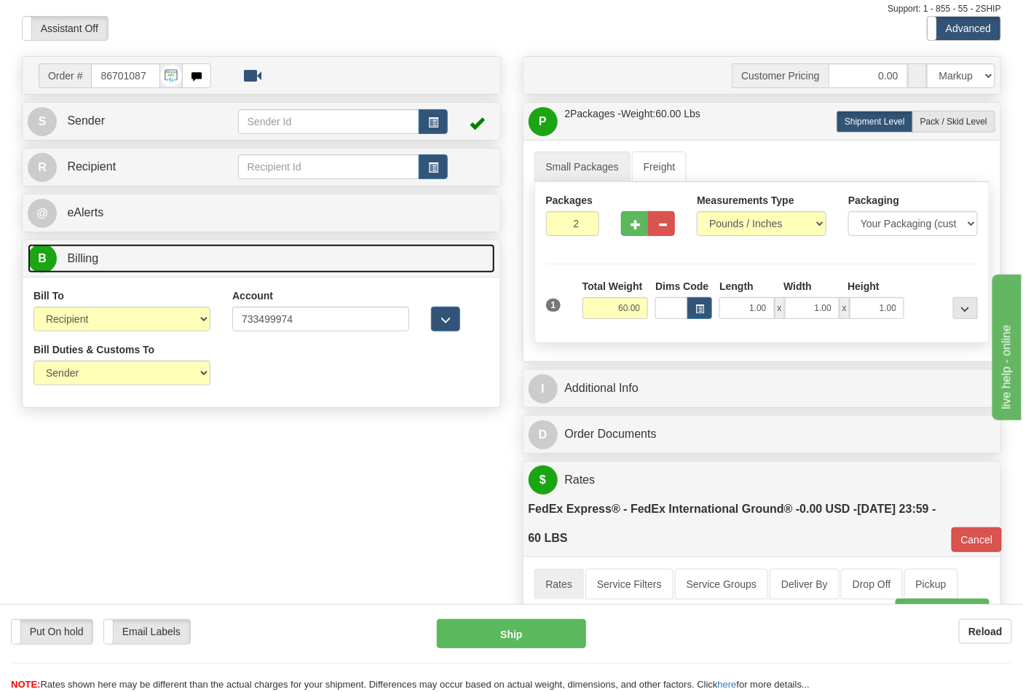
click at [109, 267] on link "B Billing" at bounding box center [262, 259] width 468 height 30
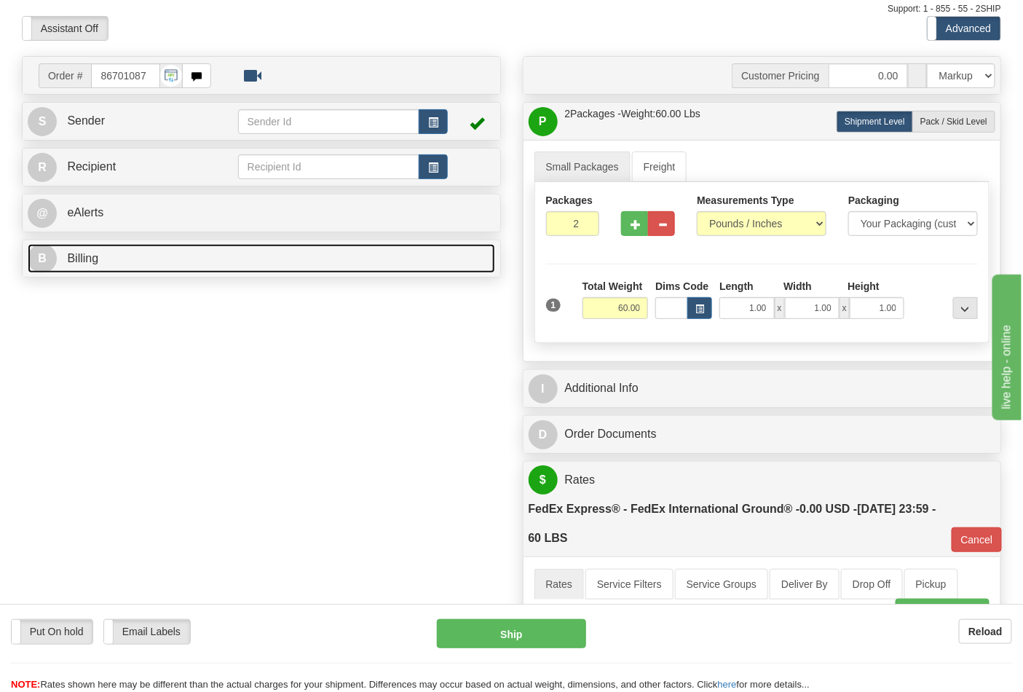
click at [110, 264] on link "B Billing" at bounding box center [262, 259] width 468 height 30
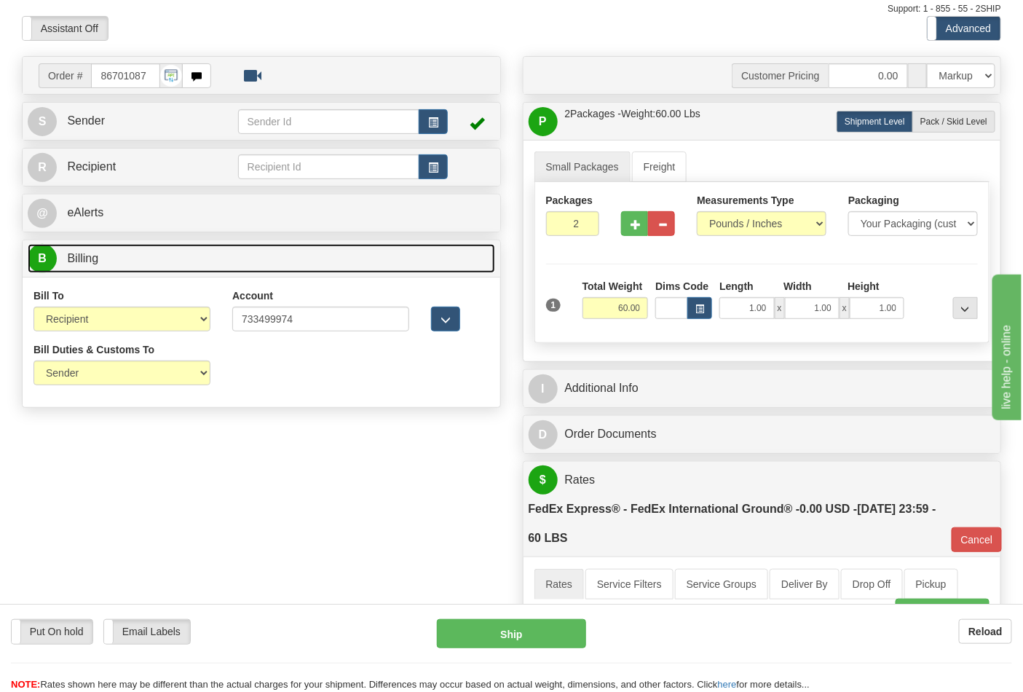
scroll to position [0, 0]
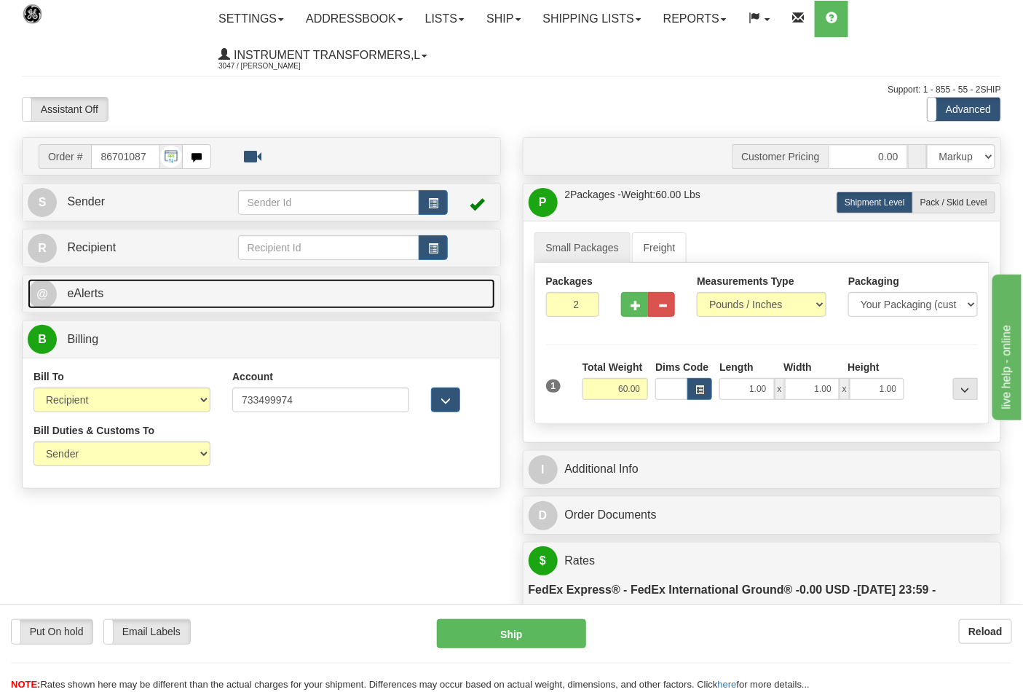
click at [258, 300] on link "@ eAlerts" at bounding box center [262, 294] width 468 height 30
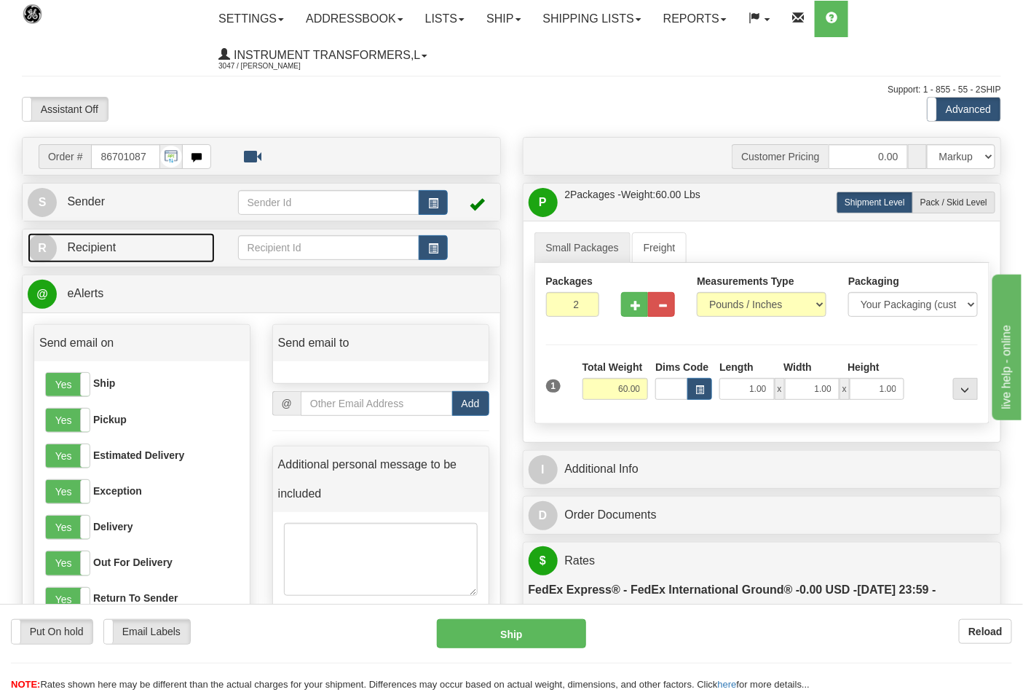
click at [204, 253] on link "R Recipient" at bounding box center [121, 248] width 187 height 30
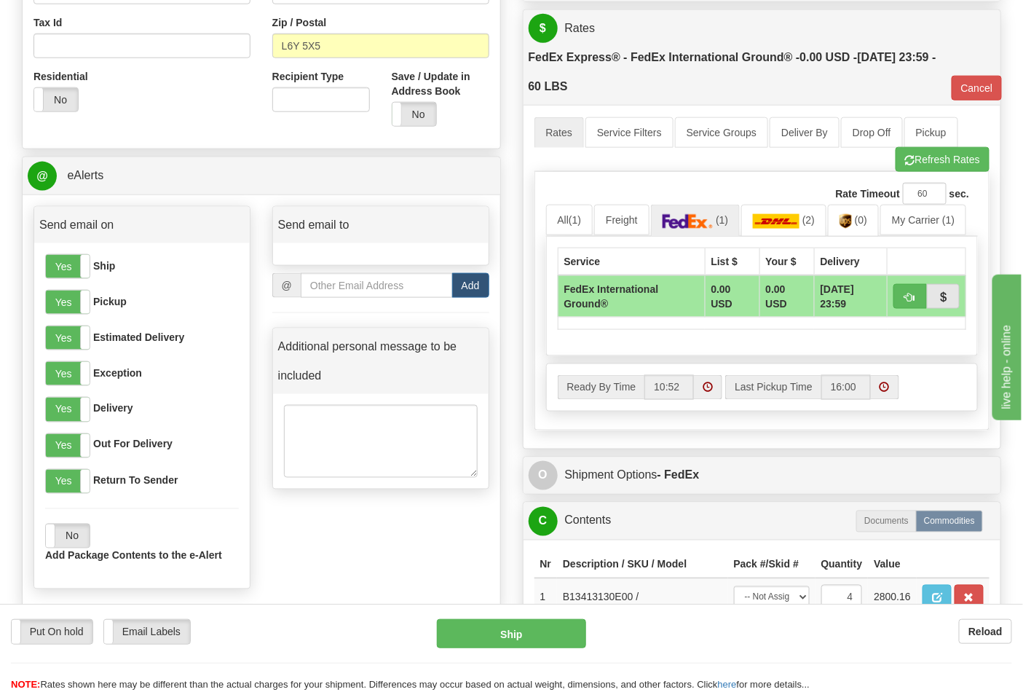
scroll to position [485, 0]
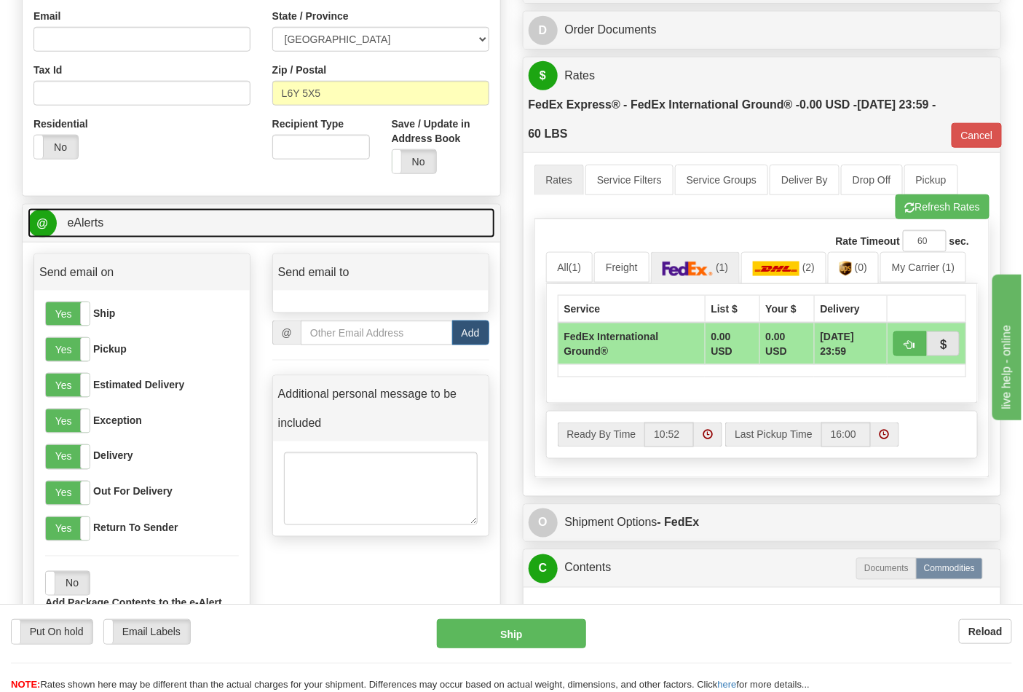
click at [235, 229] on link "@ eAlerts" at bounding box center [262, 223] width 468 height 30
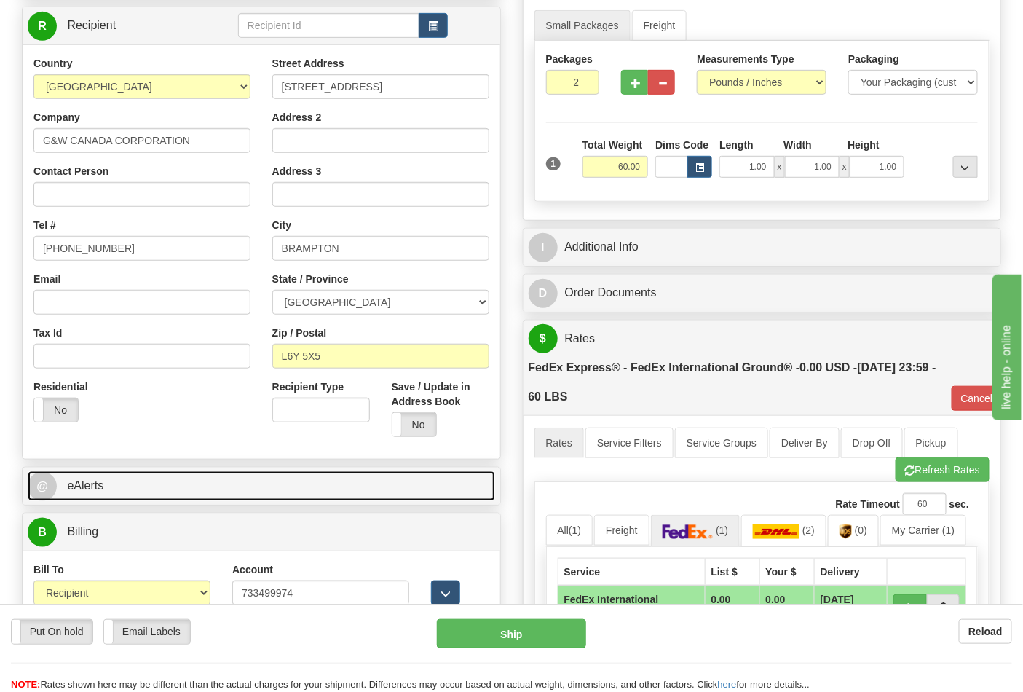
scroll to position [162, 0]
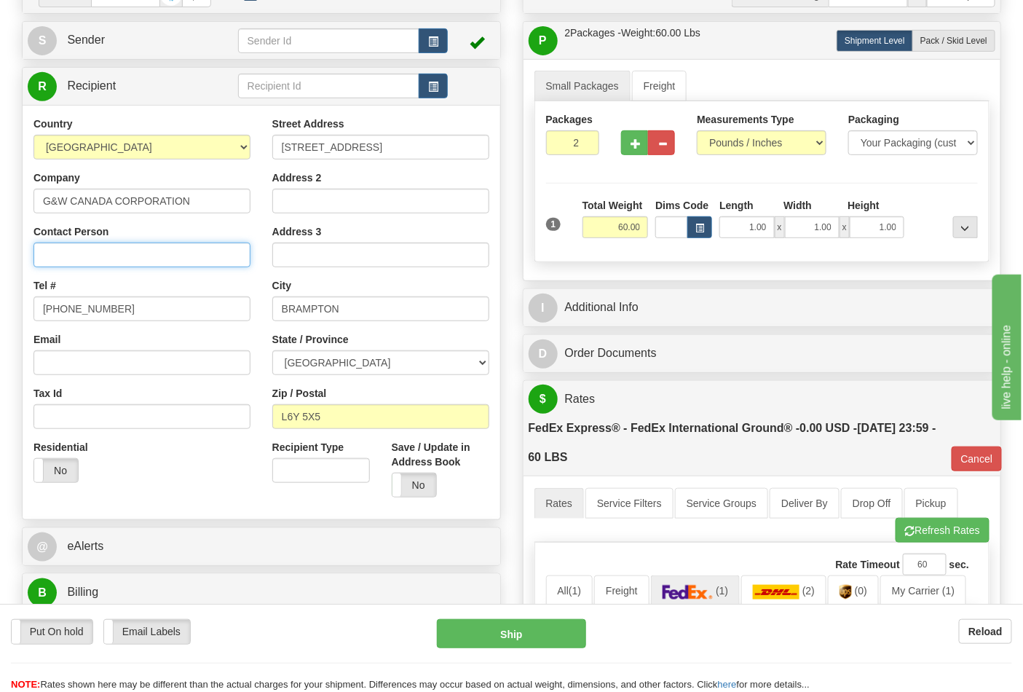
click at [84, 259] on input "Contact Person" at bounding box center [141, 255] width 217 height 25
drag, startPoint x: 42, startPoint y: 199, endPoint x: 195, endPoint y: 212, distance: 153.5
click at [195, 212] on input "G&W CANADA CORPORATION" at bounding box center [141, 201] width 217 height 25
click at [87, 253] on input "Contact Person" at bounding box center [141, 255] width 217 height 25
paste input "G&W CANADA CORPORATION"
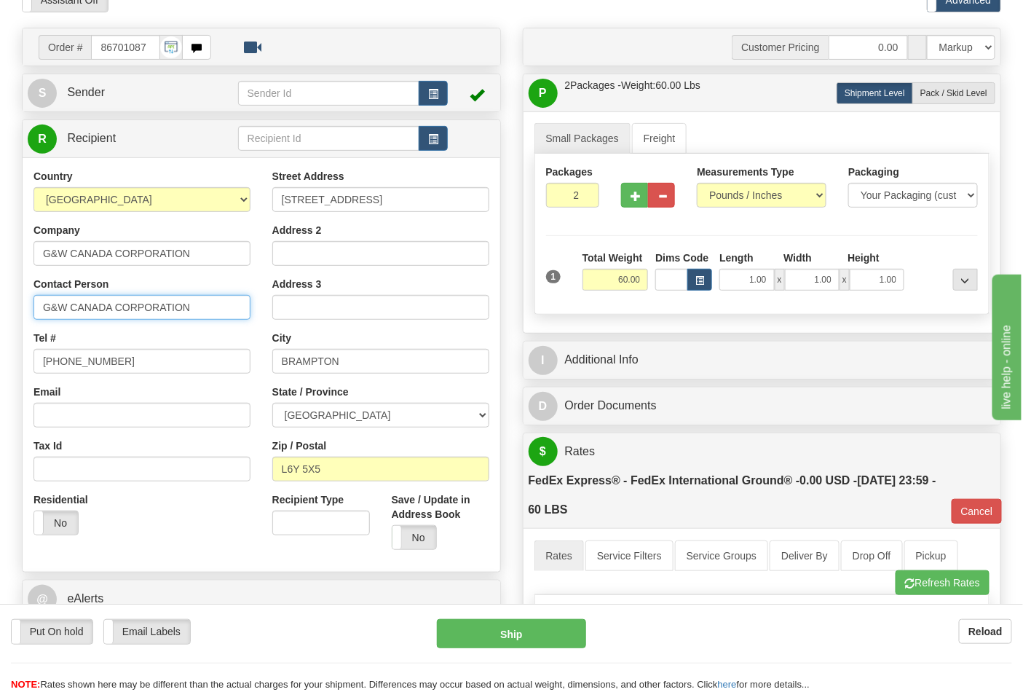
scroll to position [81, 0]
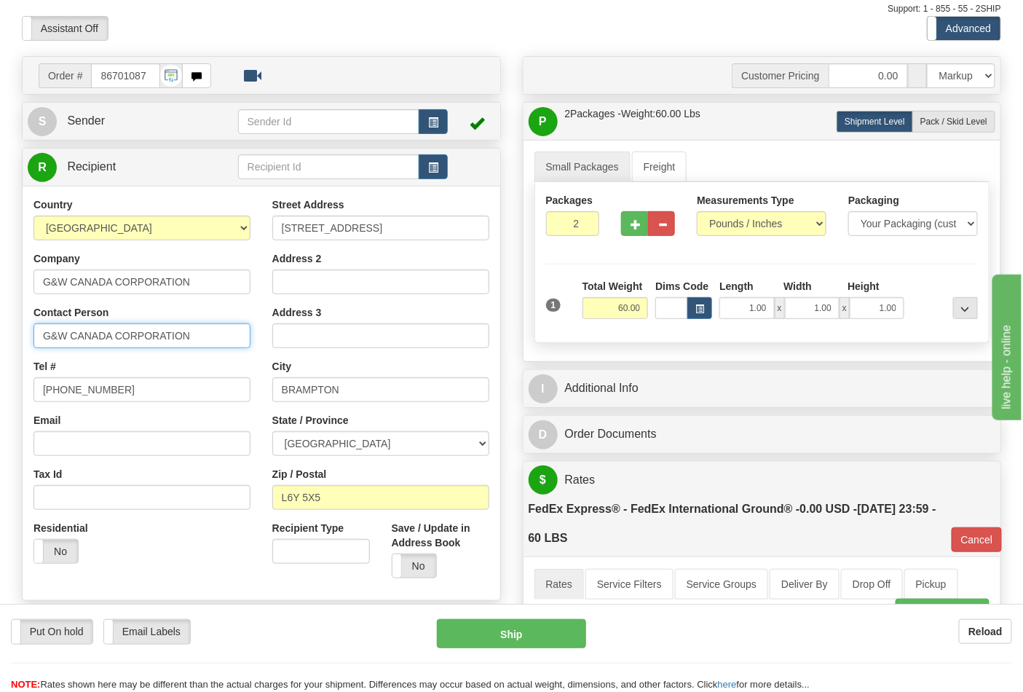
type input "G&W CANADA CORPORATION"
click at [118, 126] on link "S Sender" at bounding box center [133, 121] width 210 height 30
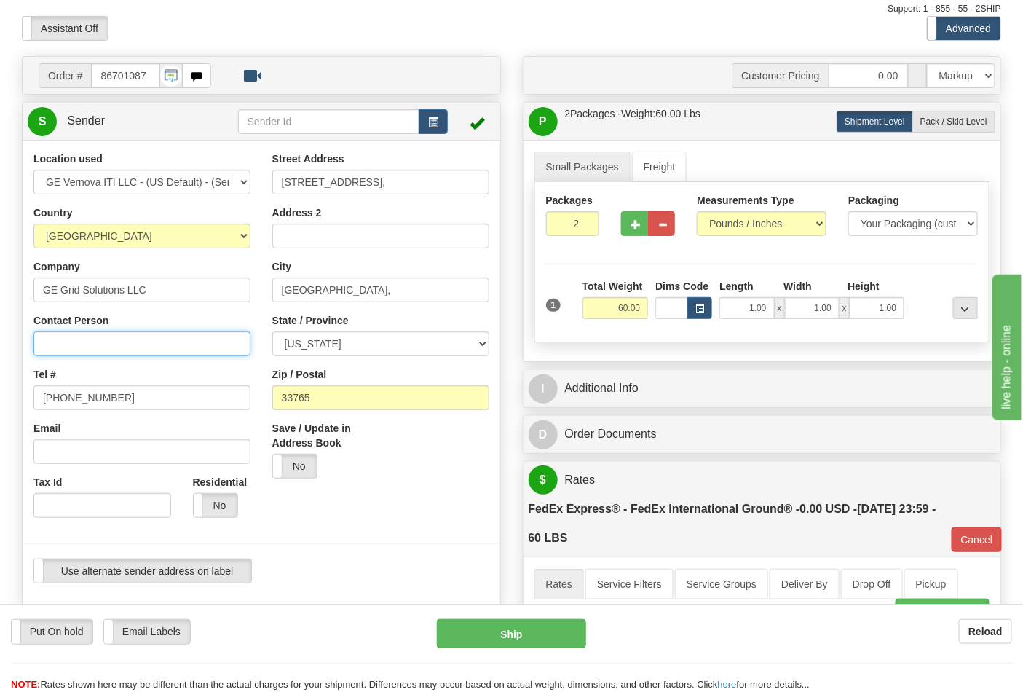
click at [92, 344] on input "Contact Person" at bounding box center [141, 343] width 217 height 25
type input "Nephtali Linares"
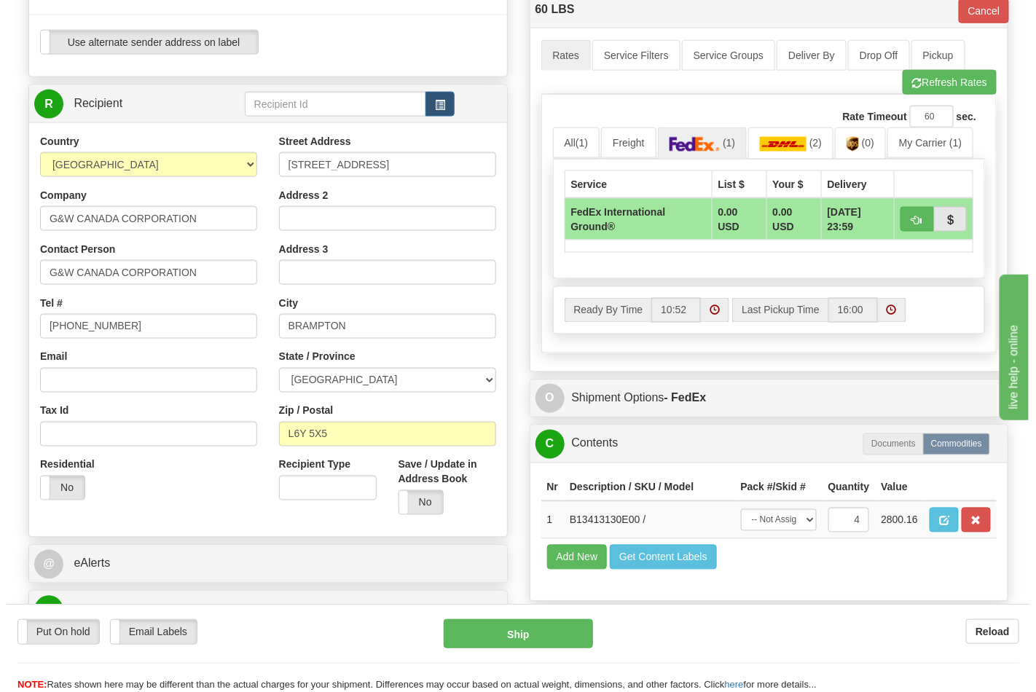
scroll to position [647, 0]
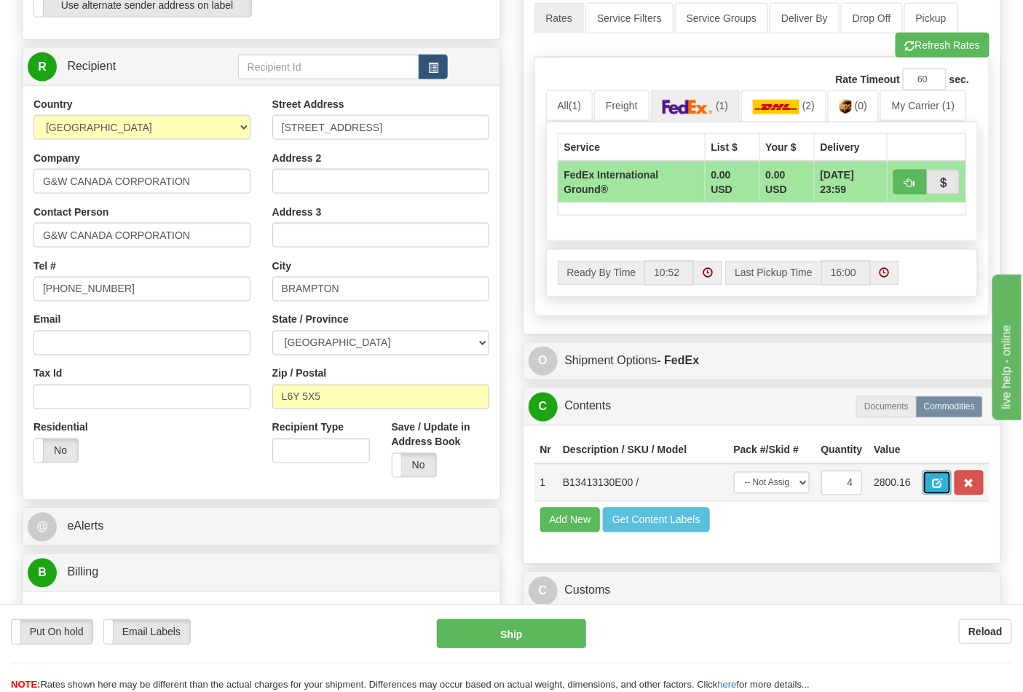
click at [952, 479] on button "button" at bounding box center [937, 482] width 29 height 25
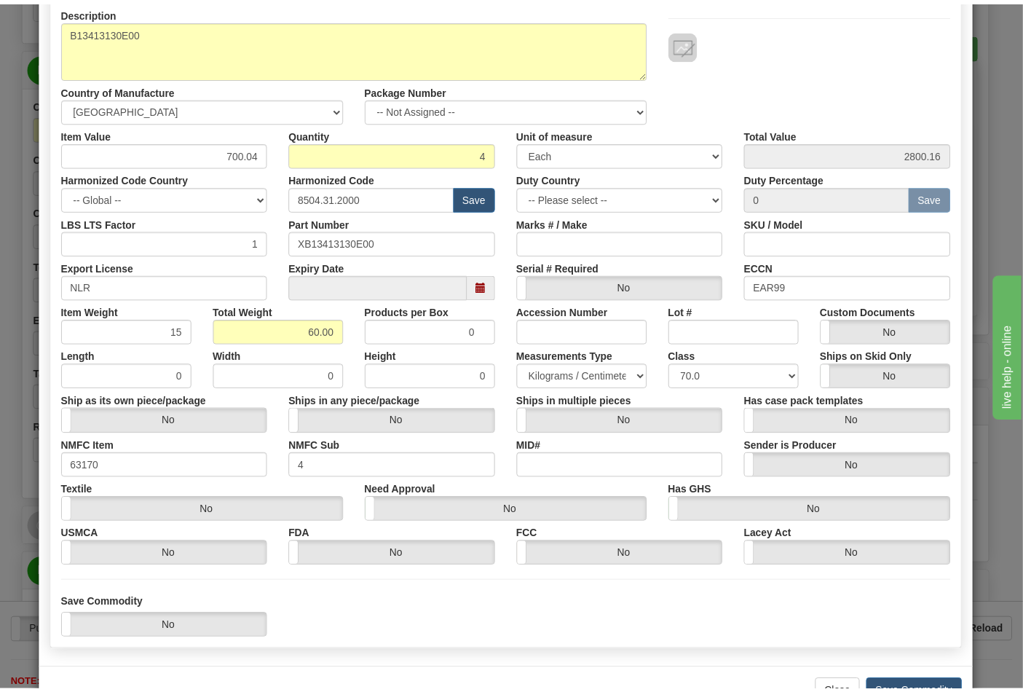
scroll to position [209, 0]
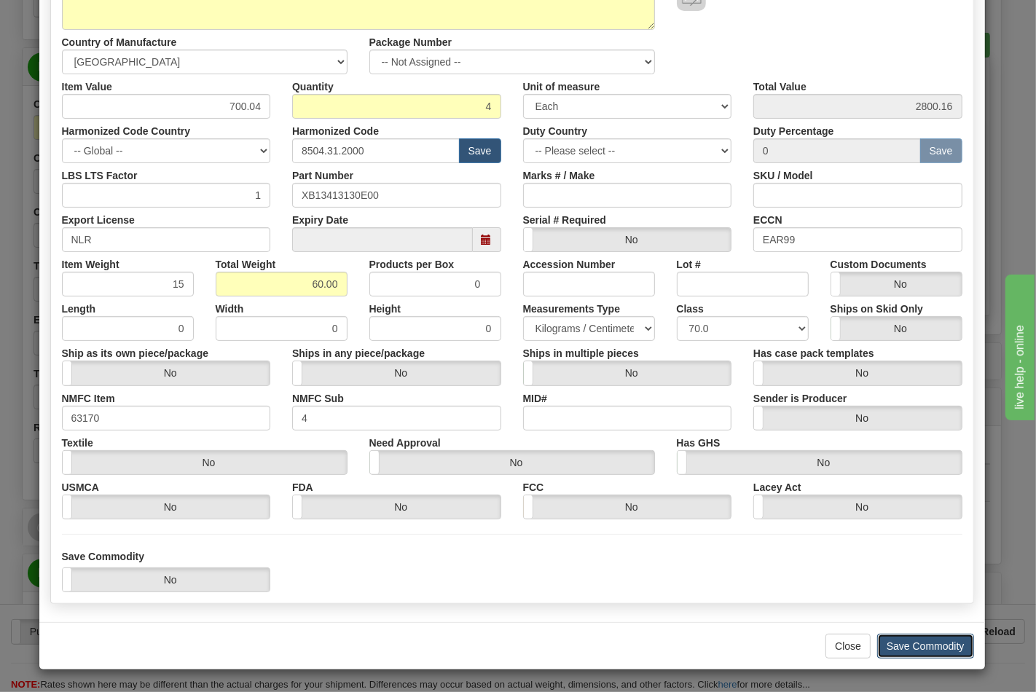
click at [937, 641] on button "Save Commodity" at bounding box center [925, 646] width 97 height 25
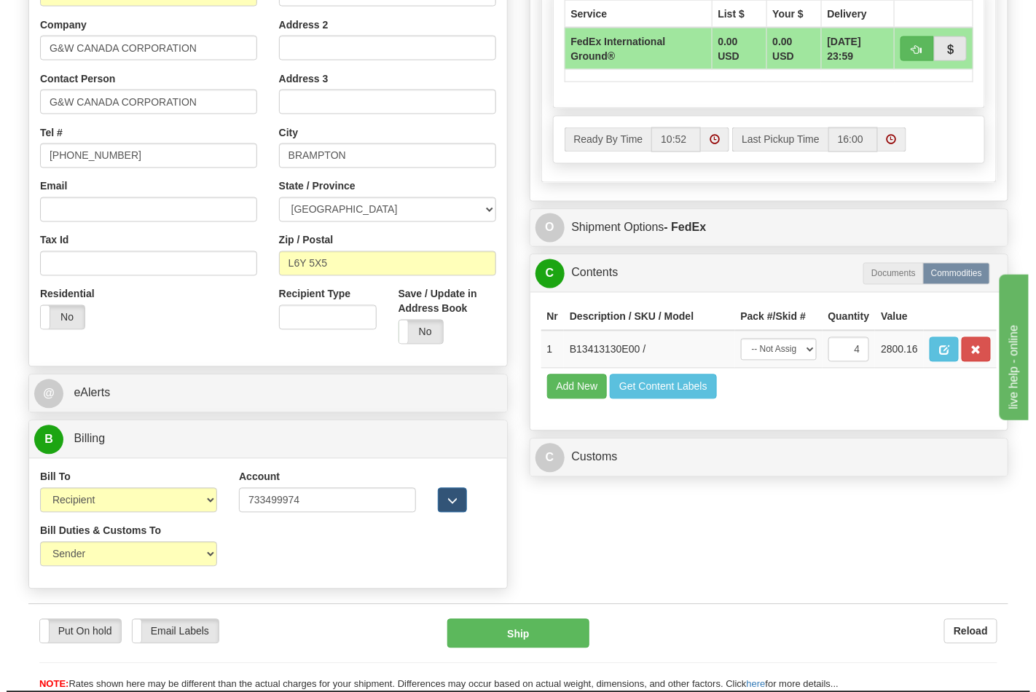
scroll to position [809, 0]
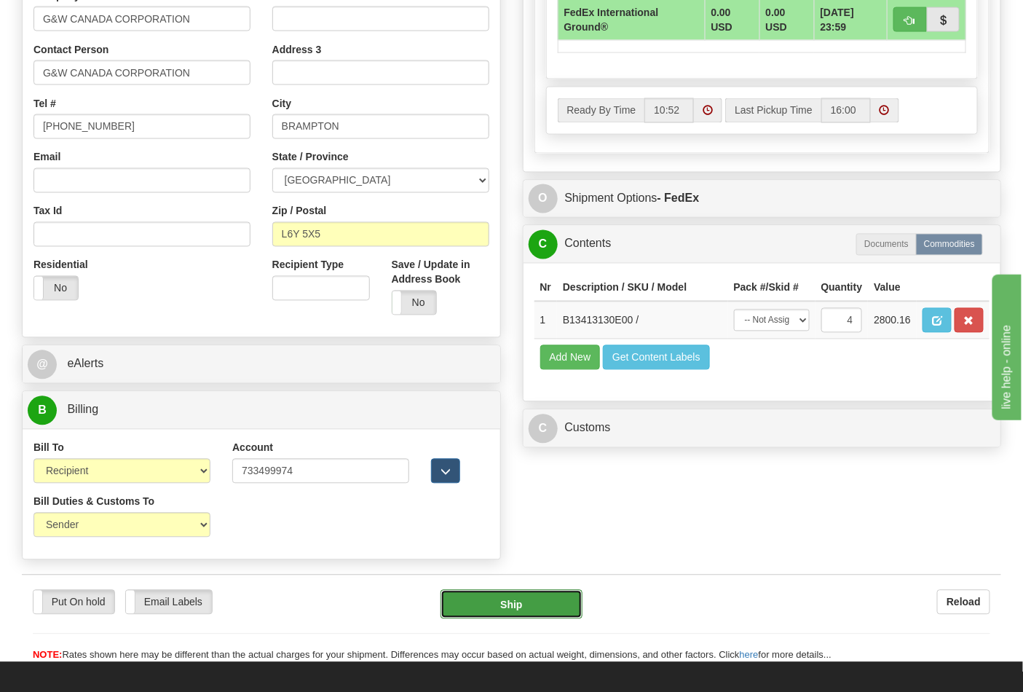
click at [554, 603] on button "Ship" at bounding box center [511, 604] width 141 height 29
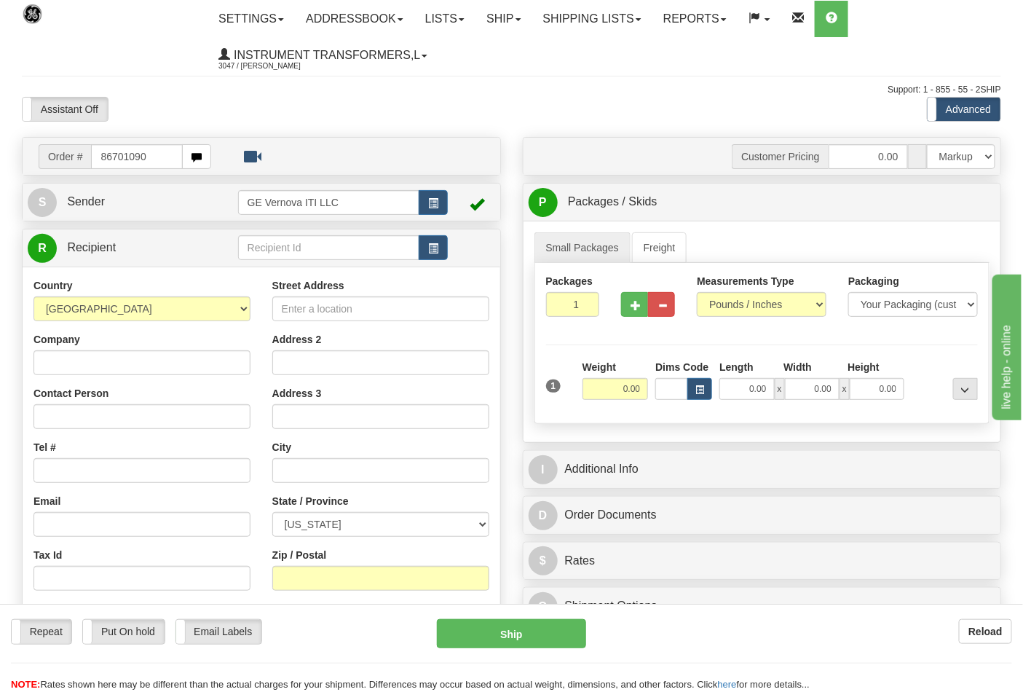
type input "86701090"
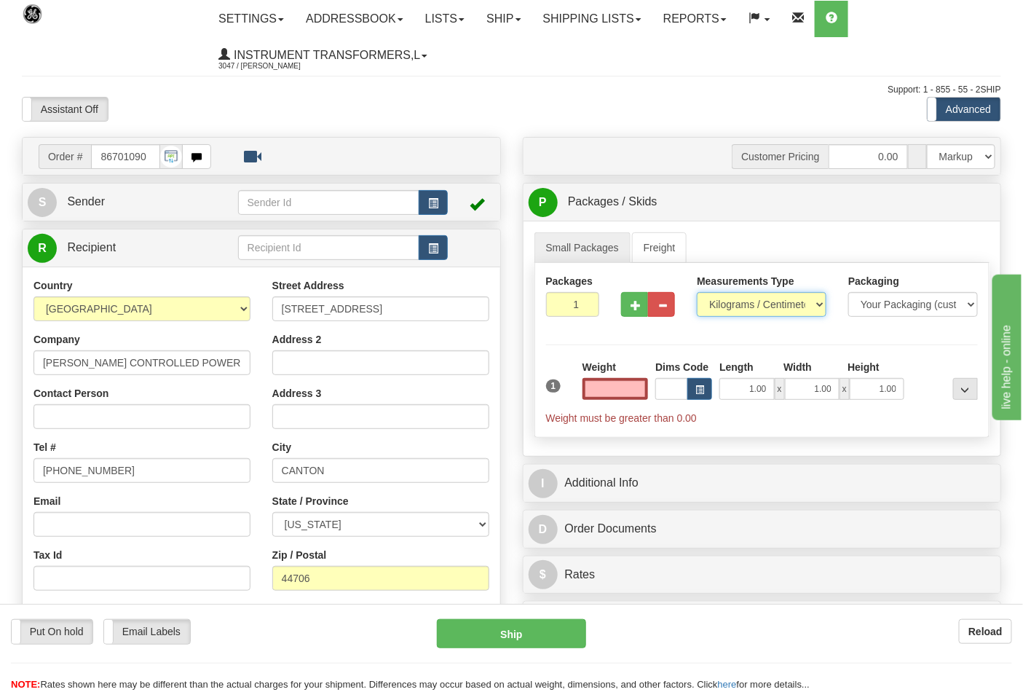
type input "0.00"
click at [774, 310] on select "Pounds / Inches Kilograms / Centimeters" at bounding box center [762, 304] width 130 height 25
select select "0"
click at [697, 293] on select "Pounds / Inches Kilograms / Centimeters" at bounding box center [762, 304] width 130 height 25
click at [624, 390] on input "0.00" at bounding box center [616, 389] width 66 height 22
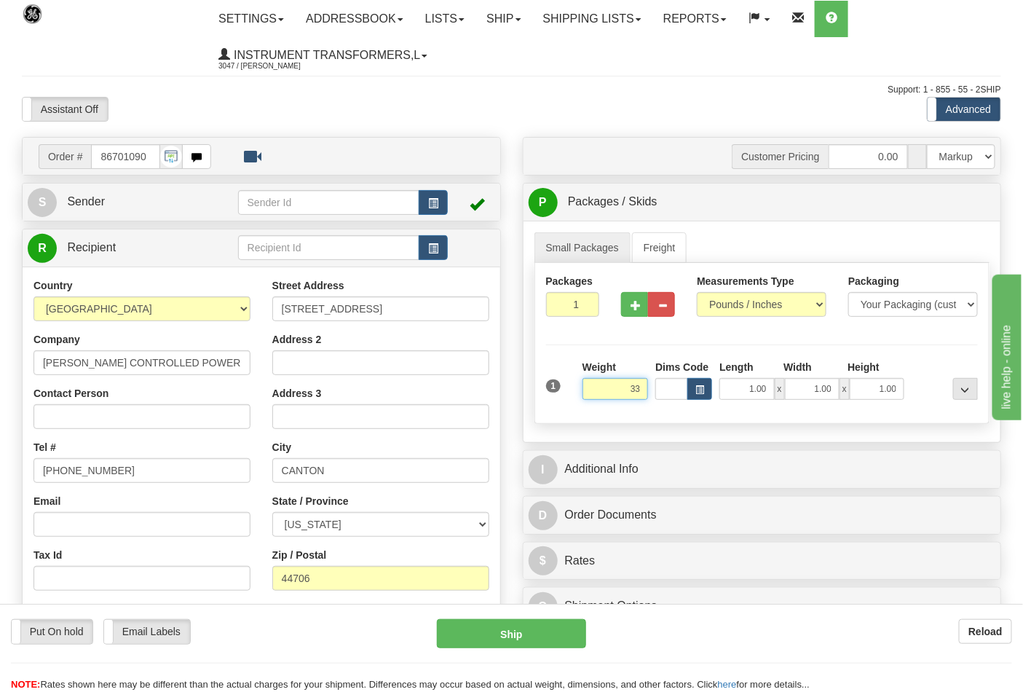
click button "Delete" at bounding box center [0, 0] width 0 height 0
type input "33.00"
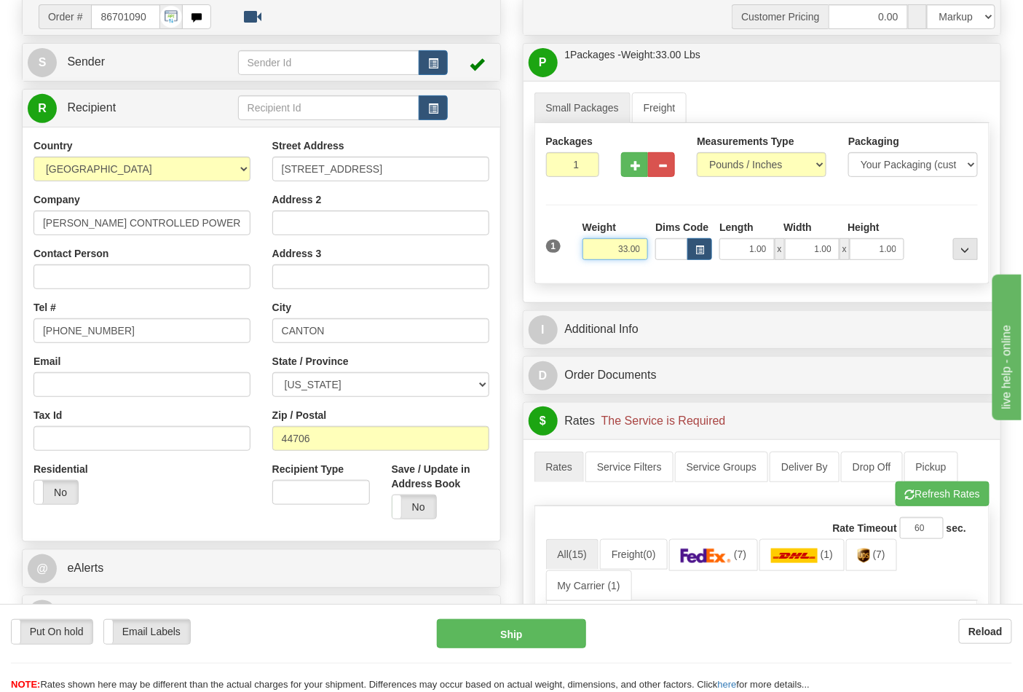
scroll to position [323, 0]
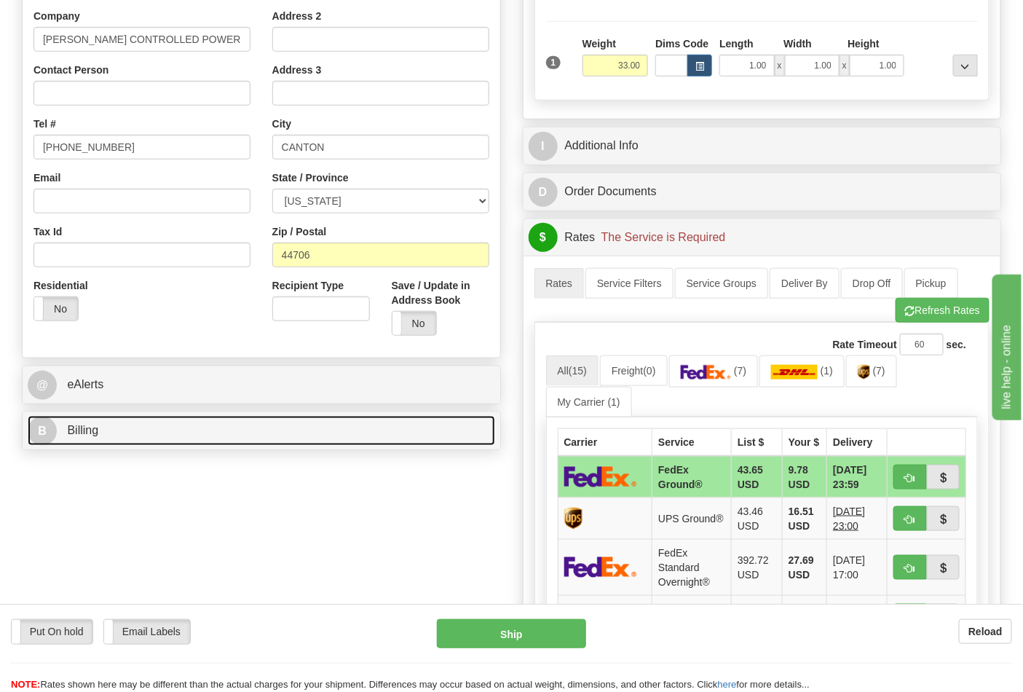
click at [143, 430] on link "B Billing" at bounding box center [262, 431] width 468 height 30
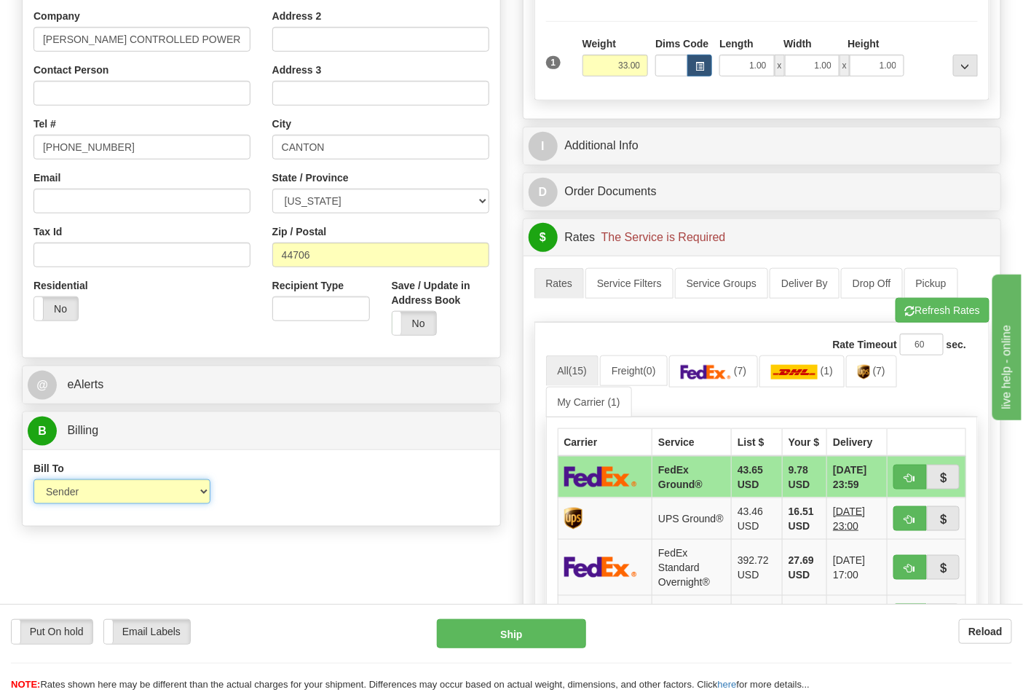
click at [132, 499] on select "Sender Recipient Third Party Collect" at bounding box center [121, 491] width 177 height 25
select select "2"
click at [33, 481] on select "Sender Recipient Third Party Collect" at bounding box center [121, 491] width 177 height 25
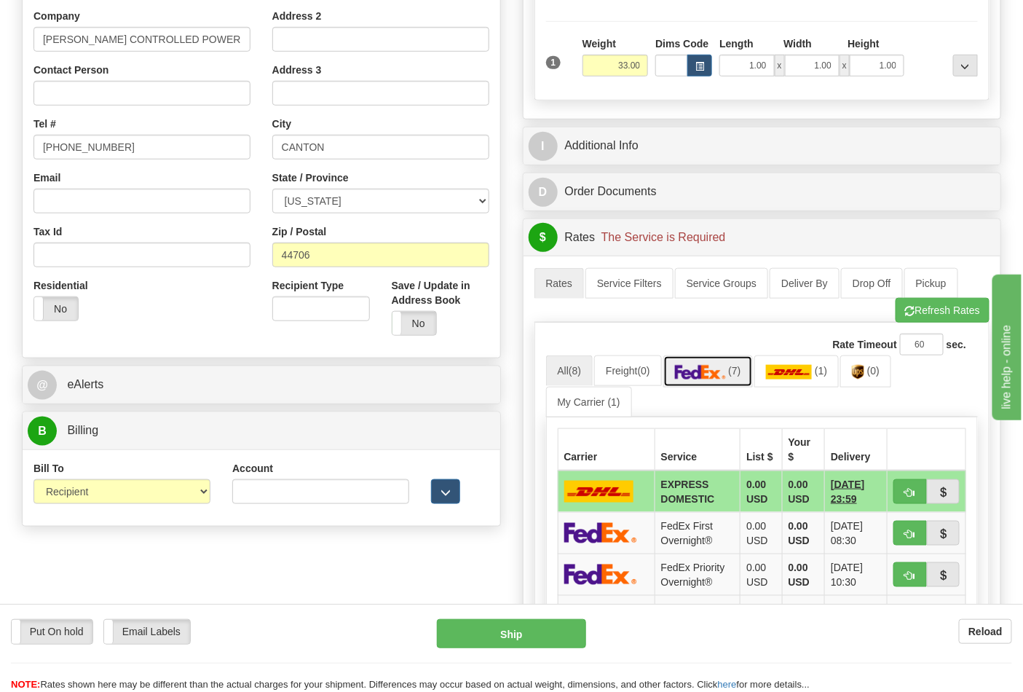
click at [687, 382] on link "(7)" at bounding box center [708, 370] width 90 height 31
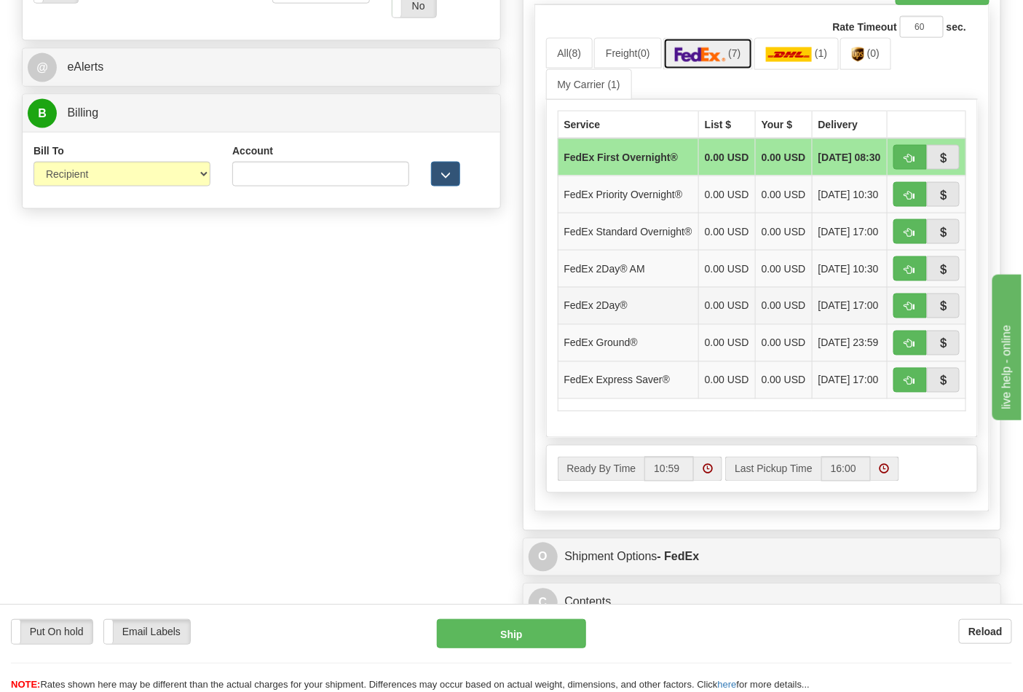
scroll to position [647, 0]
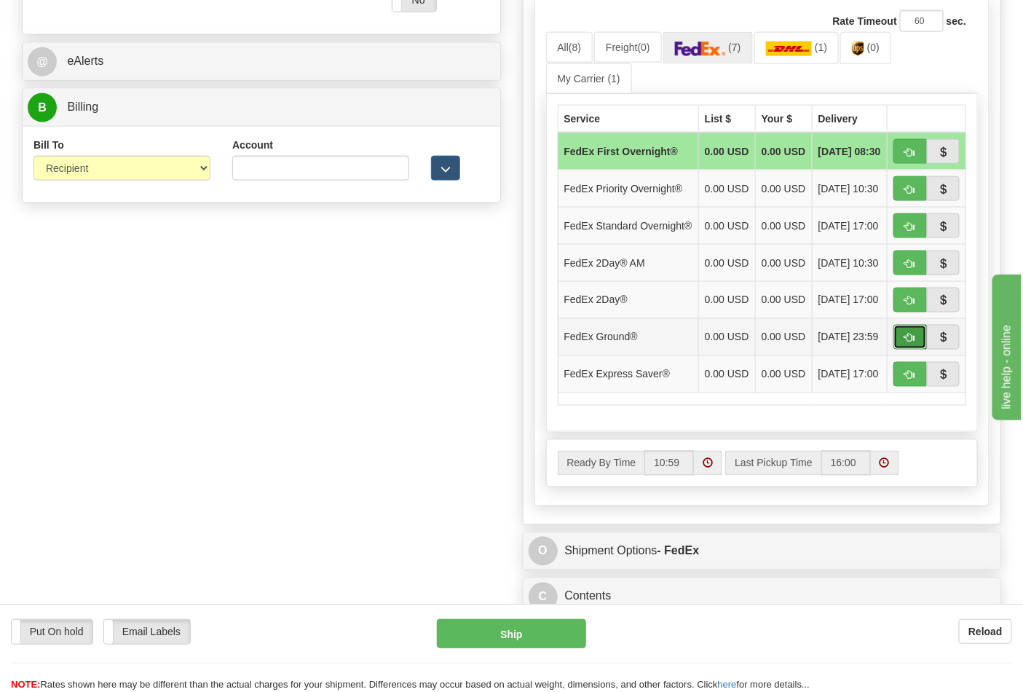
click at [910, 343] on span "button" at bounding box center [910, 338] width 10 height 9
type input "92"
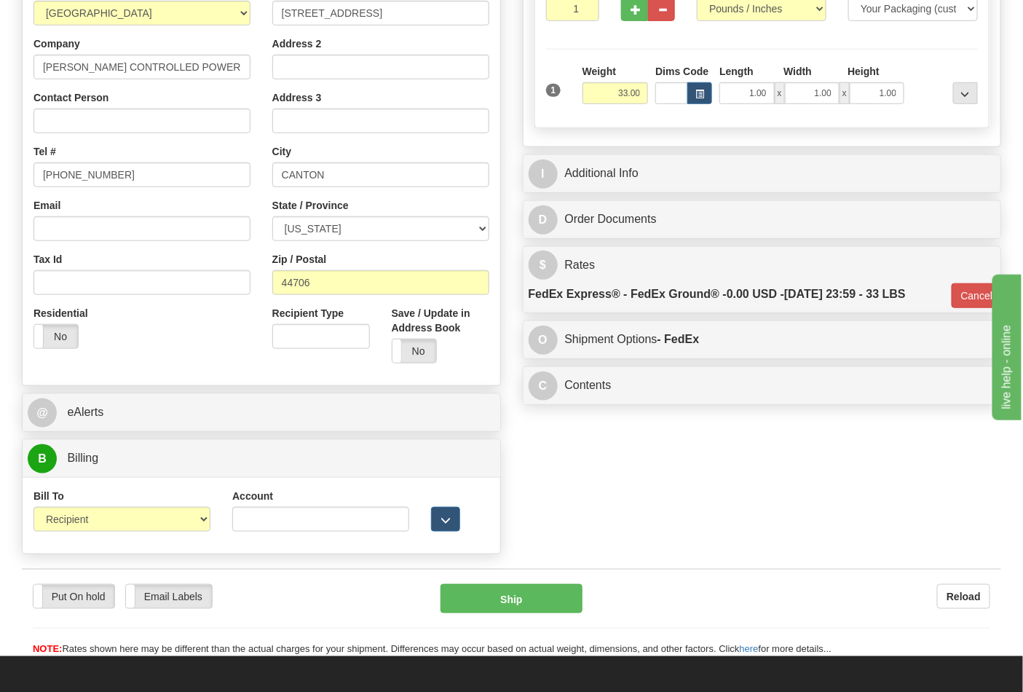
scroll to position [241, 0]
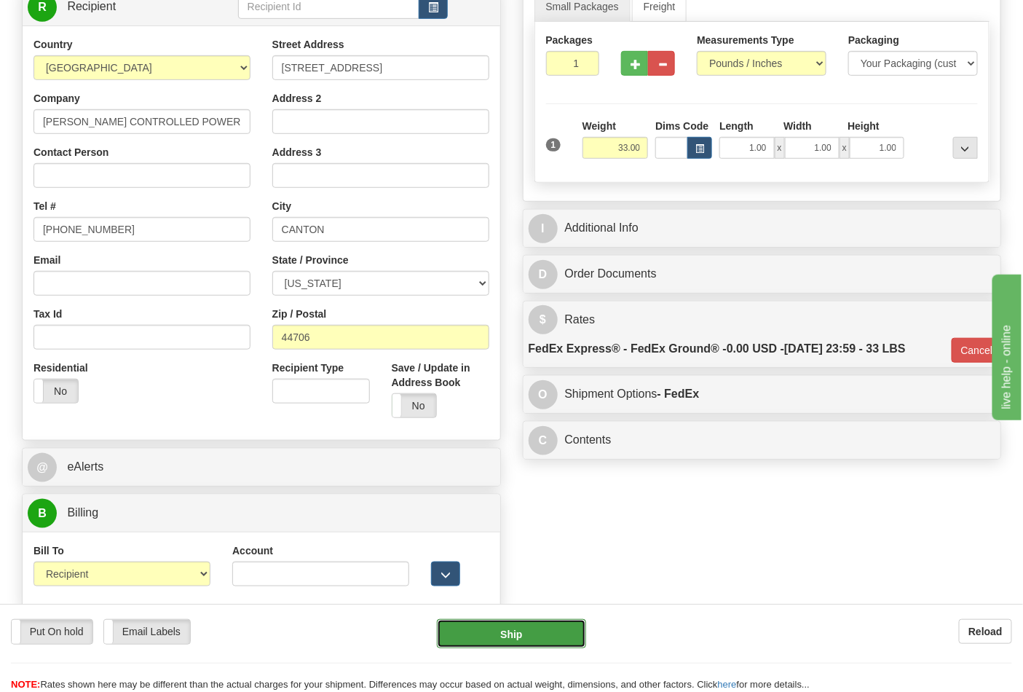
click at [540, 623] on button "Ship" at bounding box center [511, 633] width 149 height 29
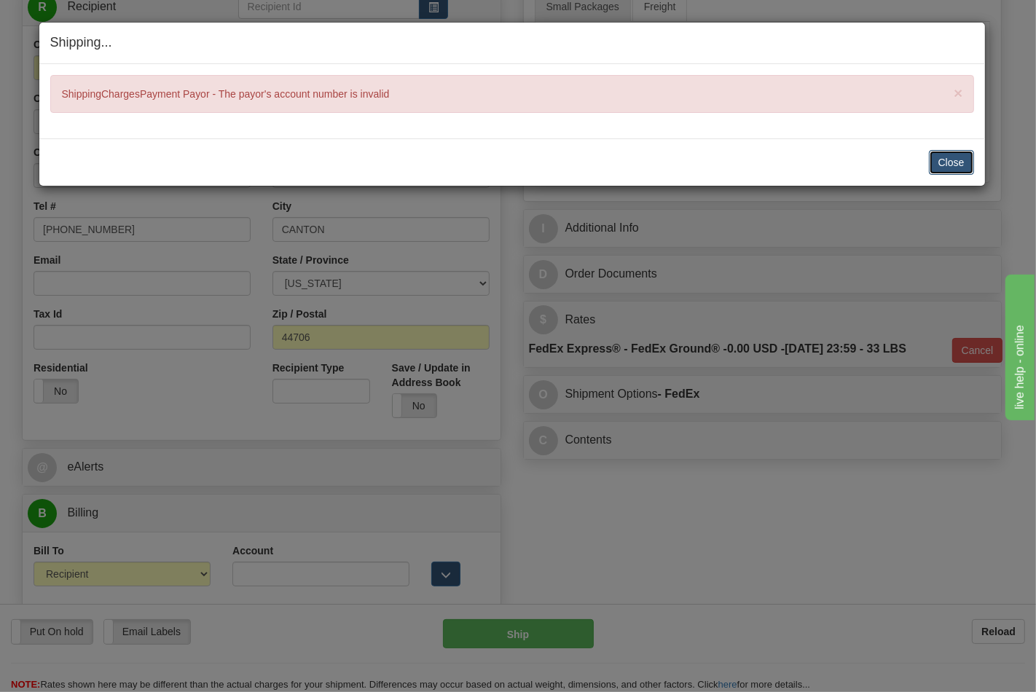
click at [958, 150] on button "Close" at bounding box center [951, 162] width 45 height 25
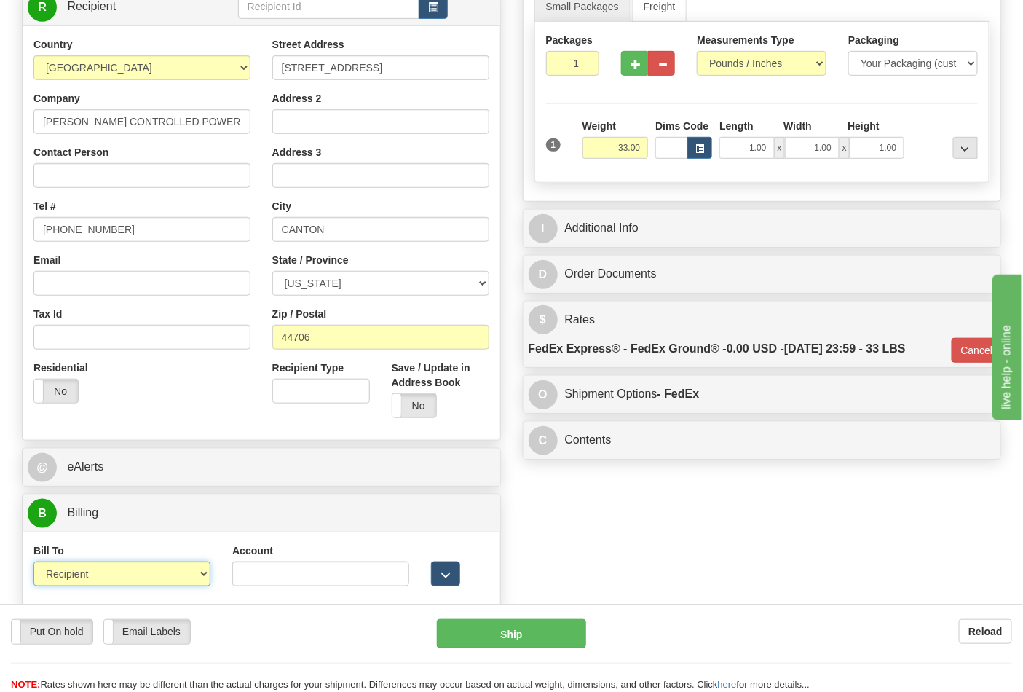
click at [141, 574] on select "Sender Recipient Third Party Collect" at bounding box center [121, 573] width 177 height 25
select select "1"
click at [33, 564] on select "Sender Recipient Third Party Collect" at bounding box center [121, 573] width 177 height 25
type input "92"
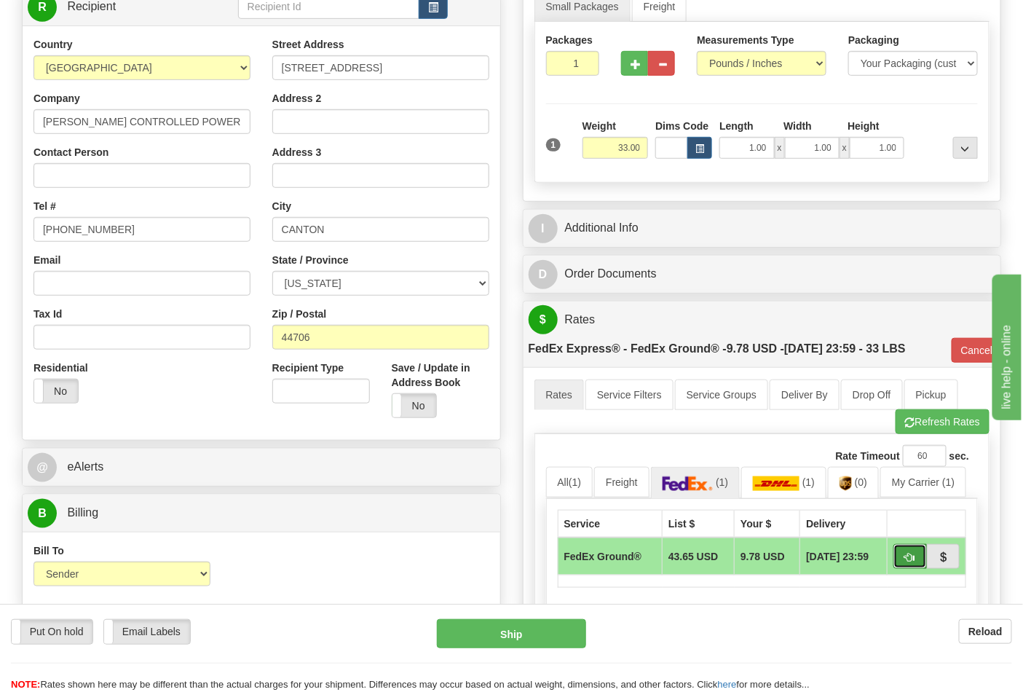
click at [908, 557] on span "button" at bounding box center [910, 557] width 10 height 9
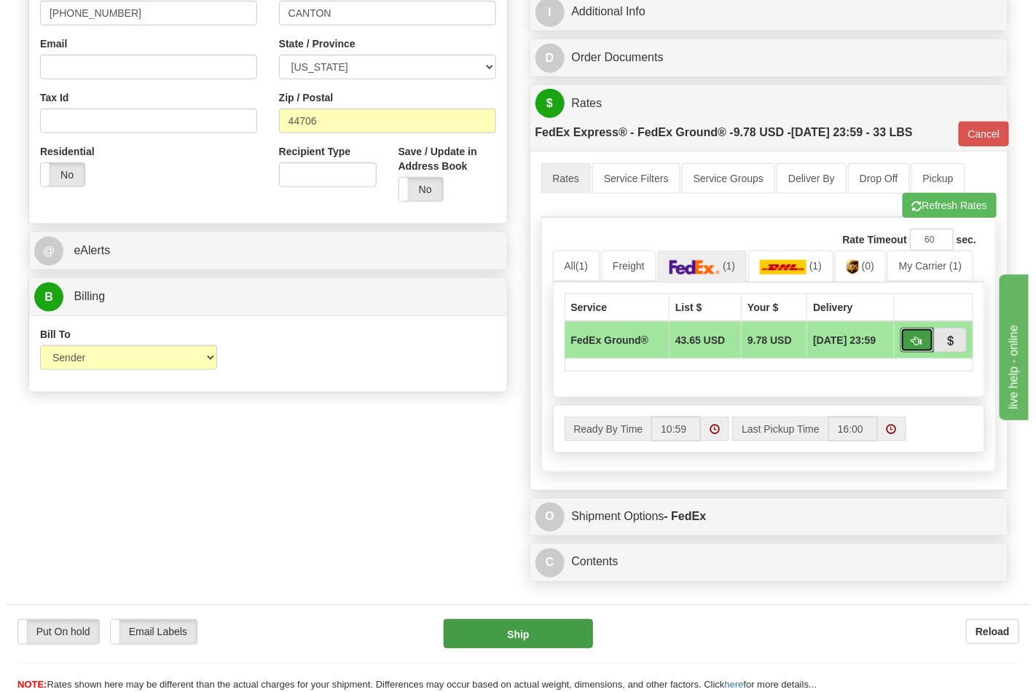
scroll to position [484, 0]
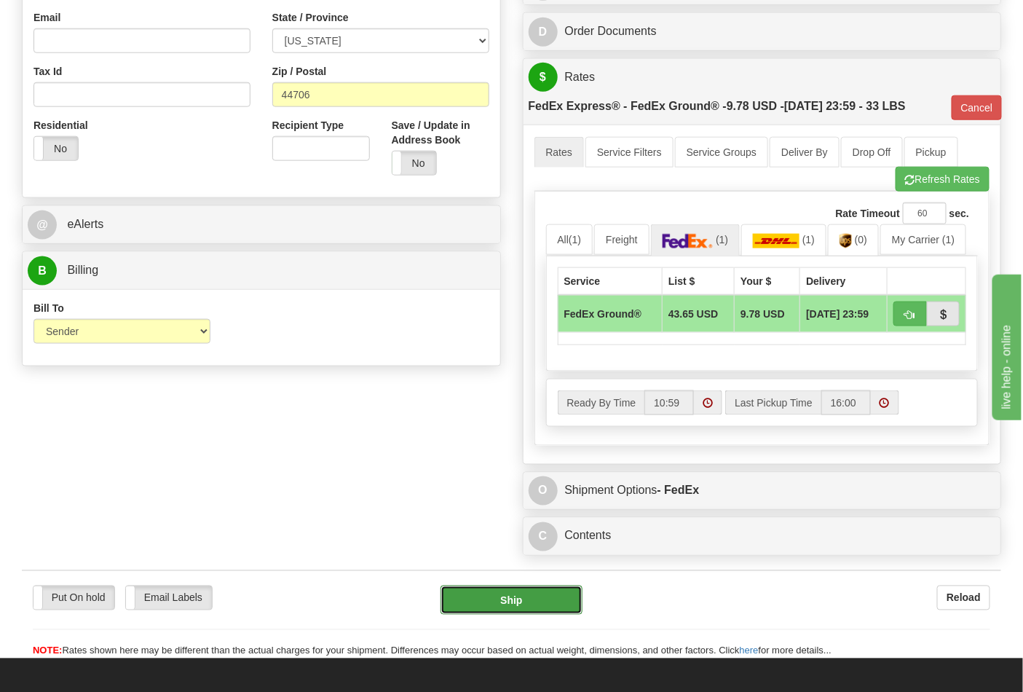
click at [512, 601] on button "Ship" at bounding box center [511, 600] width 141 height 29
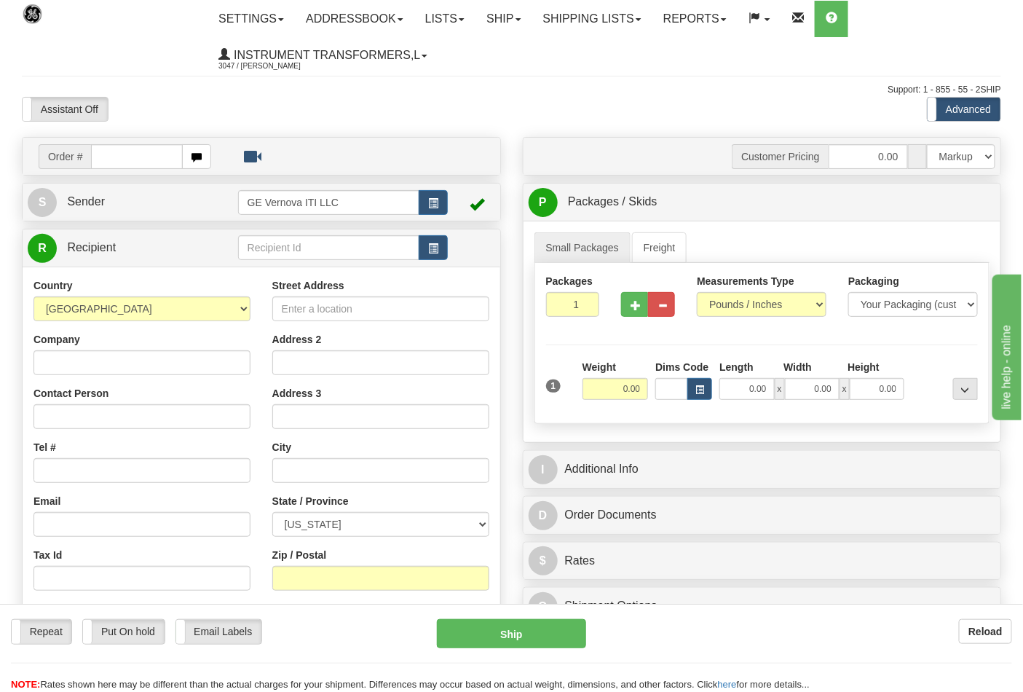
click at [149, 159] on input "text" at bounding box center [137, 156] width 92 height 25
type input "86701081"
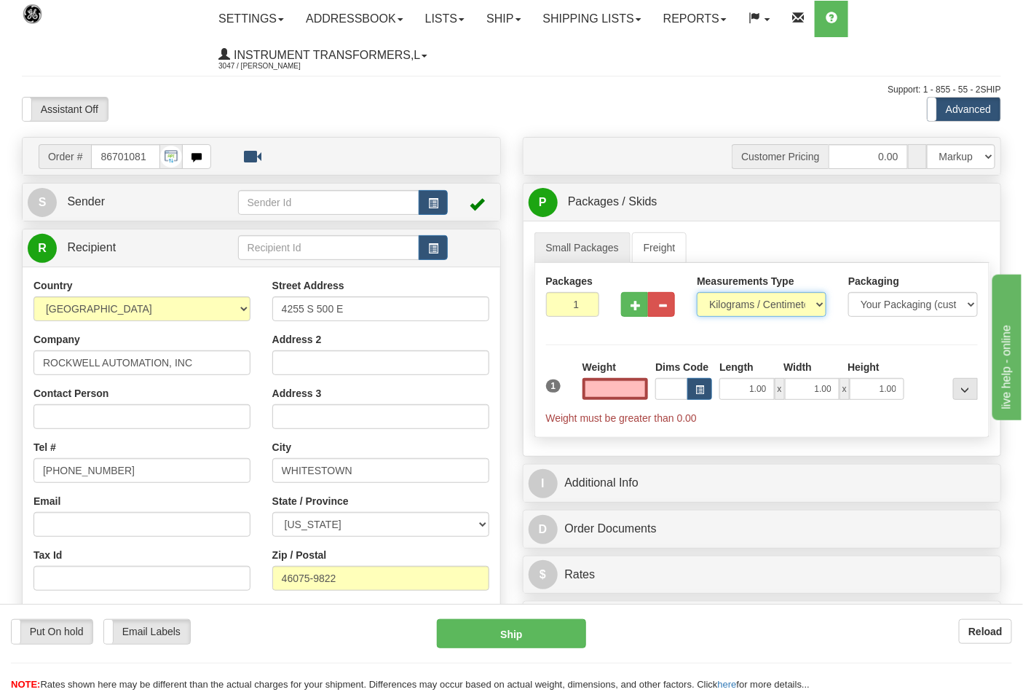
type input "0.00"
click at [740, 312] on select "Pounds / Inches Kilograms / Centimeters" at bounding box center [762, 304] width 130 height 25
select select "0"
click at [697, 293] on select "Pounds / Inches Kilograms / Centimeters" at bounding box center [762, 304] width 130 height 25
click at [637, 397] on input "0.00" at bounding box center [616, 389] width 66 height 22
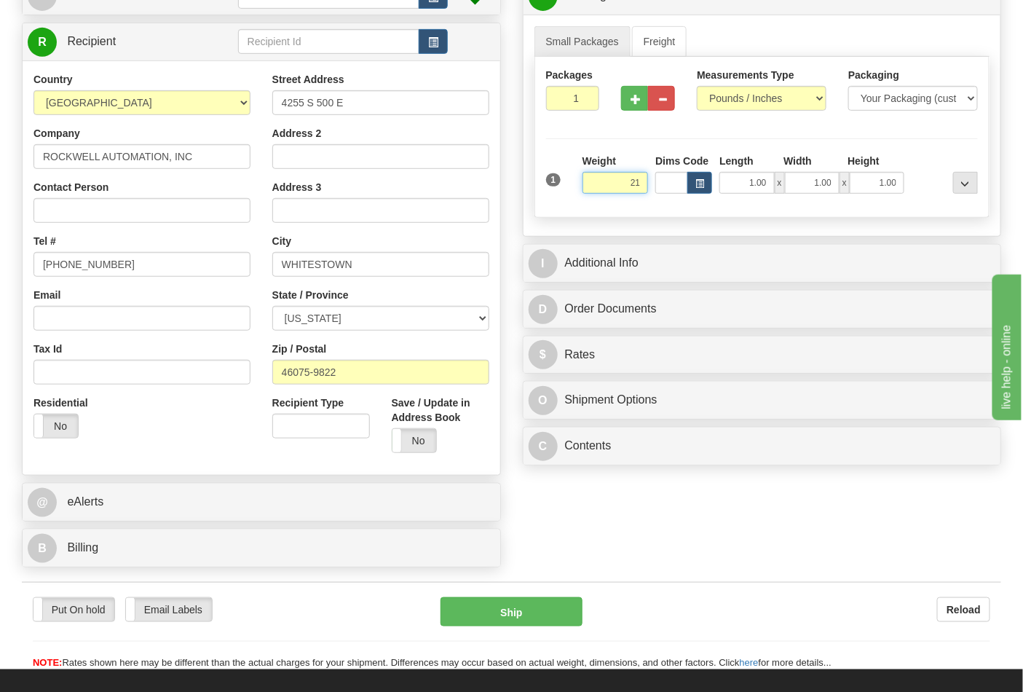
scroll to position [243, 0]
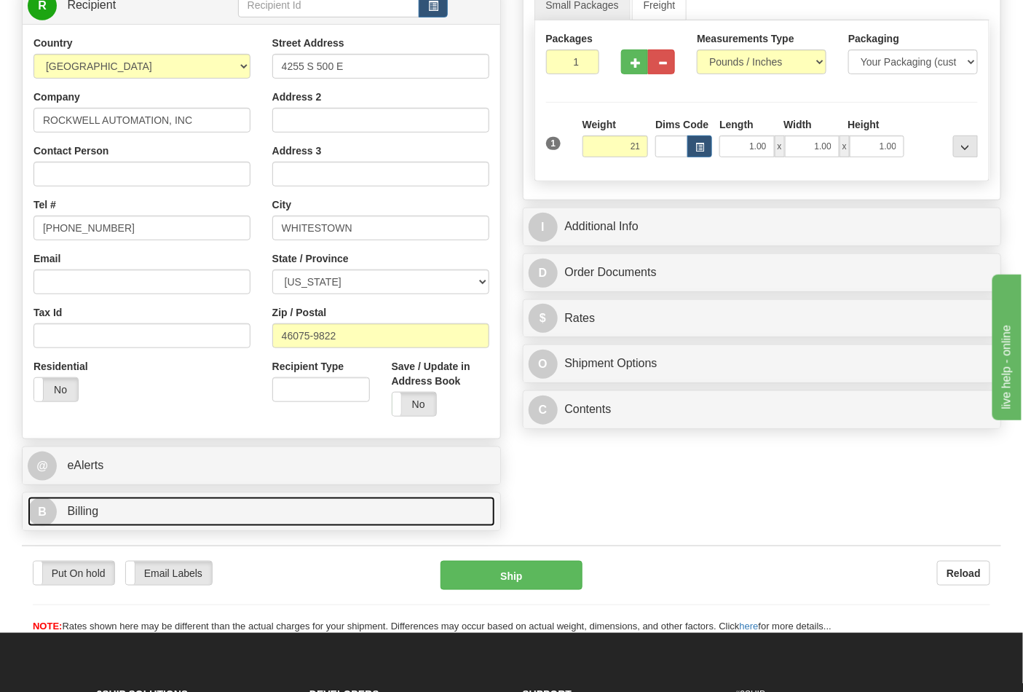
type input "21.00"
click at [278, 518] on link "B Billing" at bounding box center [262, 512] width 468 height 30
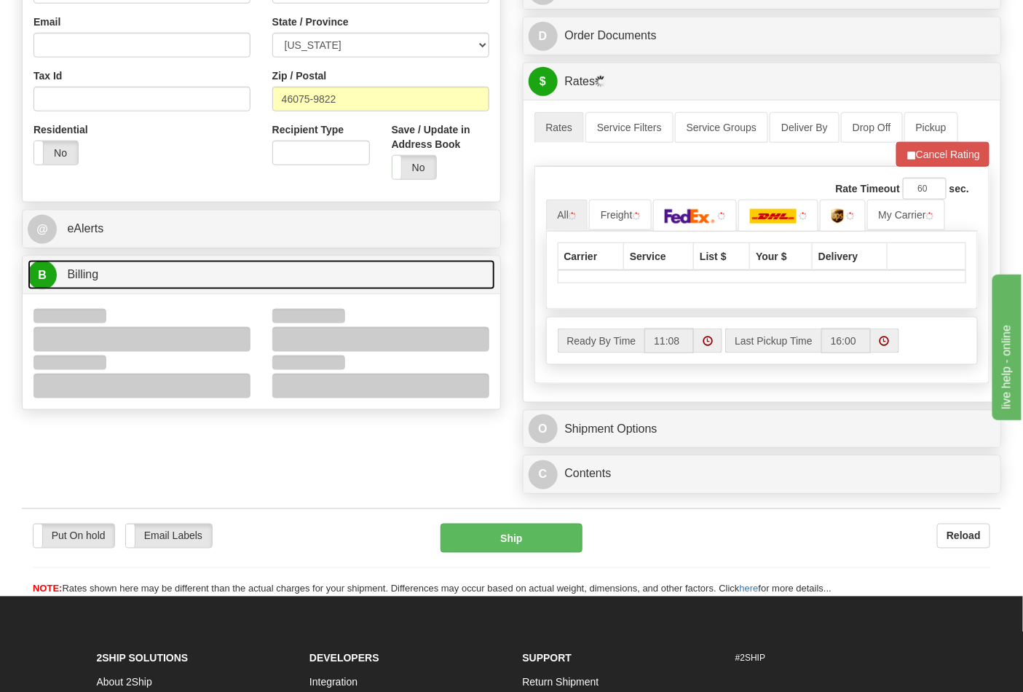
scroll to position [485, 0]
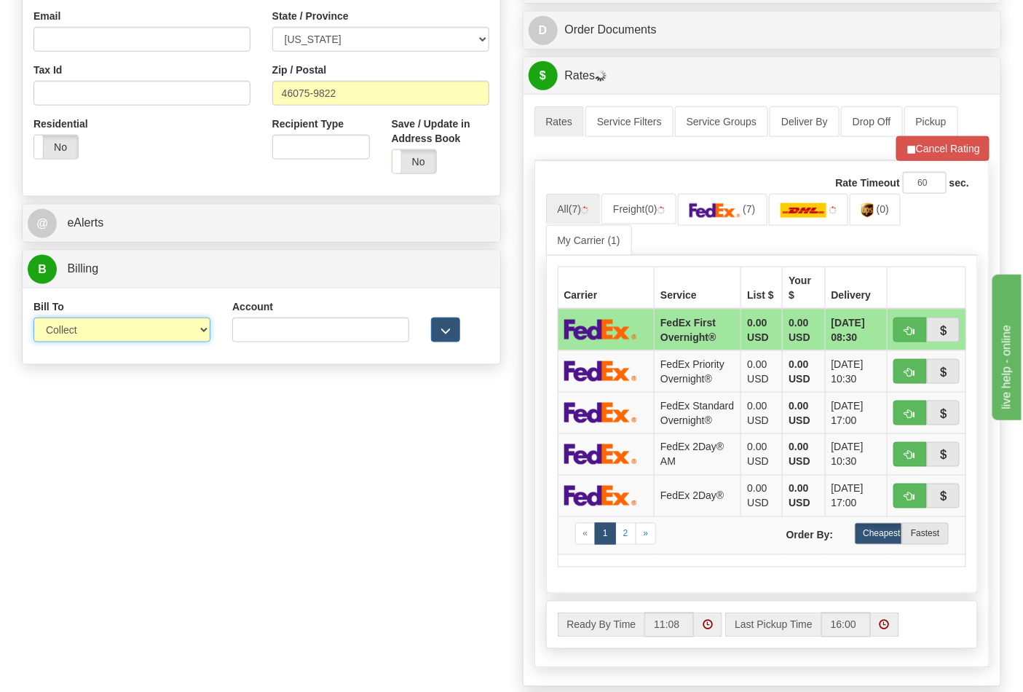
click at [198, 332] on select "Sender Recipient Third Party Collect" at bounding box center [121, 330] width 177 height 25
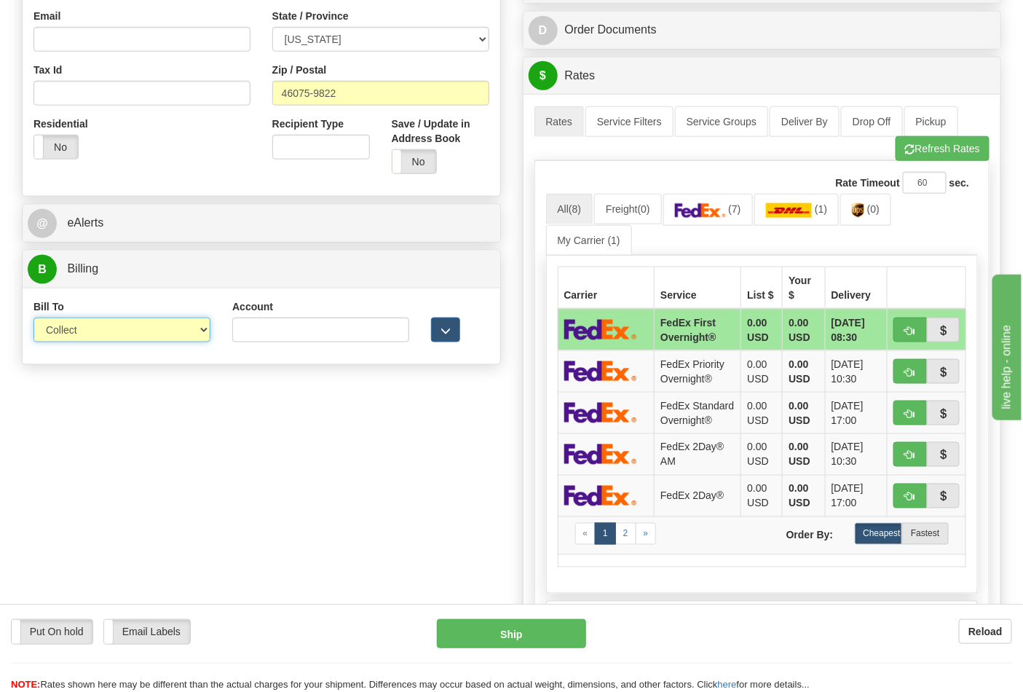
select select "2"
click at [33, 319] on select "Sender Recipient Third Party Collect" at bounding box center [121, 330] width 177 height 25
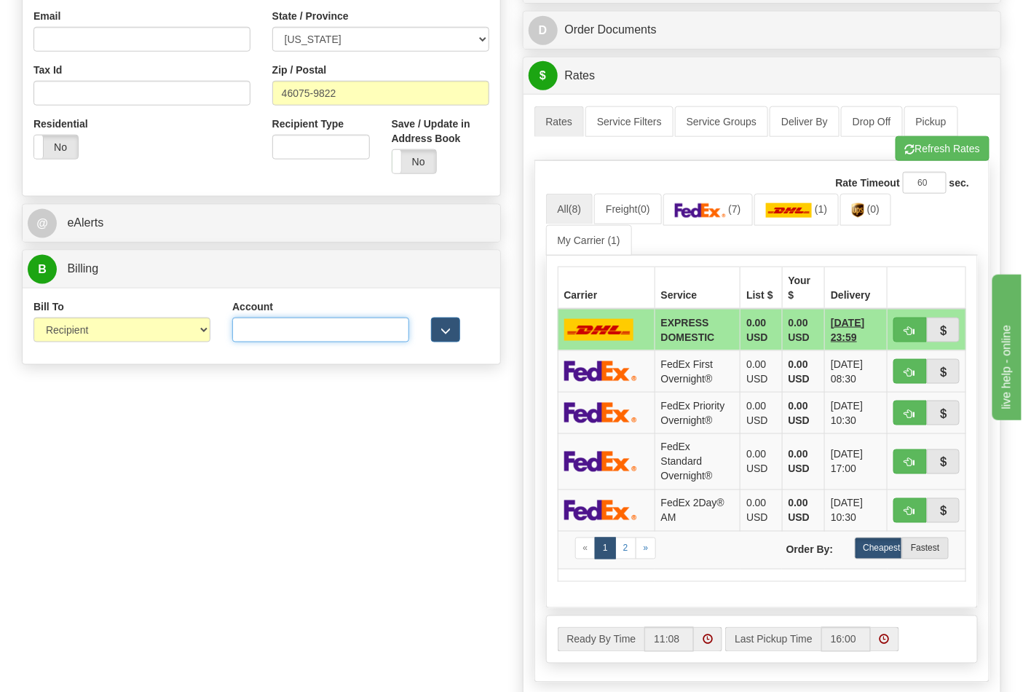
click at [329, 332] on input "Account" at bounding box center [320, 330] width 177 height 25
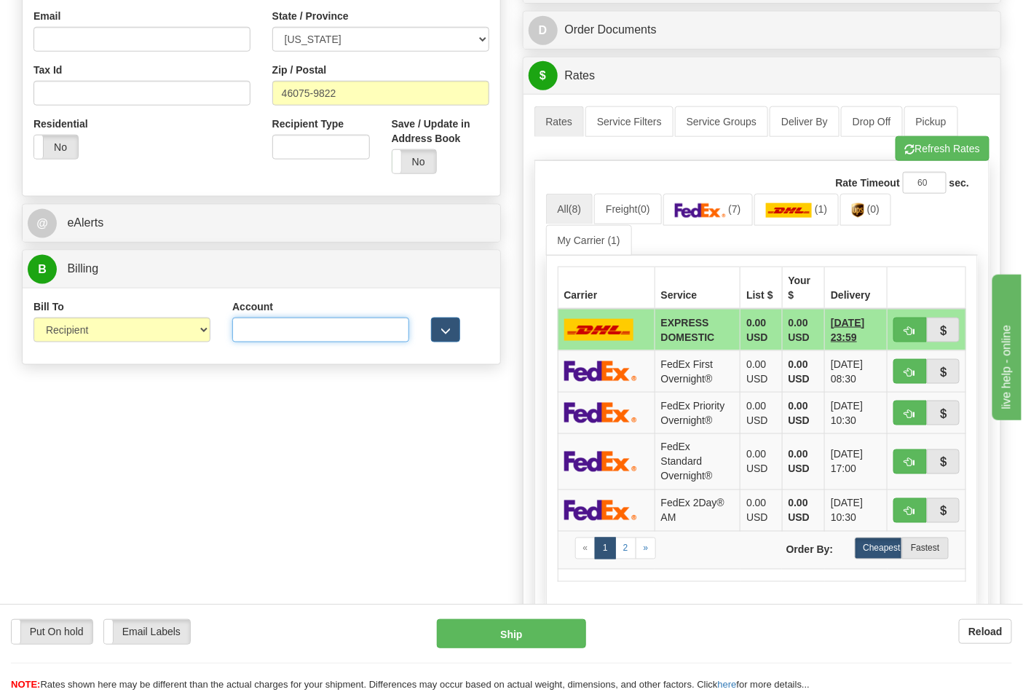
paste input "587102"
type input "587102"
click at [880, 214] on span "(0)" at bounding box center [873, 209] width 12 height 12
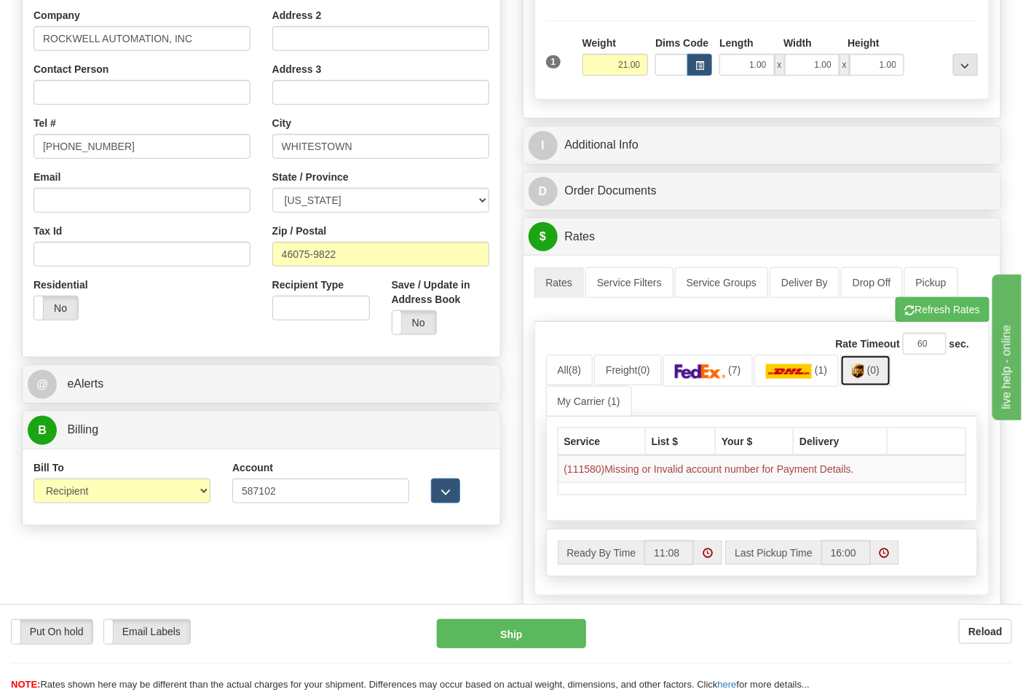
scroll to position [323, 0]
click at [923, 306] on button "Refresh Rates" at bounding box center [943, 310] width 94 height 25
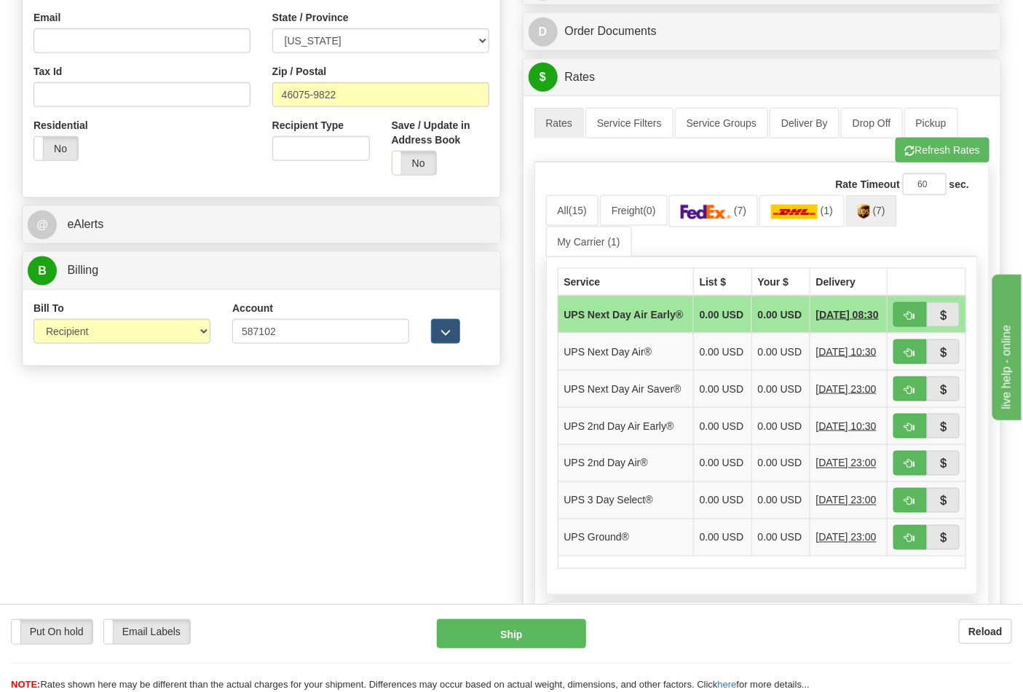
scroll to position [485, 0]
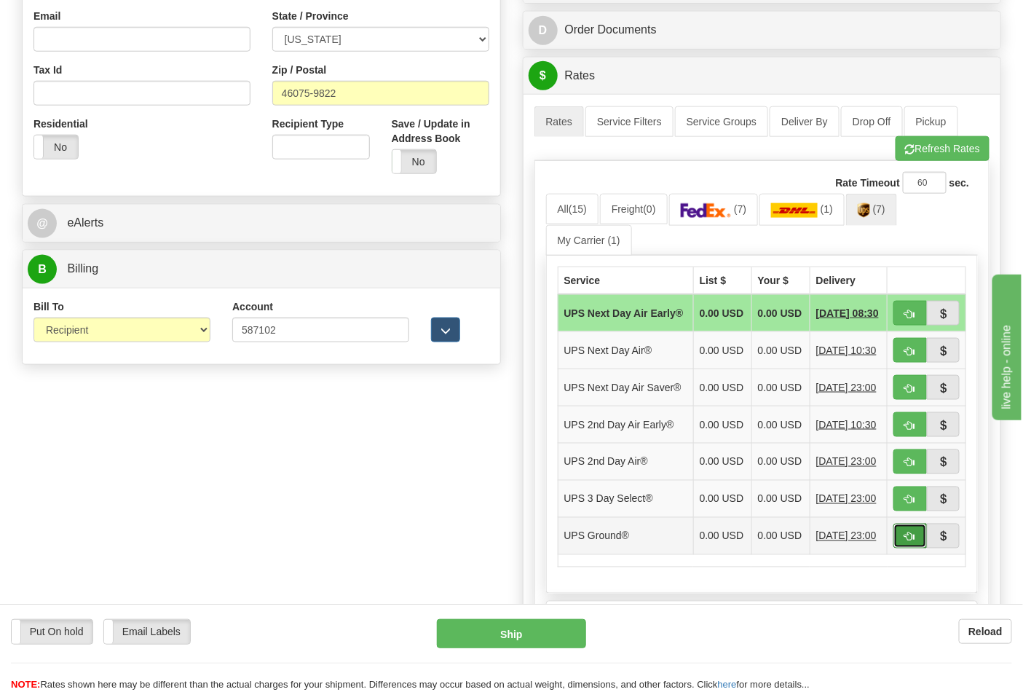
click at [902, 548] on button "button" at bounding box center [910, 536] width 33 height 25
type input "03"
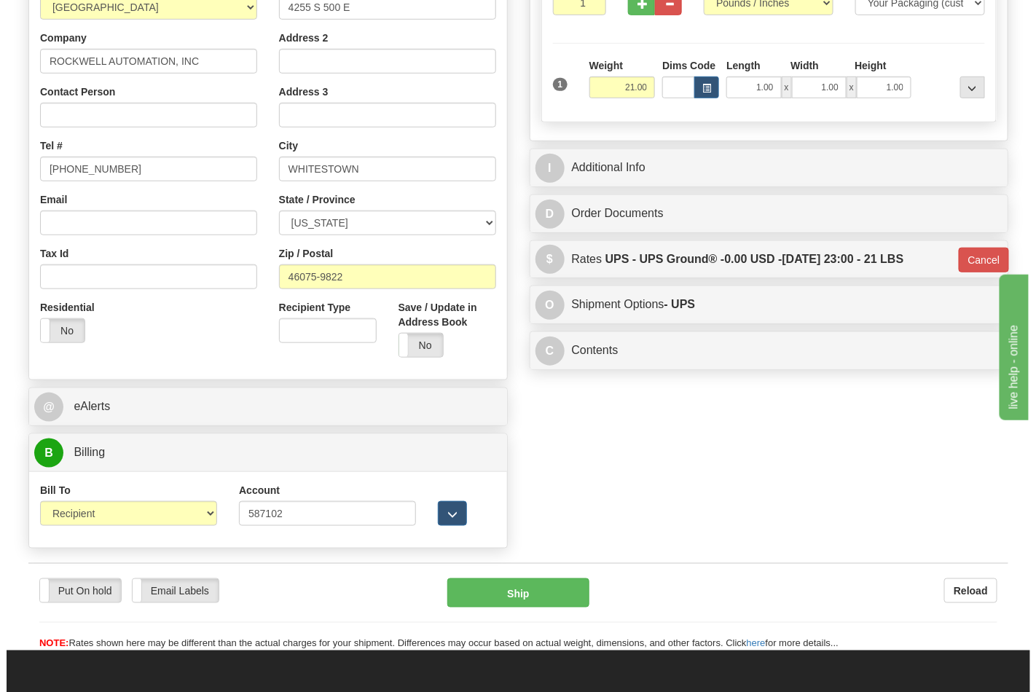
scroll to position [323, 0]
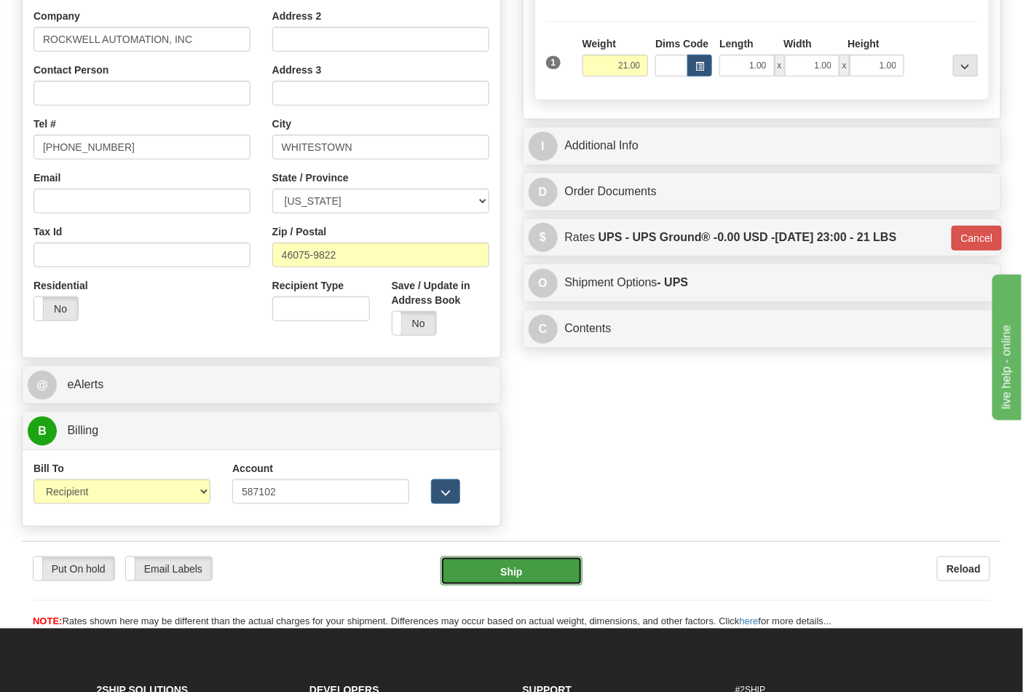
click at [558, 574] on button "Ship" at bounding box center [511, 570] width 141 height 29
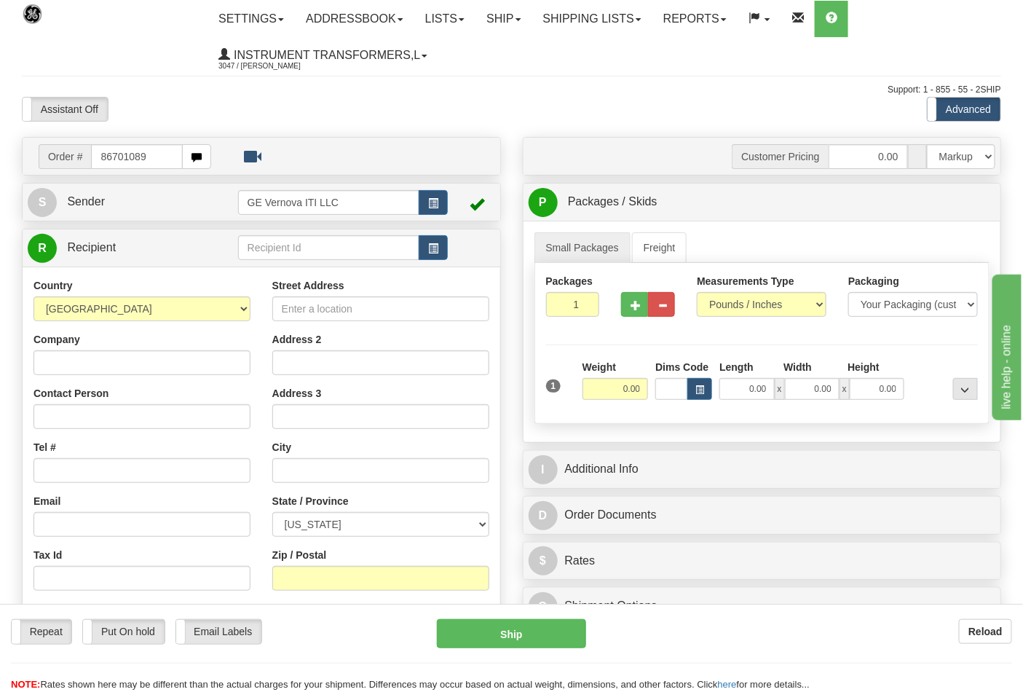
type input "86701089"
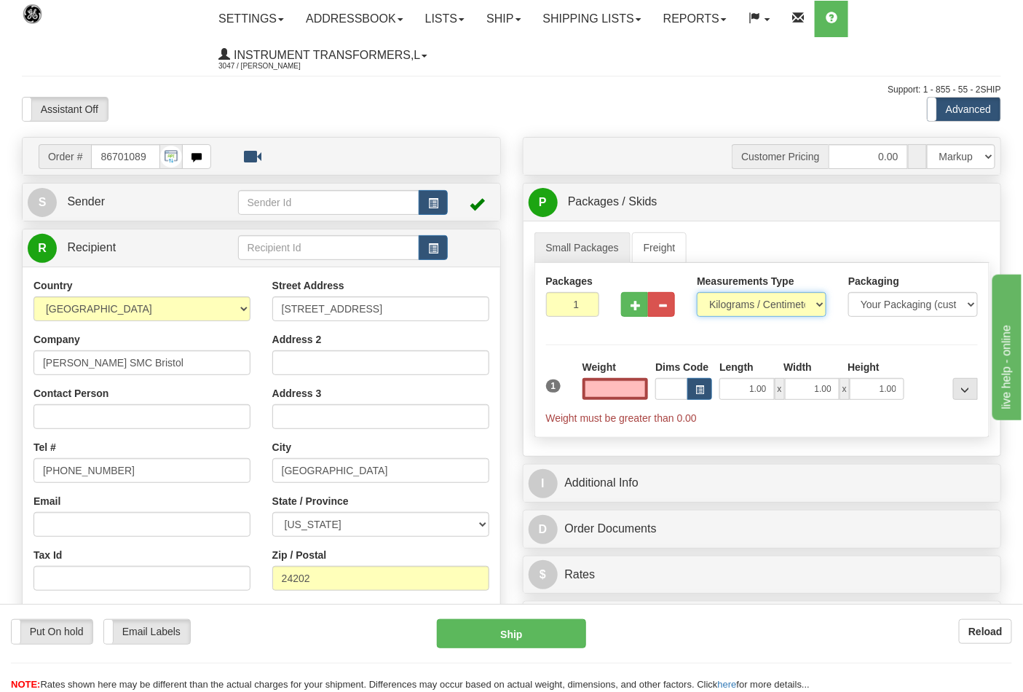
type input "0.00"
click at [729, 307] on select "Pounds / Inches Kilograms / Centimeters" at bounding box center [762, 304] width 130 height 25
select select "0"
click at [697, 293] on select "Pounds / Inches Kilograms / Centimeters" at bounding box center [762, 304] width 130 height 25
click at [641, 391] on input "0.00" at bounding box center [616, 389] width 66 height 22
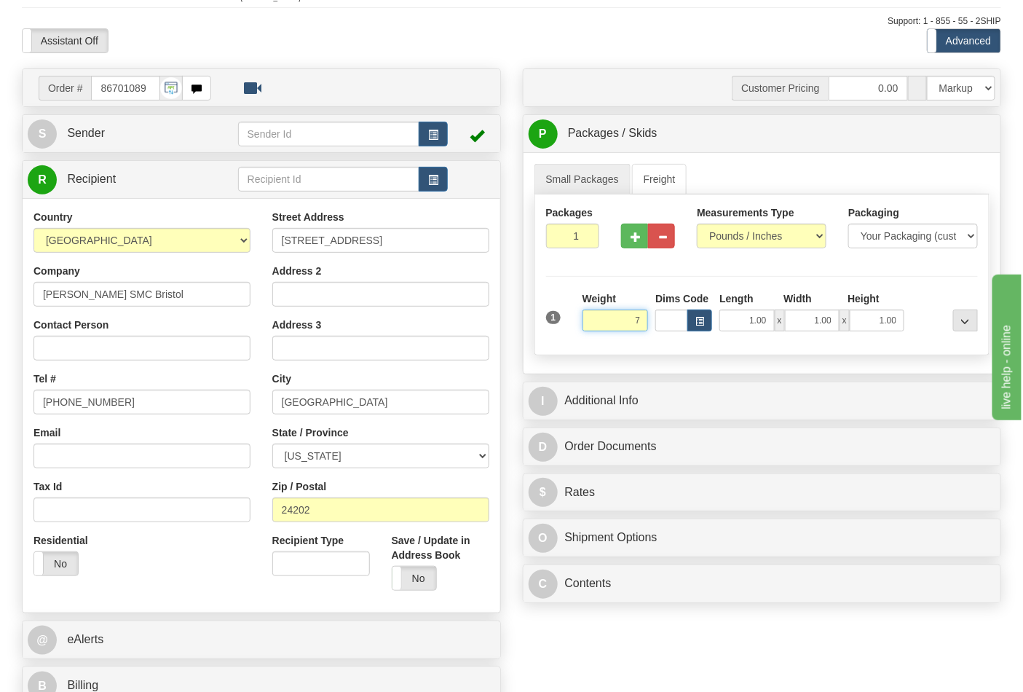
scroll to position [243, 0]
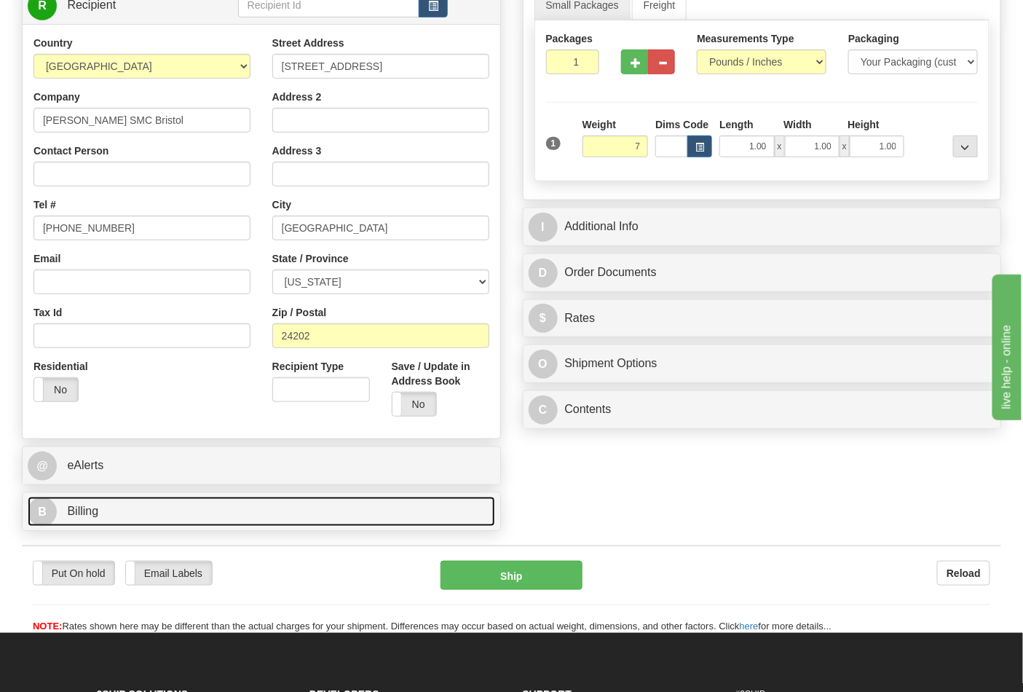
type input "7.00"
click at [299, 512] on link "B Billing" at bounding box center [262, 512] width 468 height 30
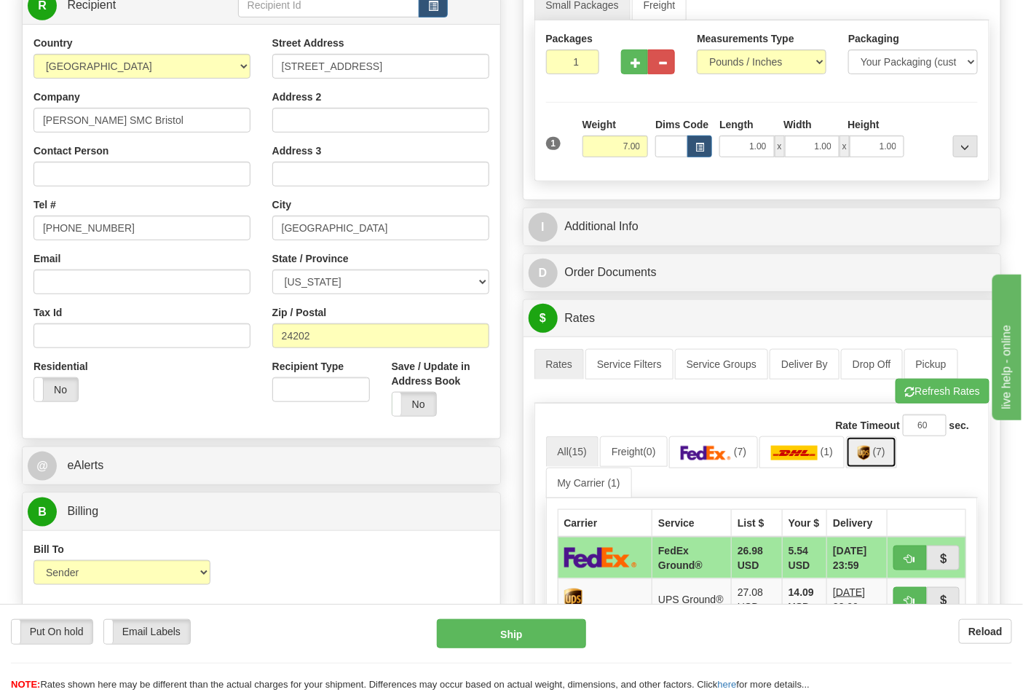
click at [862, 452] on link "(7)" at bounding box center [871, 451] width 51 height 31
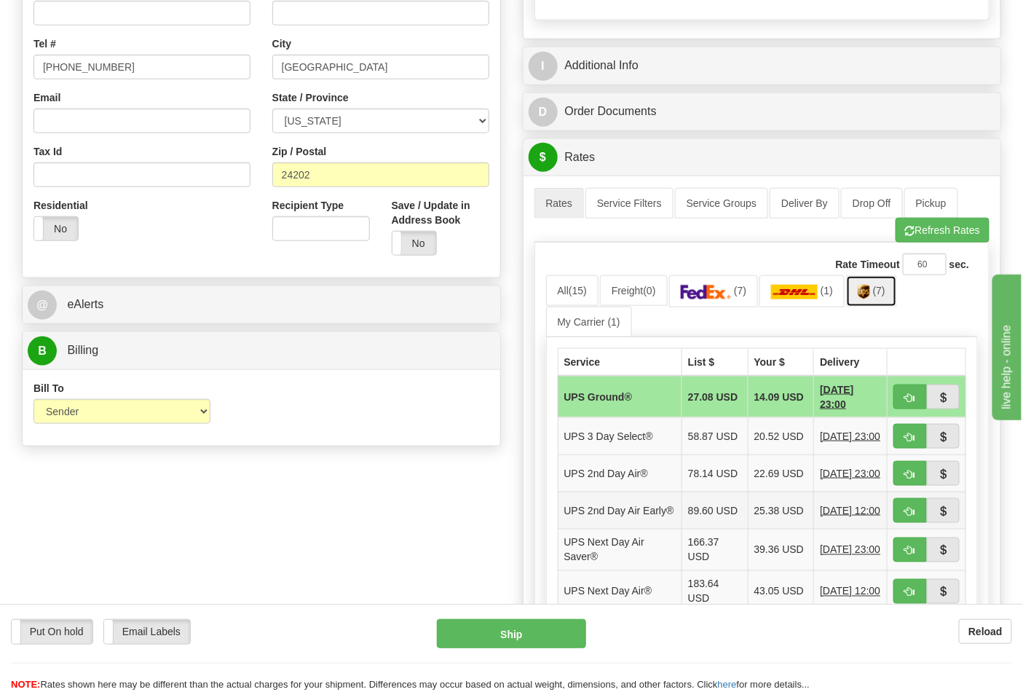
scroll to position [404, 0]
click at [908, 404] on button "button" at bounding box center [910, 396] width 33 height 25
type input "03"
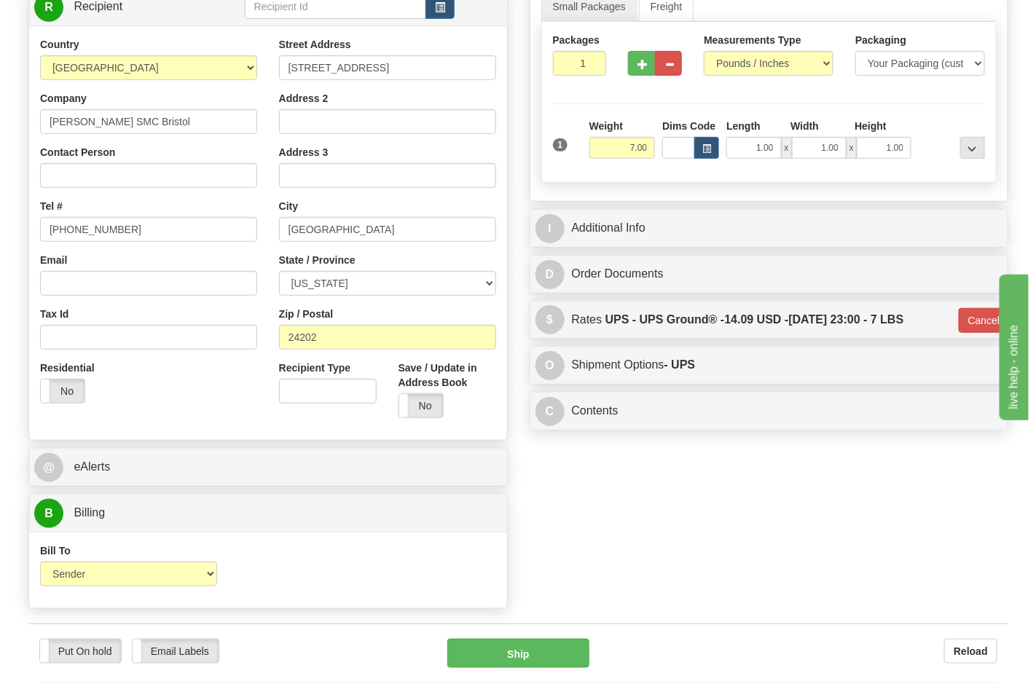
scroll to position [403, 0]
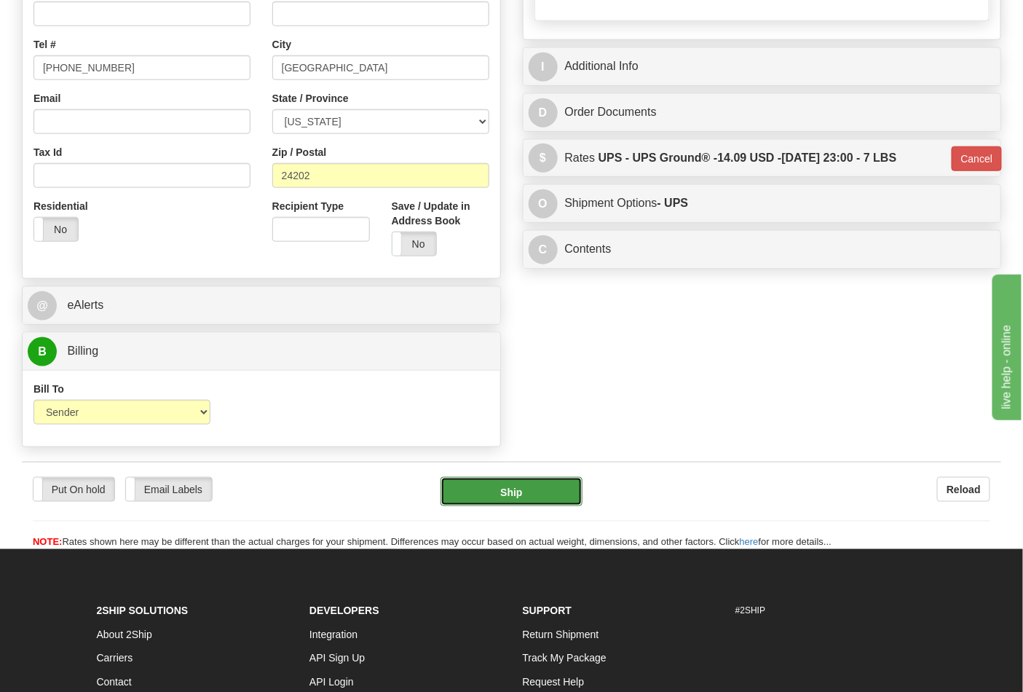
click at [529, 497] on button "Ship" at bounding box center [511, 491] width 141 height 29
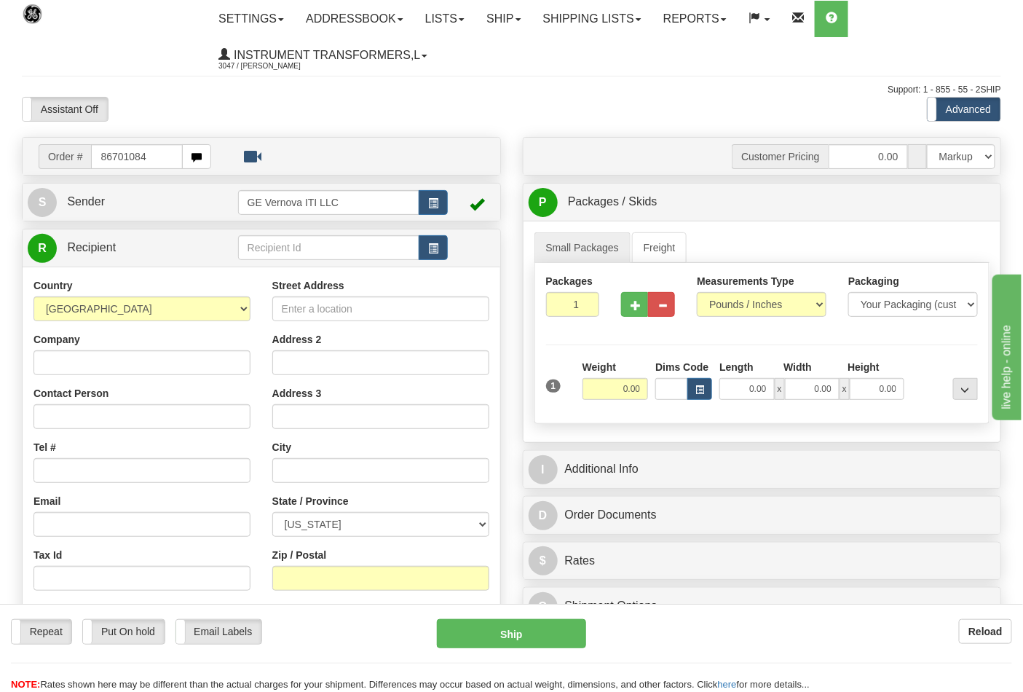
type input "86701084"
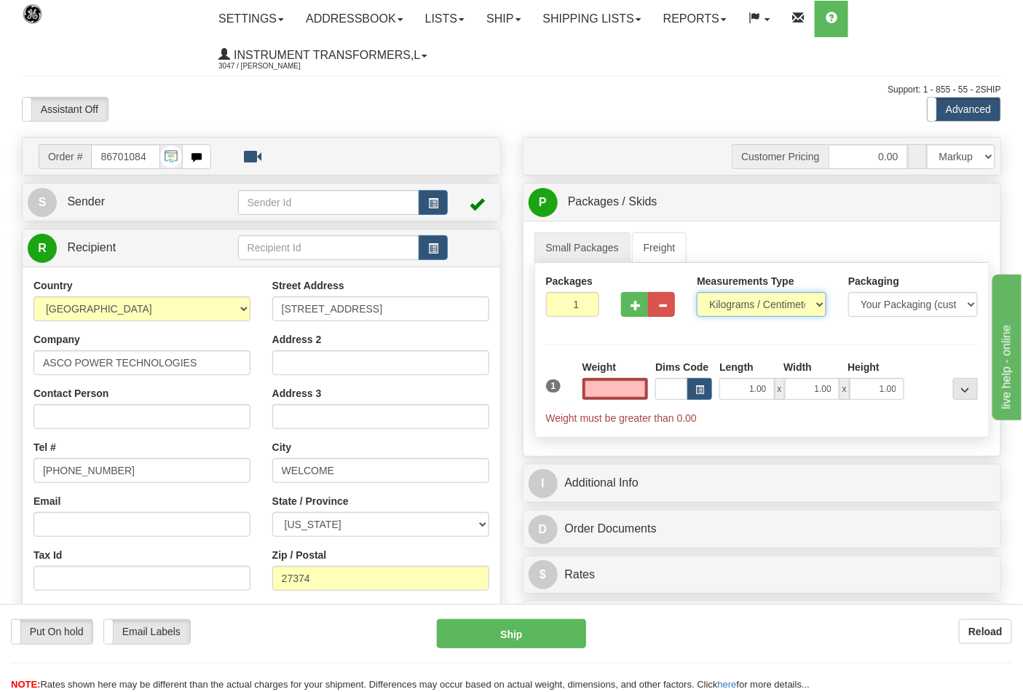
type input "0.00"
click at [787, 314] on select "Pounds / Inches Kilograms / Centimeters" at bounding box center [762, 304] width 130 height 25
select select "0"
click at [697, 293] on select "Pounds / Inches Kilograms / Centimeters" at bounding box center [762, 304] width 130 height 25
click at [631, 395] on input "0.00" at bounding box center [616, 389] width 66 height 22
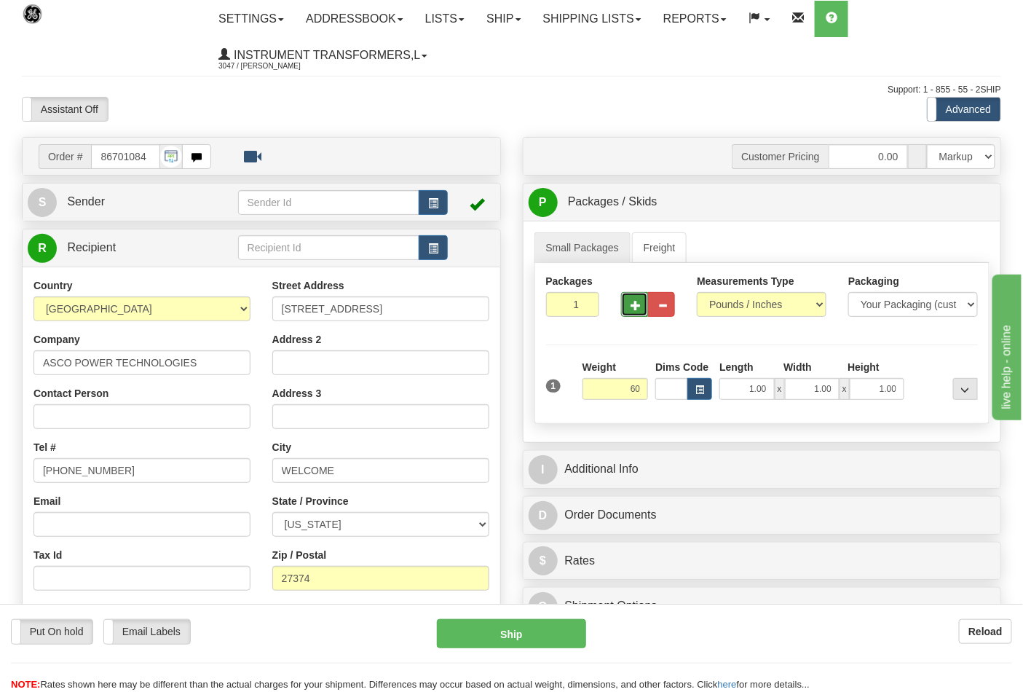
type input "60.00"
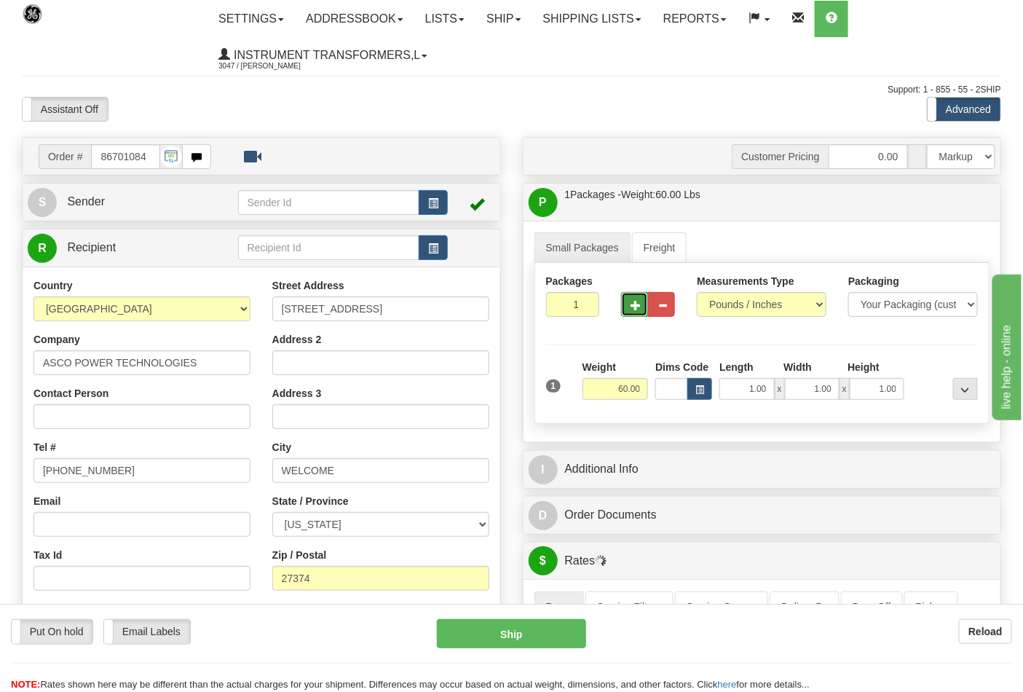
click at [632, 301] on span "button" at bounding box center [636, 305] width 10 height 9
type input "2"
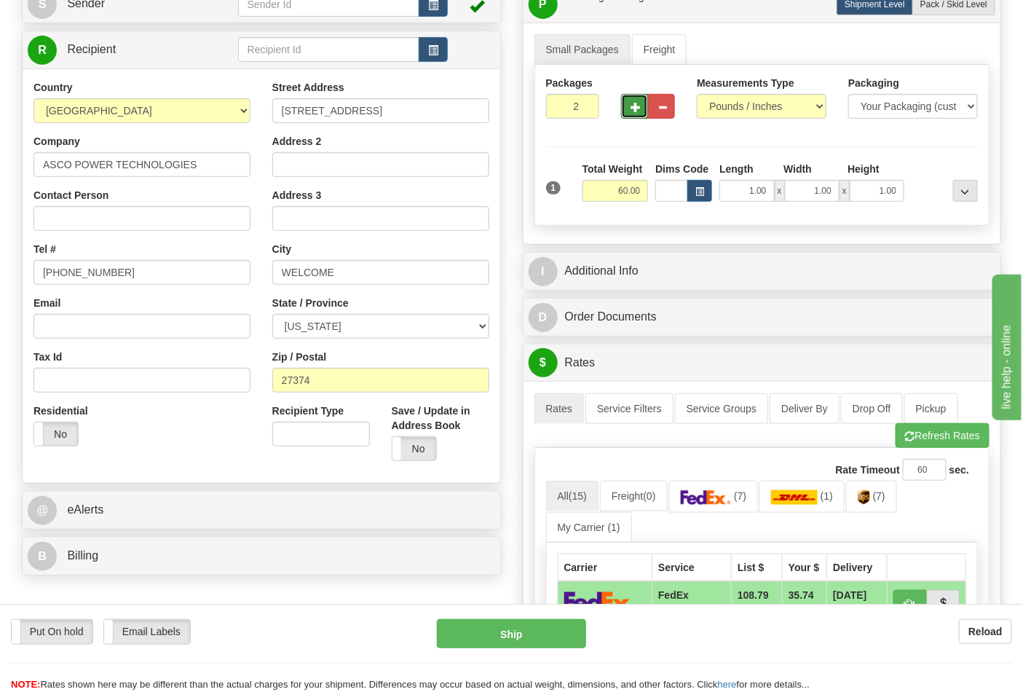
scroll to position [243, 0]
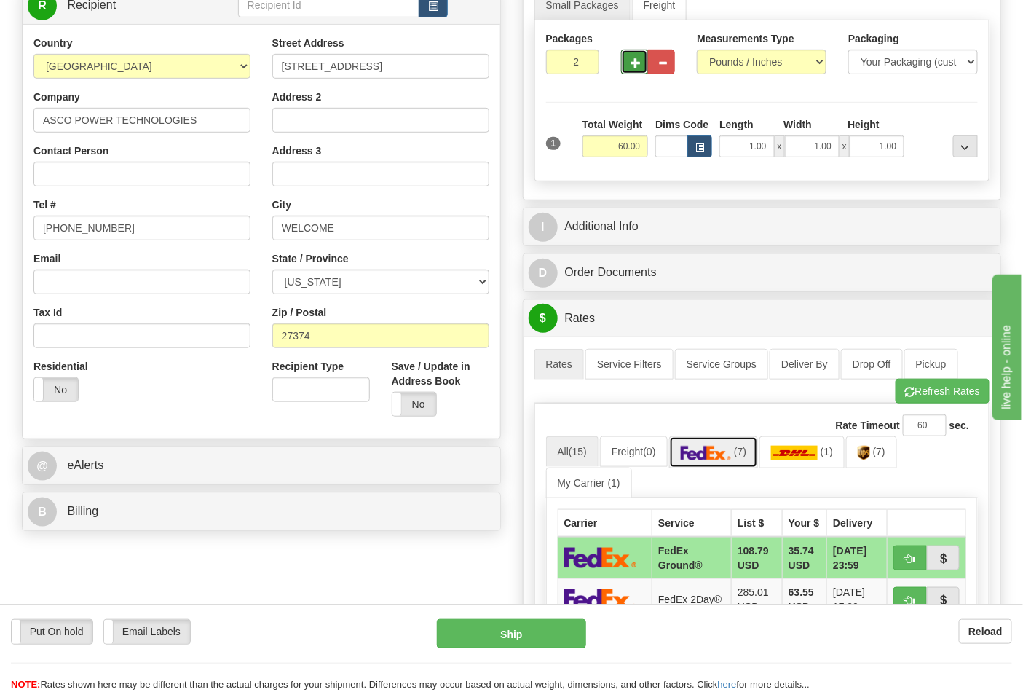
click at [746, 452] on span "(7)" at bounding box center [740, 452] width 12 height 12
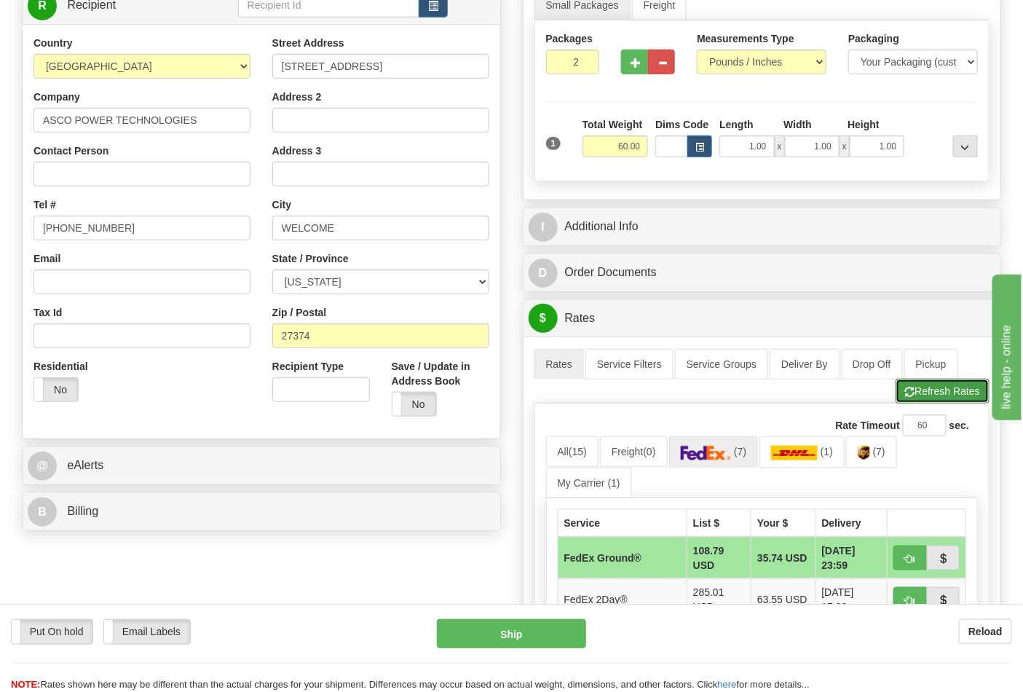
click at [921, 388] on button "Refresh Rates" at bounding box center [943, 391] width 94 height 25
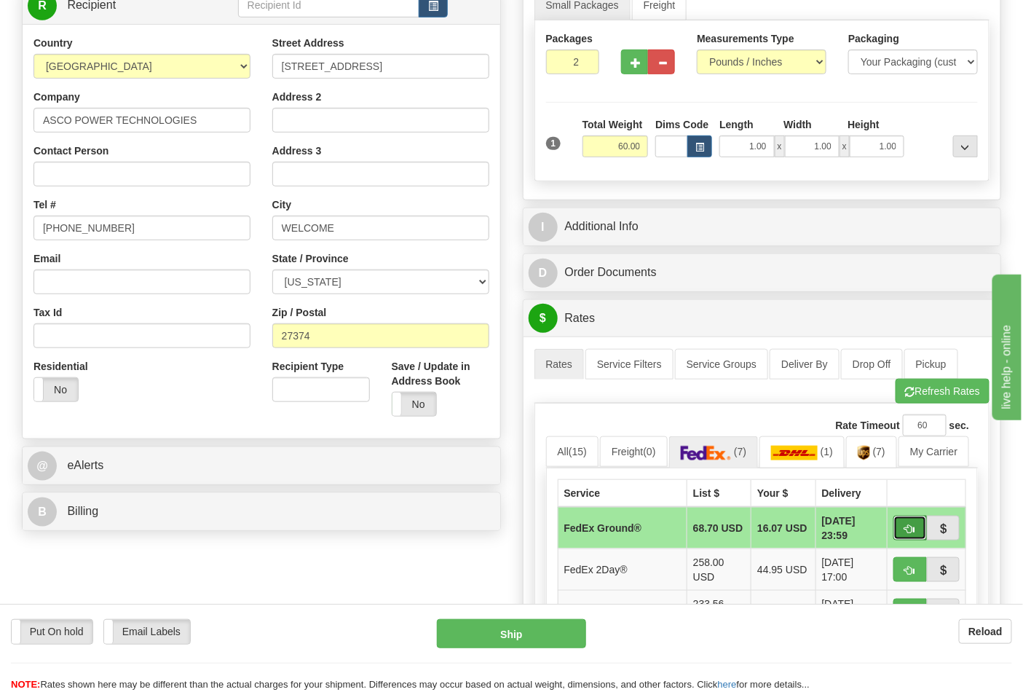
click at [898, 527] on button "button" at bounding box center [910, 528] width 33 height 25
type input "92"
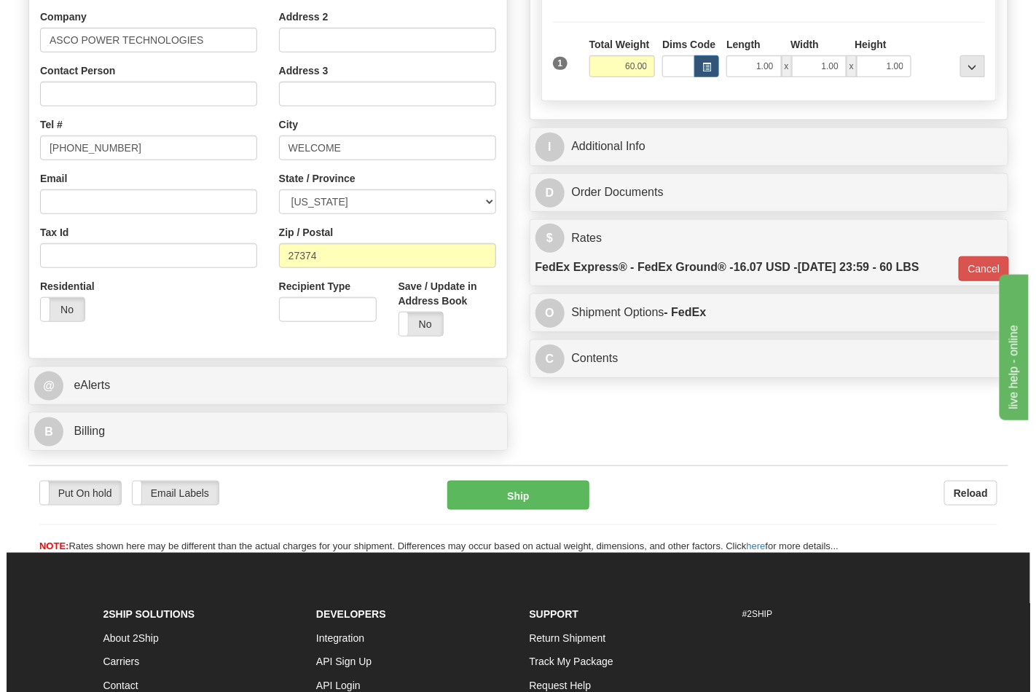
scroll to position [323, 0]
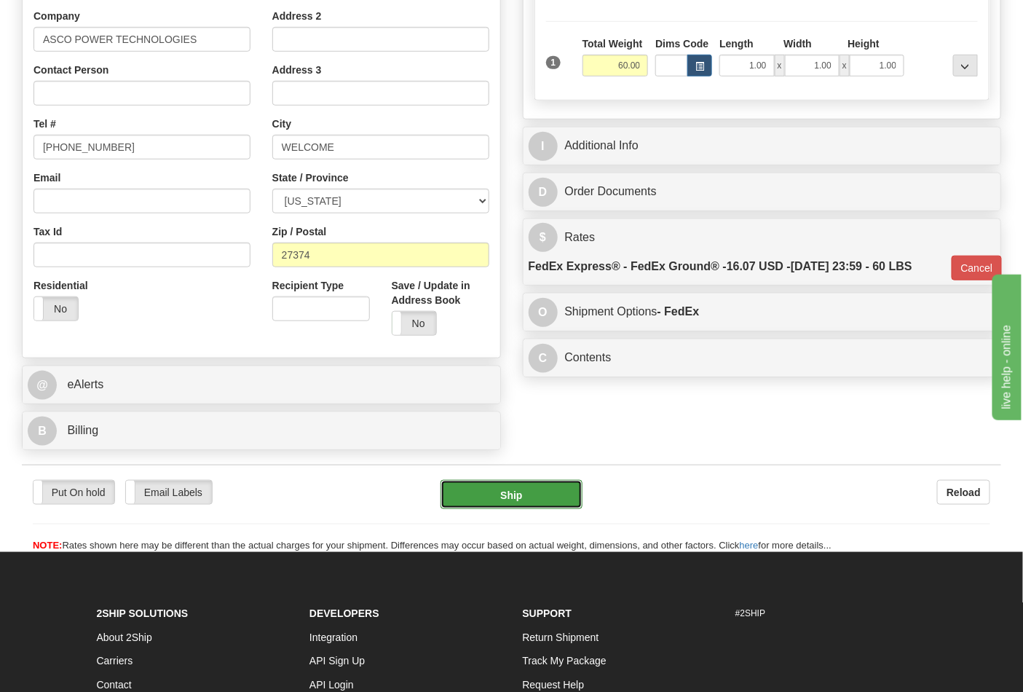
click at [559, 498] on button "Ship" at bounding box center [511, 494] width 141 height 29
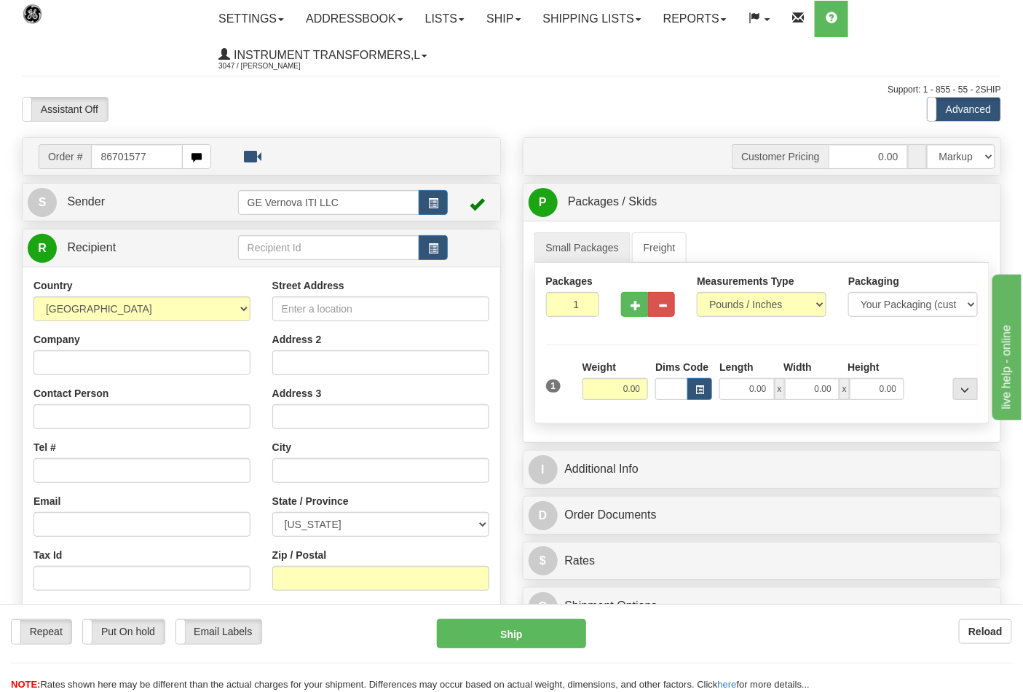
type input "86701577"
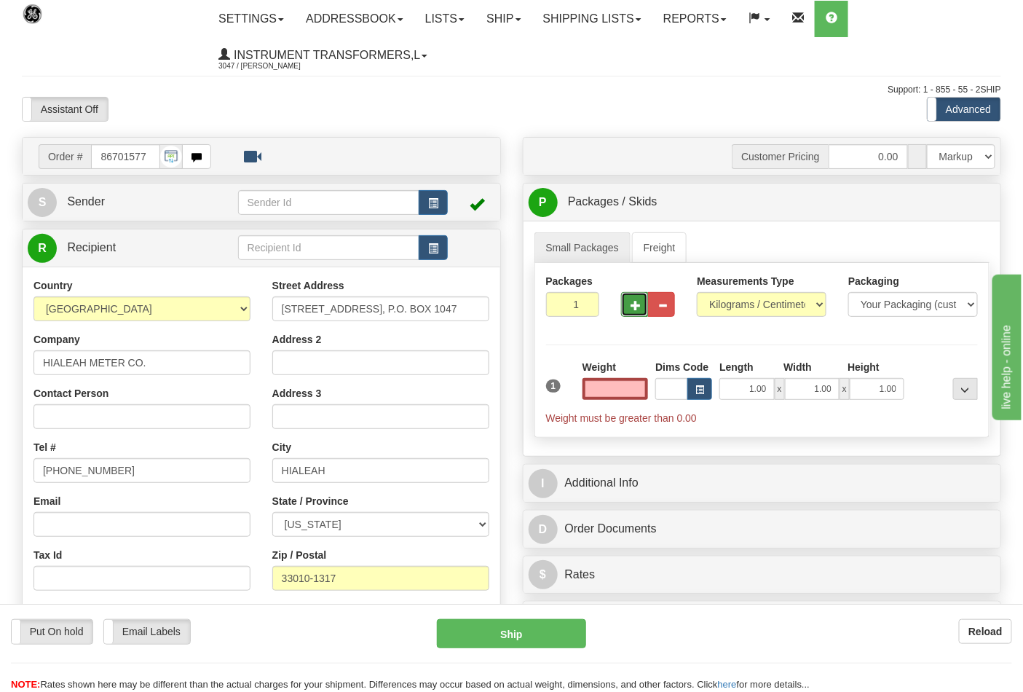
type input "0.00"
click at [637, 308] on span "button" at bounding box center [636, 305] width 10 height 9
type input "4"
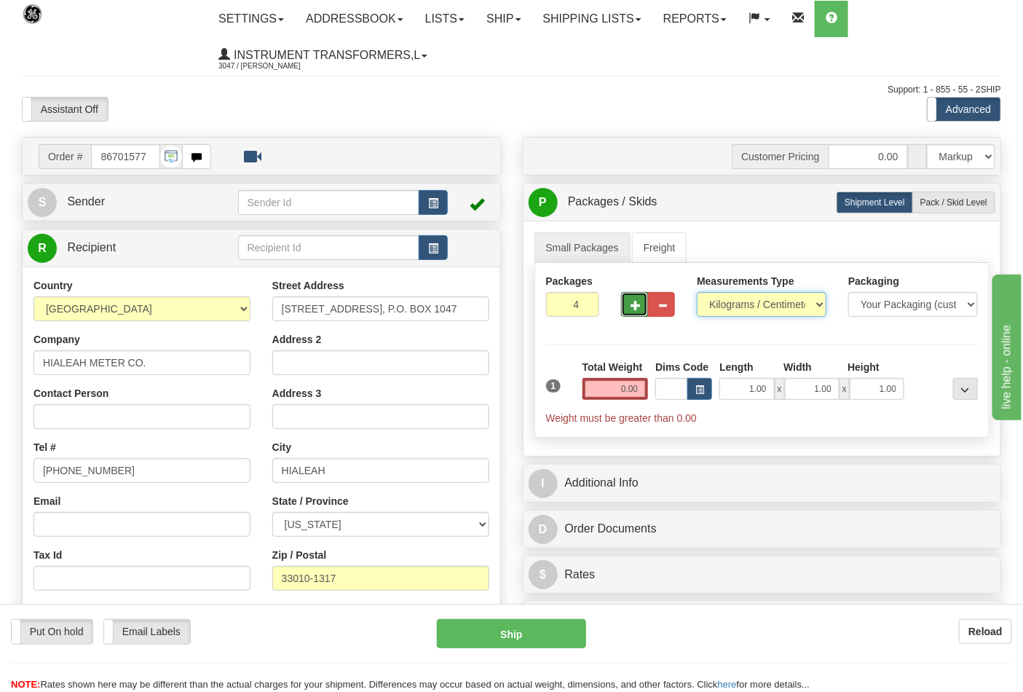
click at [804, 304] on select "Pounds / Inches Kilograms / Centimeters" at bounding box center [762, 304] width 130 height 25
select select "0"
click at [697, 293] on select "Pounds / Inches Kilograms / Centimeters" at bounding box center [762, 304] width 130 height 25
click at [626, 394] on input "0.00" at bounding box center [616, 389] width 66 height 22
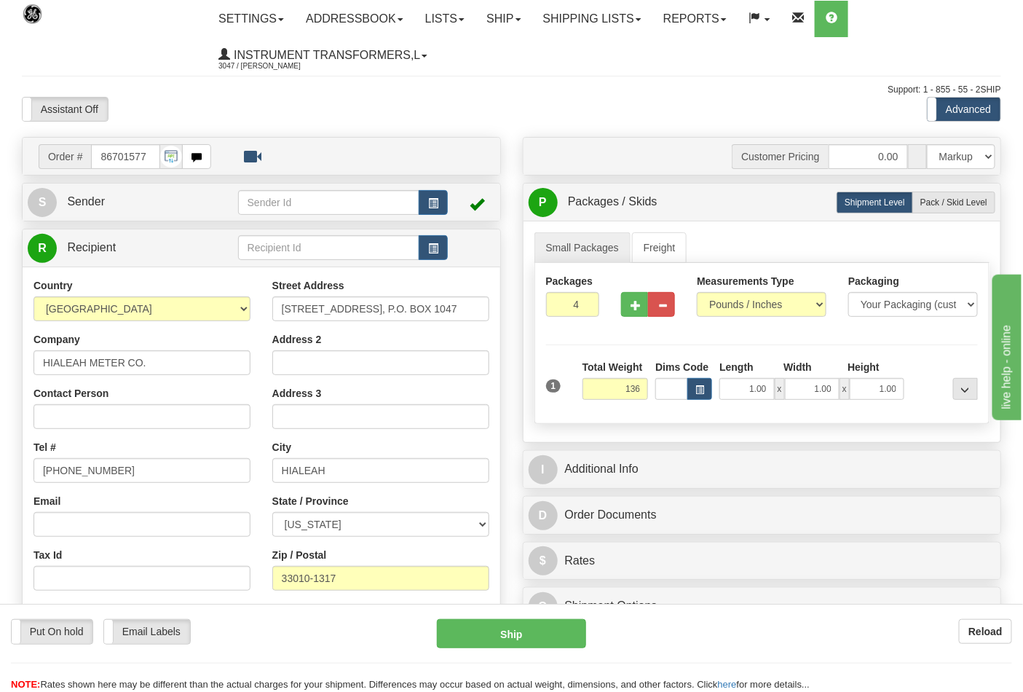
type input "136.00"
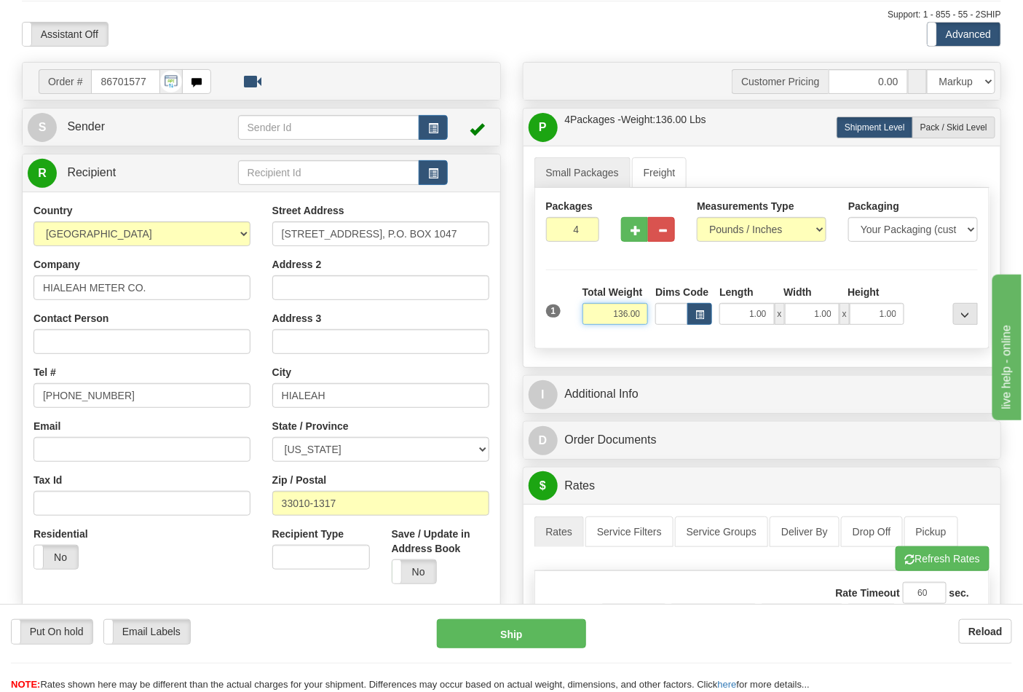
scroll to position [162, 0]
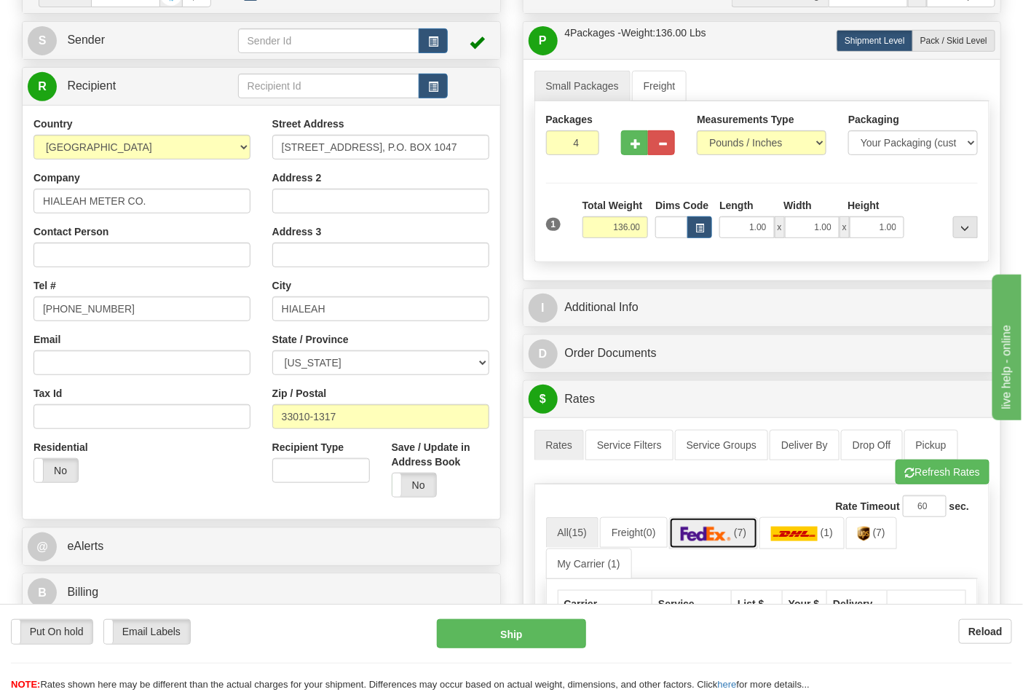
click at [746, 535] on span "(7)" at bounding box center [740, 533] width 12 height 12
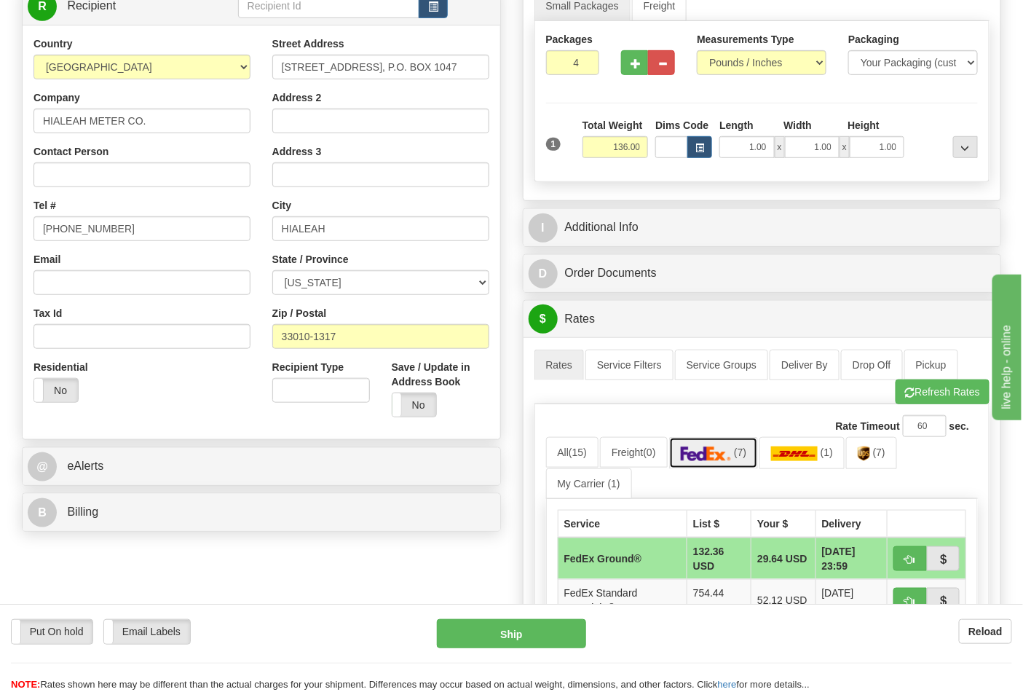
scroll to position [243, 0]
click at [947, 397] on button "Refresh Rates" at bounding box center [943, 391] width 94 height 25
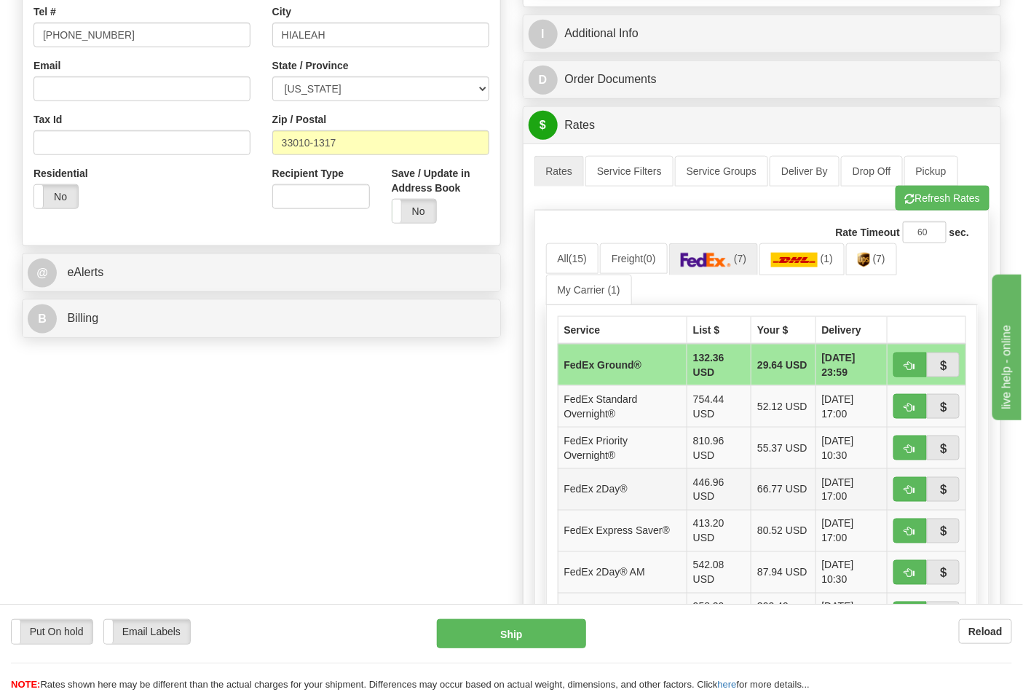
scroll to position [485, 0]
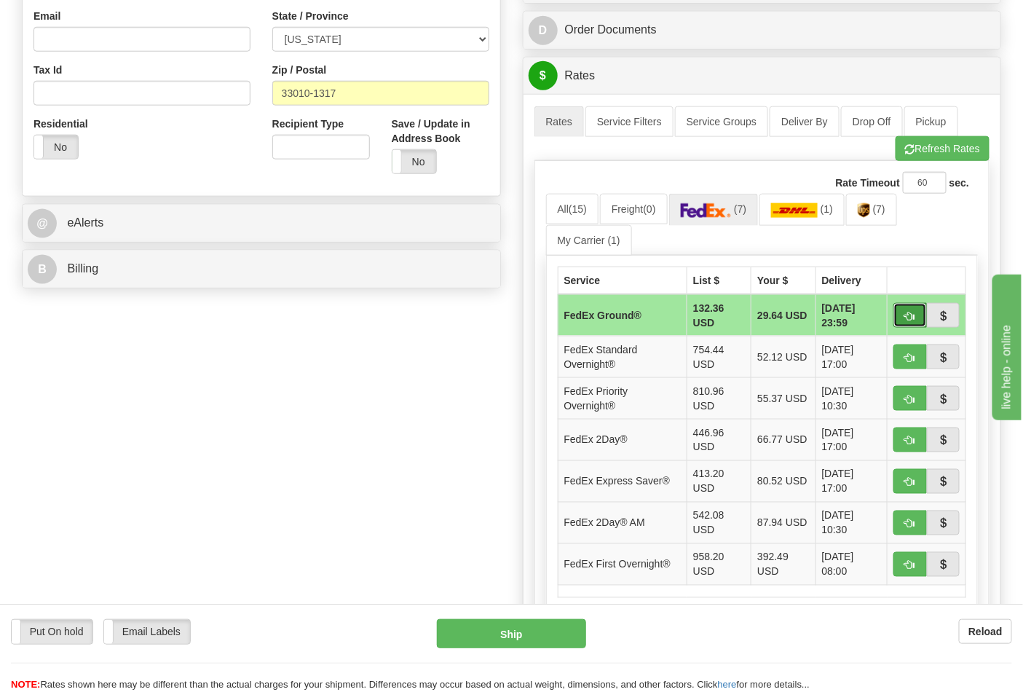
click at [906, 309] on button "button" at bounding box center [910, 315] width 33 height 25
type input "92"
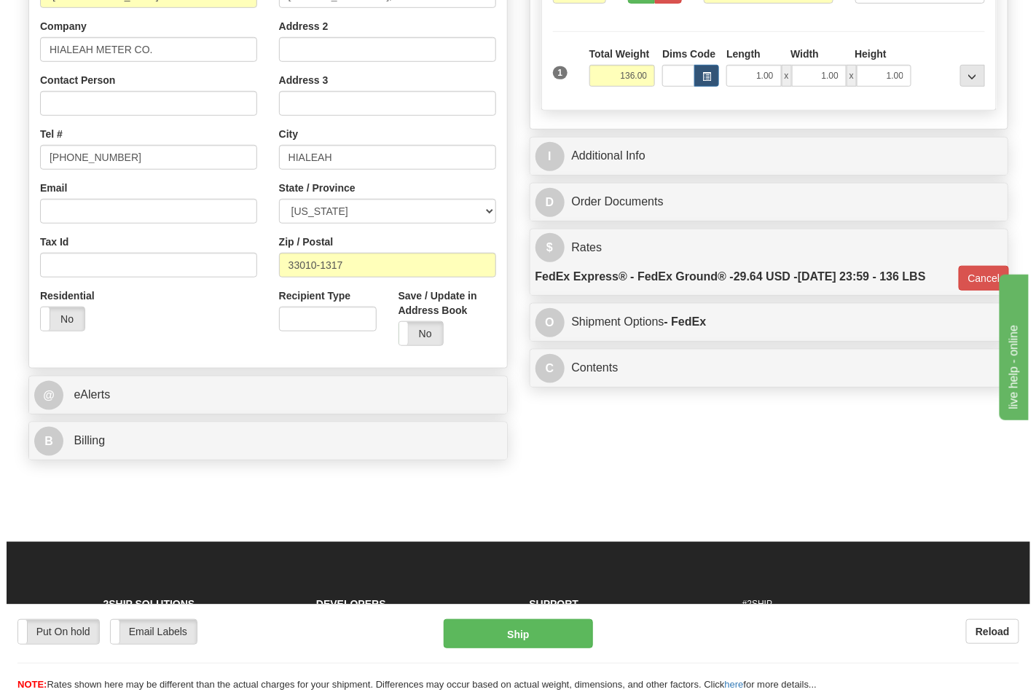
scroll to position [323, 0]
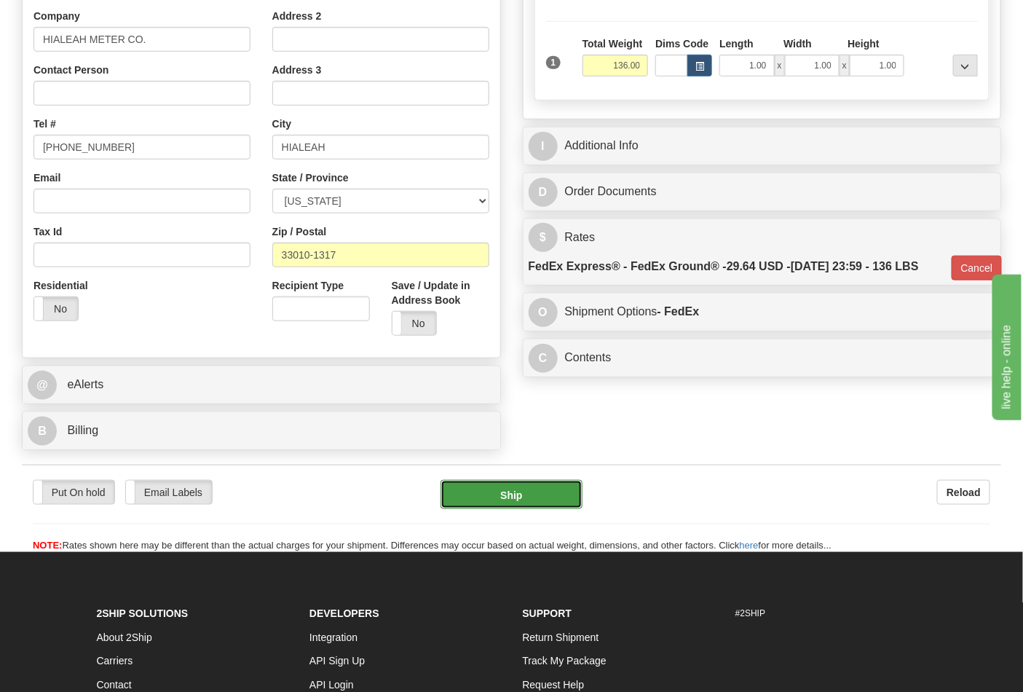
click at [505, 495] on button "Ship" at bounding box center [511, 494] width 141 height 29
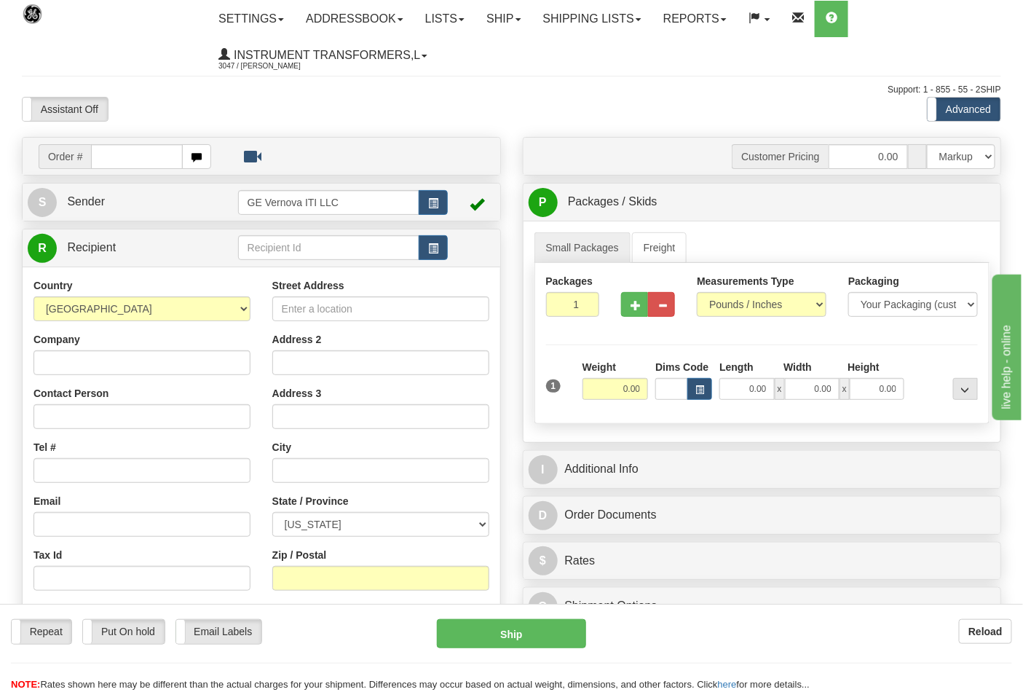
click at [106, 157] on input "text" at bounding box center [137, 156] width 92 height 25
type input "86701585"
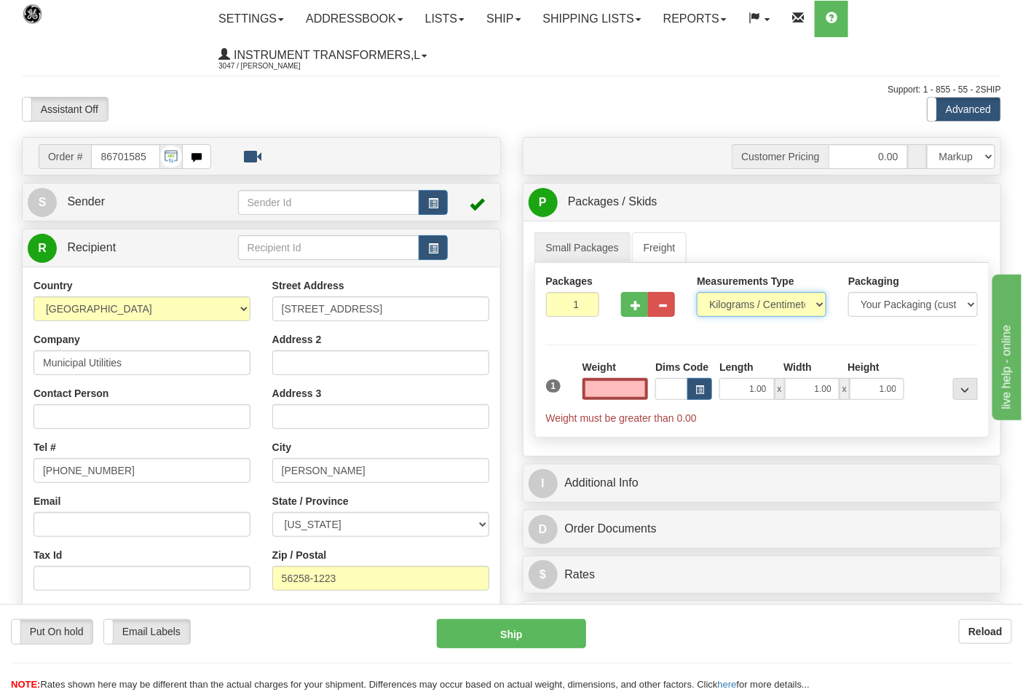
type input "0.00"
click at [712, 308] on select "Pounds / Inches Kilograms / Centimeters" at bounding box center [762, 304] width 130 height 25
select select "0"
click at [697, 293] on select "Pounds / Inches Kilograms / Centimeters" at bounding box center [762, 304] width 130 height 25
click at [625, 388] on input "0.00" at bounding box center [616, 389] width 66 height 22
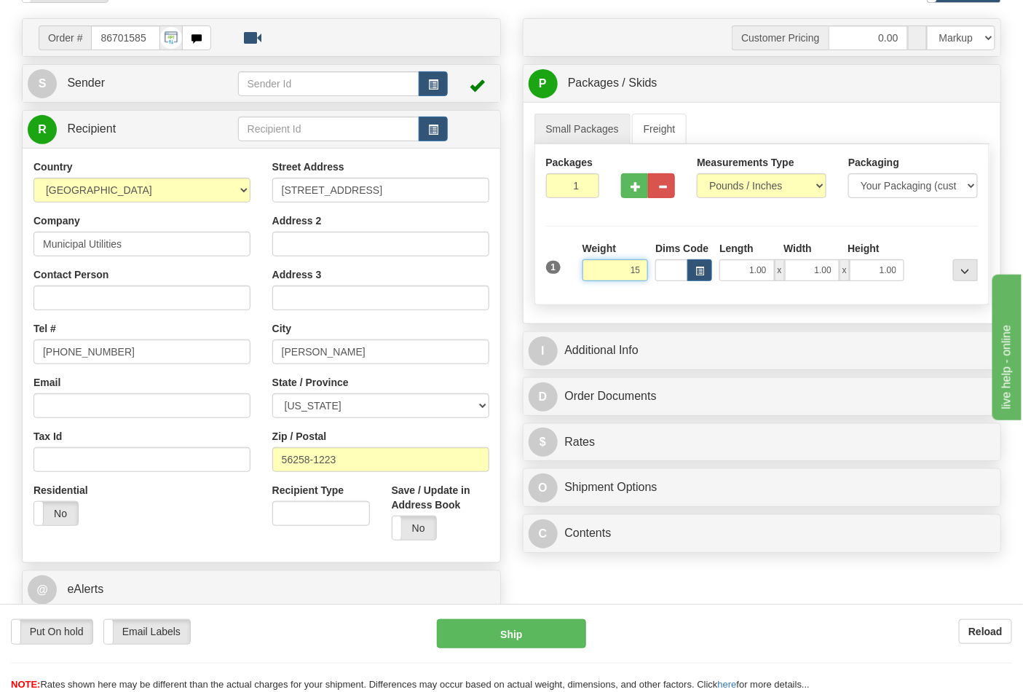
scroll to position [162, 0]
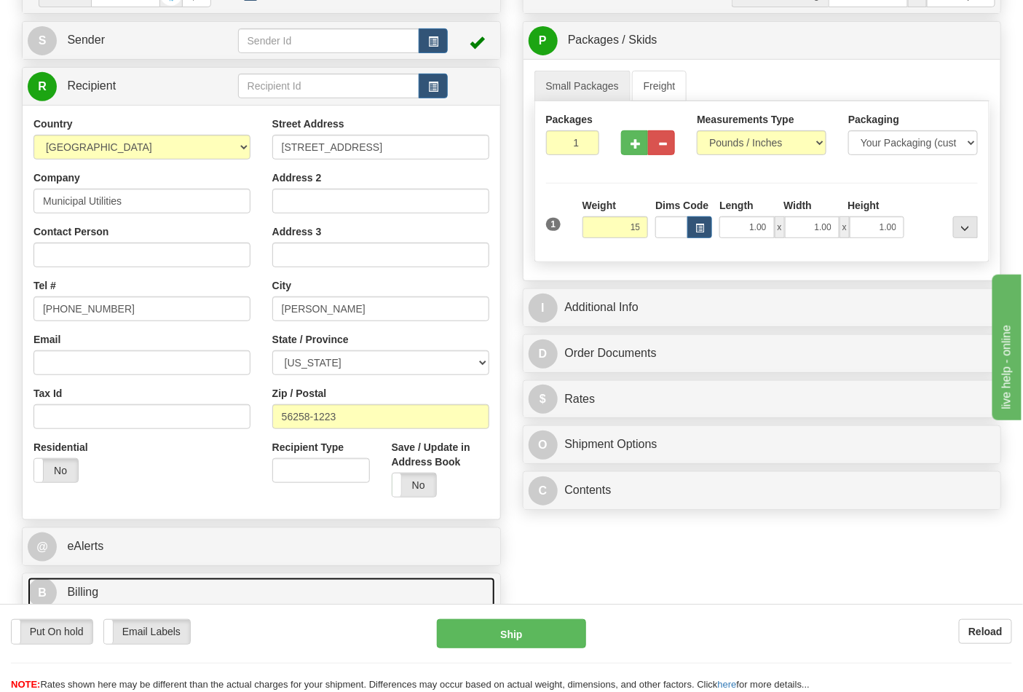
type input "15.00"
click at [253, 594] on link "B Billing" at bounding box center [262, 593] width 468 height 30
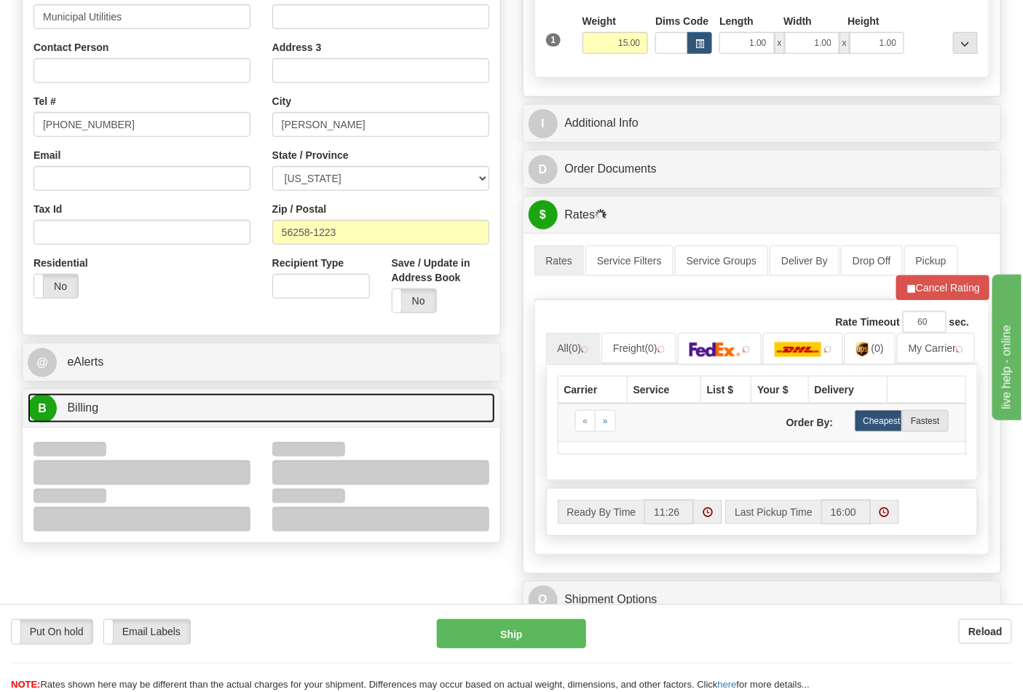
scroll to position [404, 0]
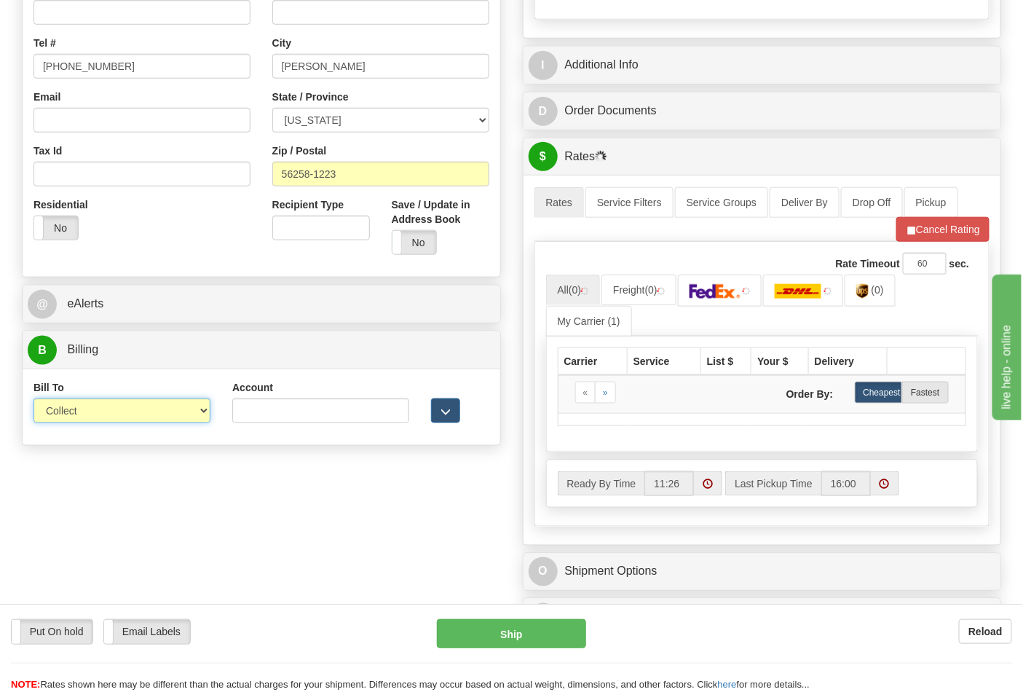
click at [202, 415] on select "Sender Recipient Third Party Collect" at bounding box center [121, 410] width 177 height 25
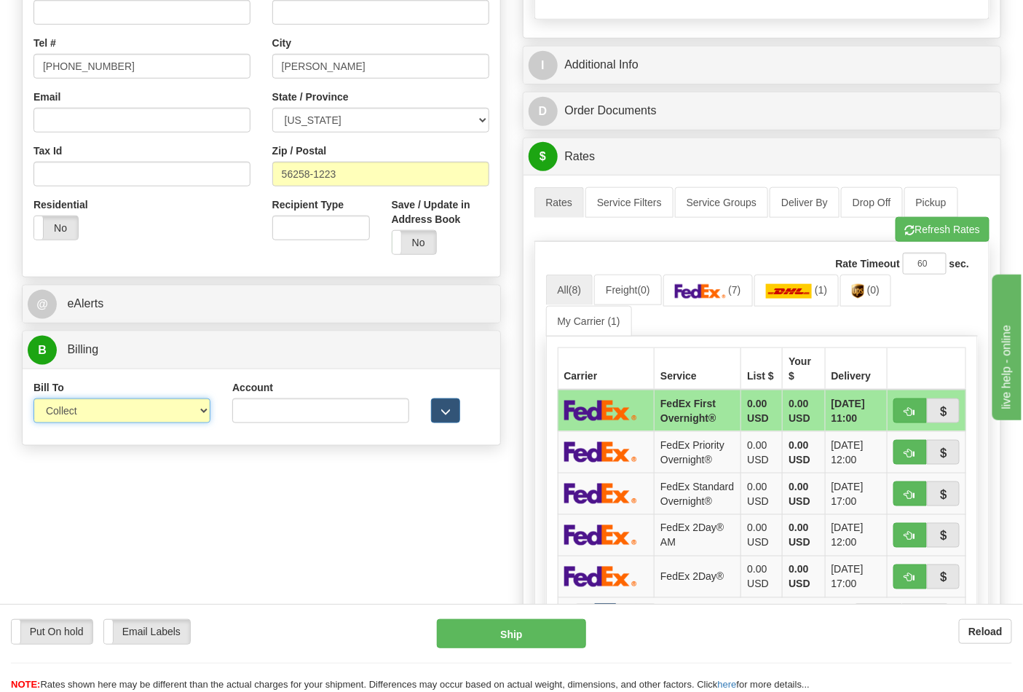
select select "2"
click at [33, 400] on select "Sender Recipient Third Party Collect" at bounding box center [121, 410] width 177 height 25
